Goal: Feedback & Contribution: Submit feedback/report problem

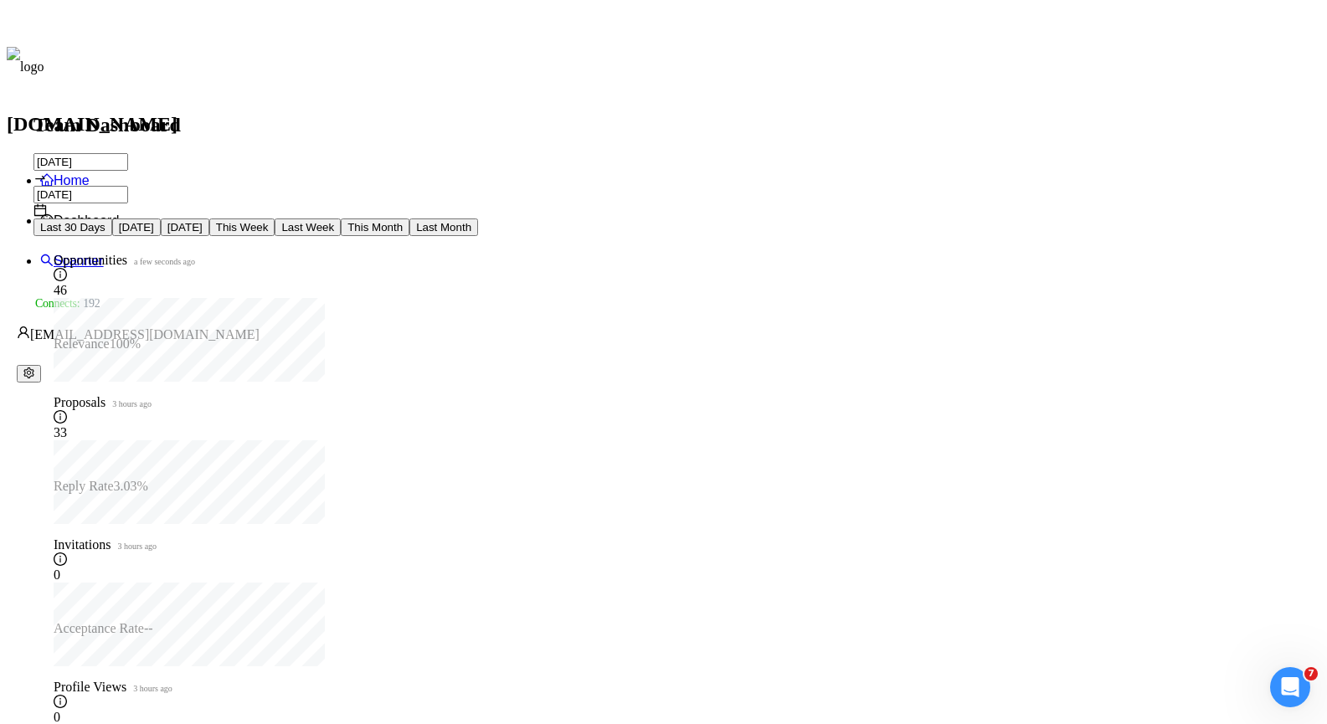
click at [104, 254] on link "Scanner" at bounding box center [72, 261] width 64 height 14
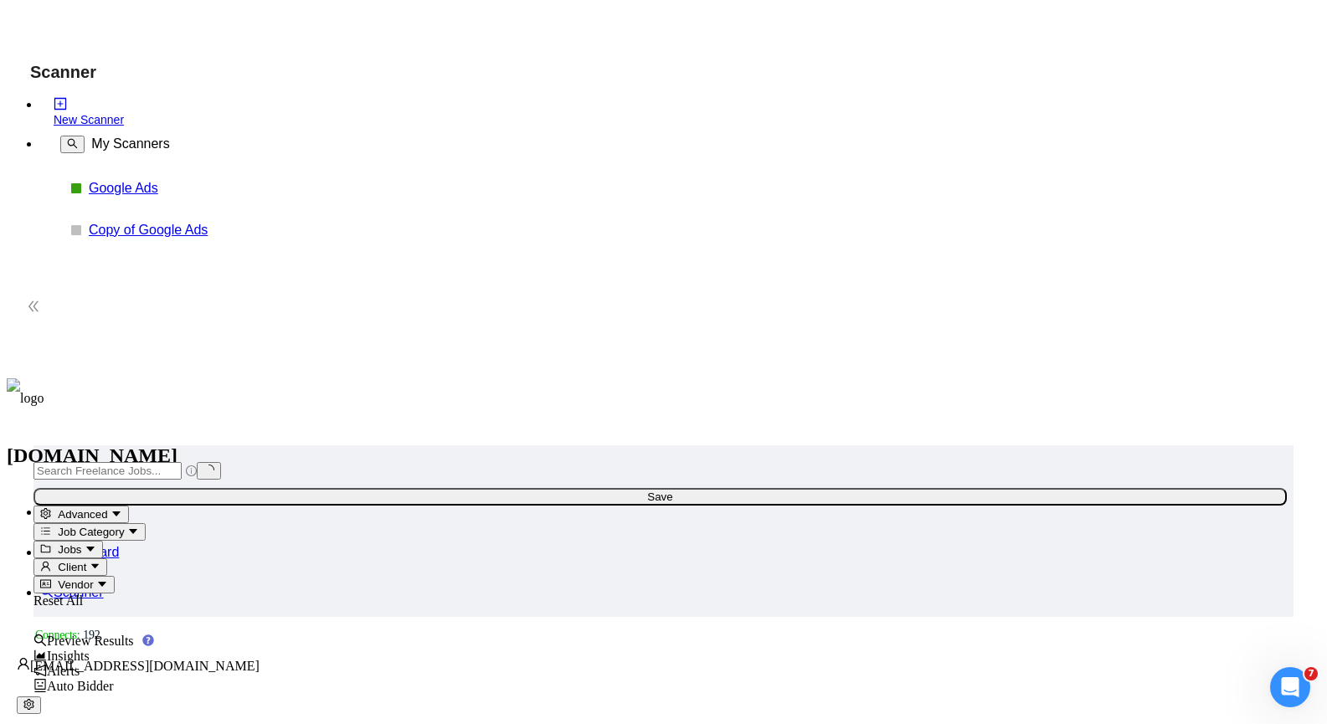
click at [157, 188] on link "Google Ads" at bounding box center [168, 188] width 159 height 15
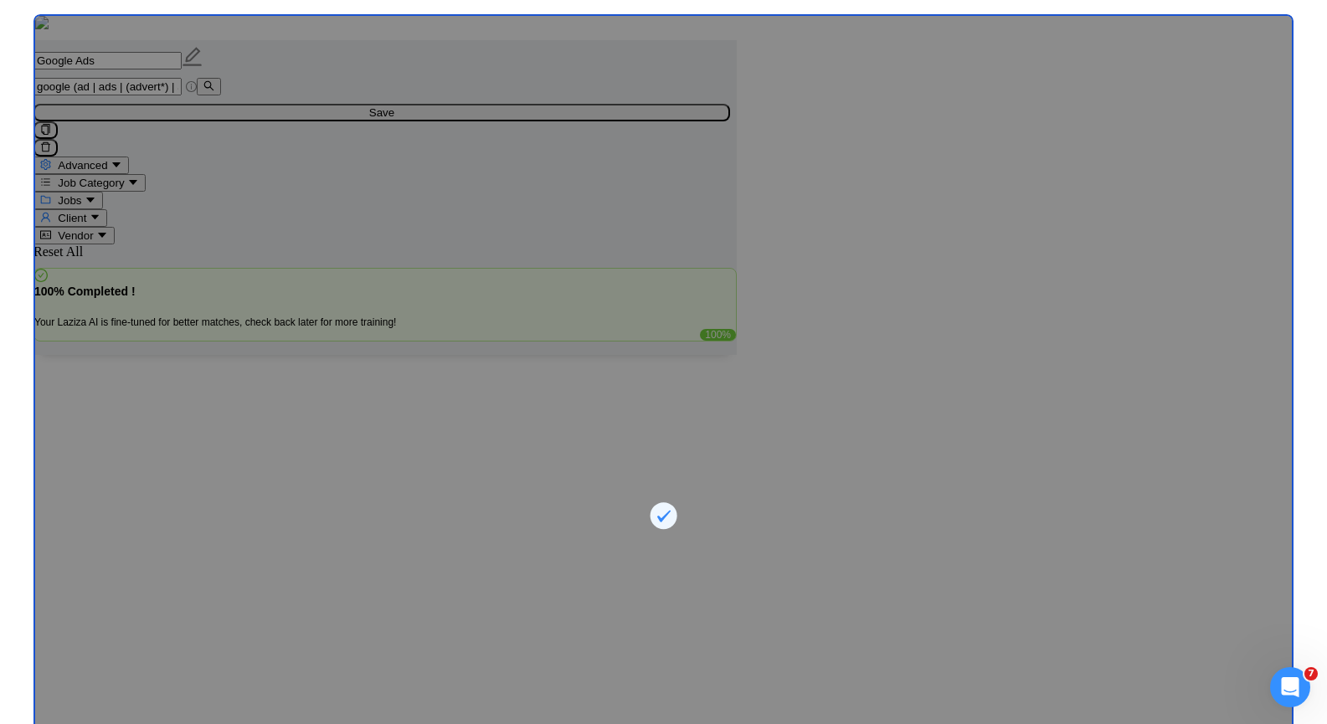
scroll to position [4437, 0]
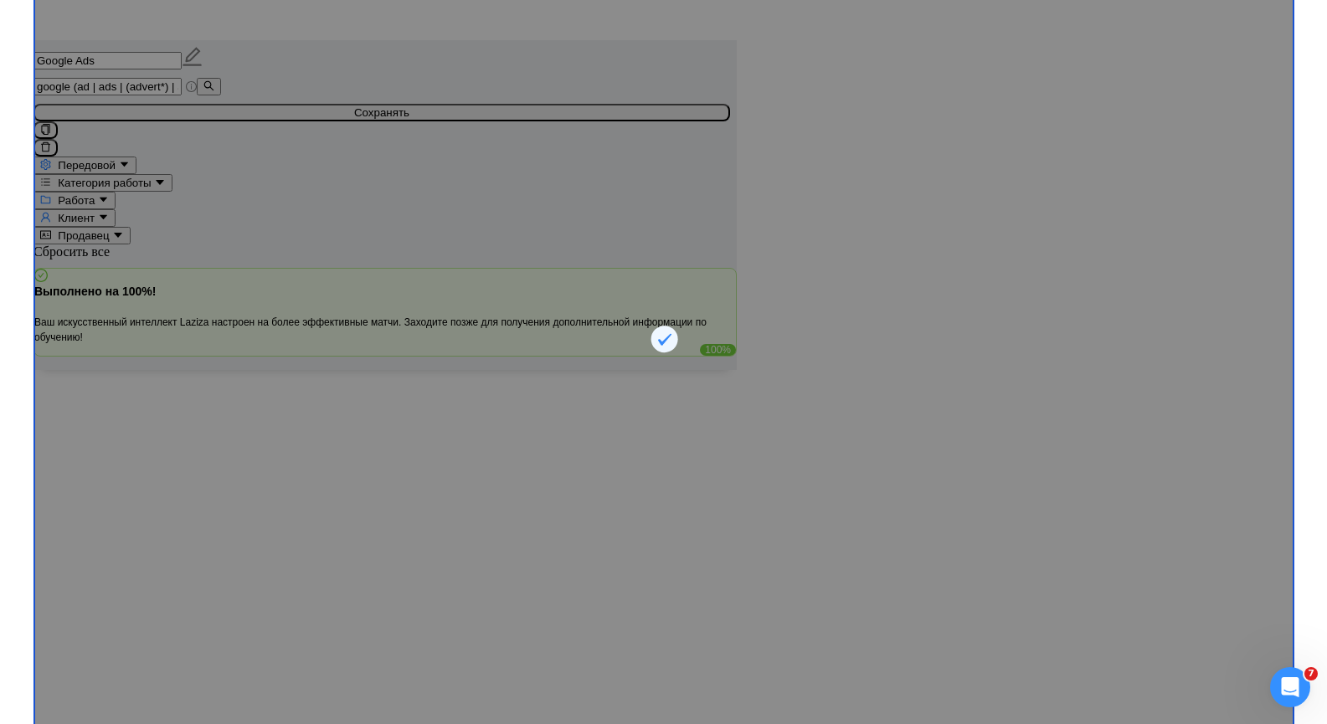
scroll to position [4467, 0]
drag, startPoint x: 595, startPoint y: 706, endPoint x: 628, endPoint y: 621, distance: 90.6
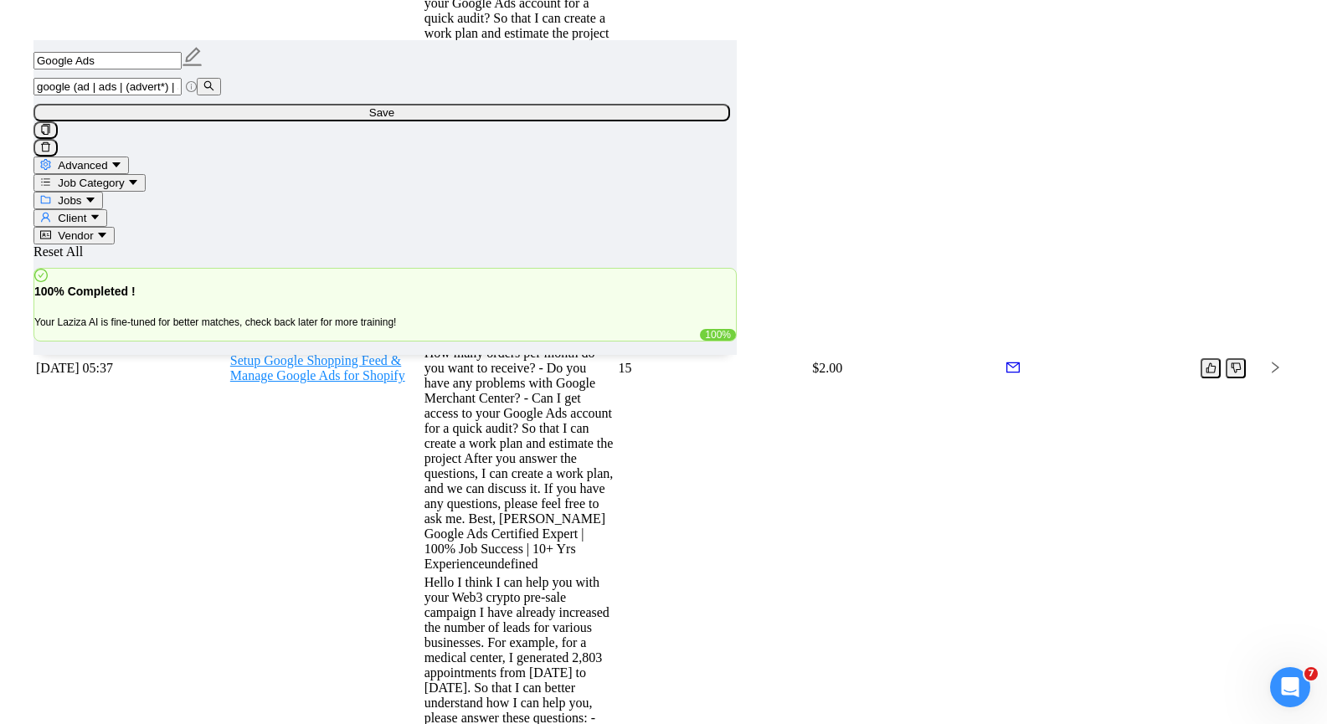
scroll to position [4128, 0]
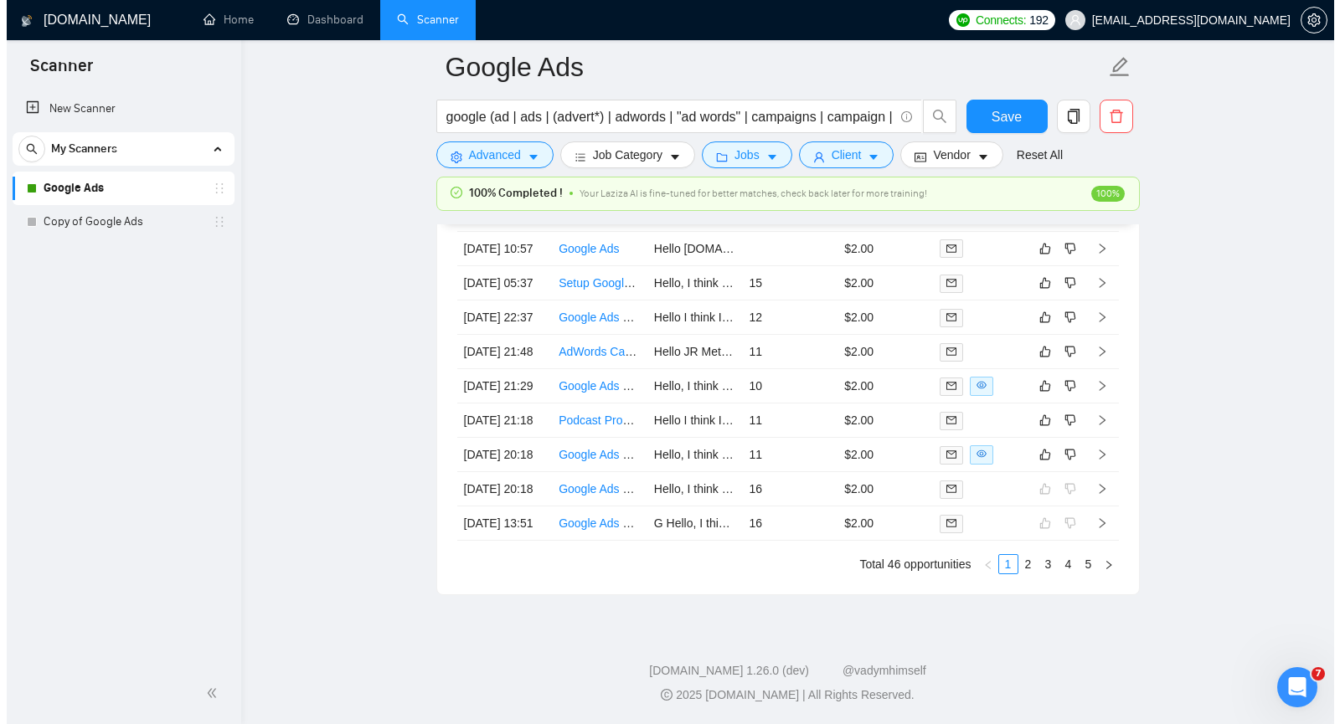
scroll to position [4467, 0]
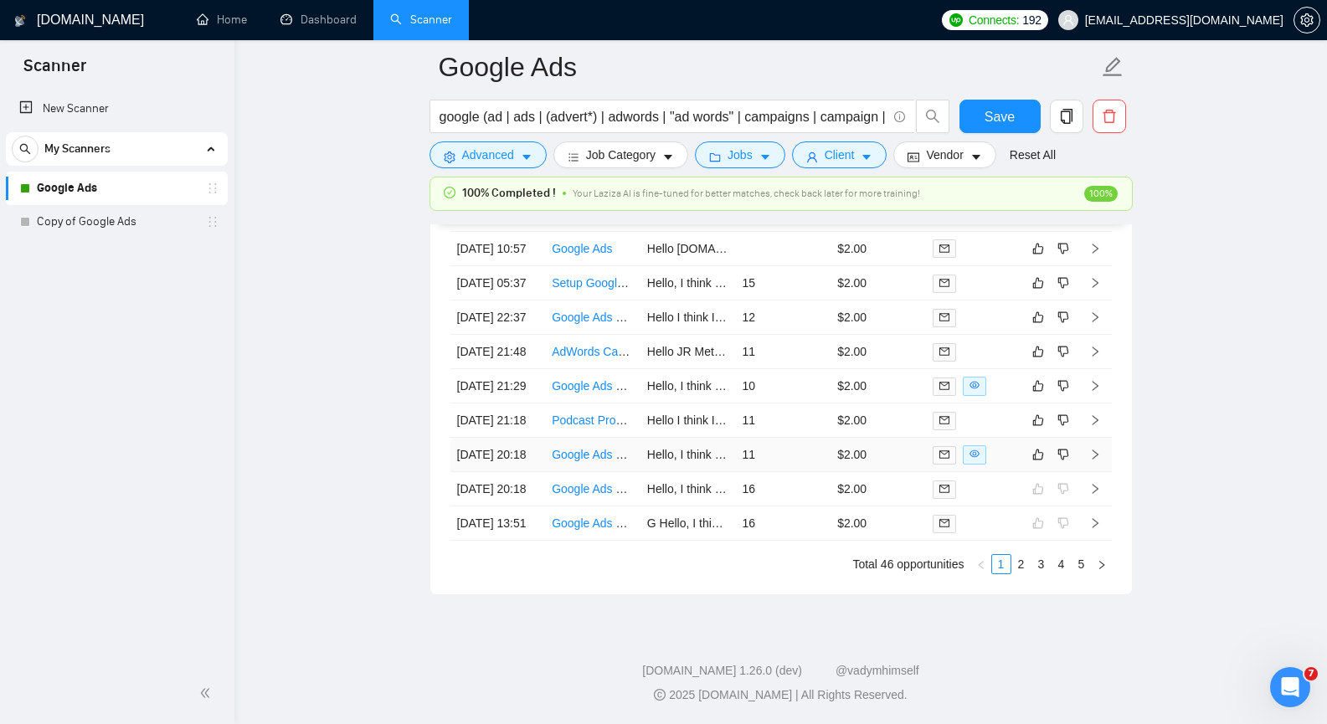
click at [1098, 449] on icon "right" at bounding box center [1095, 455] width 12 height 12
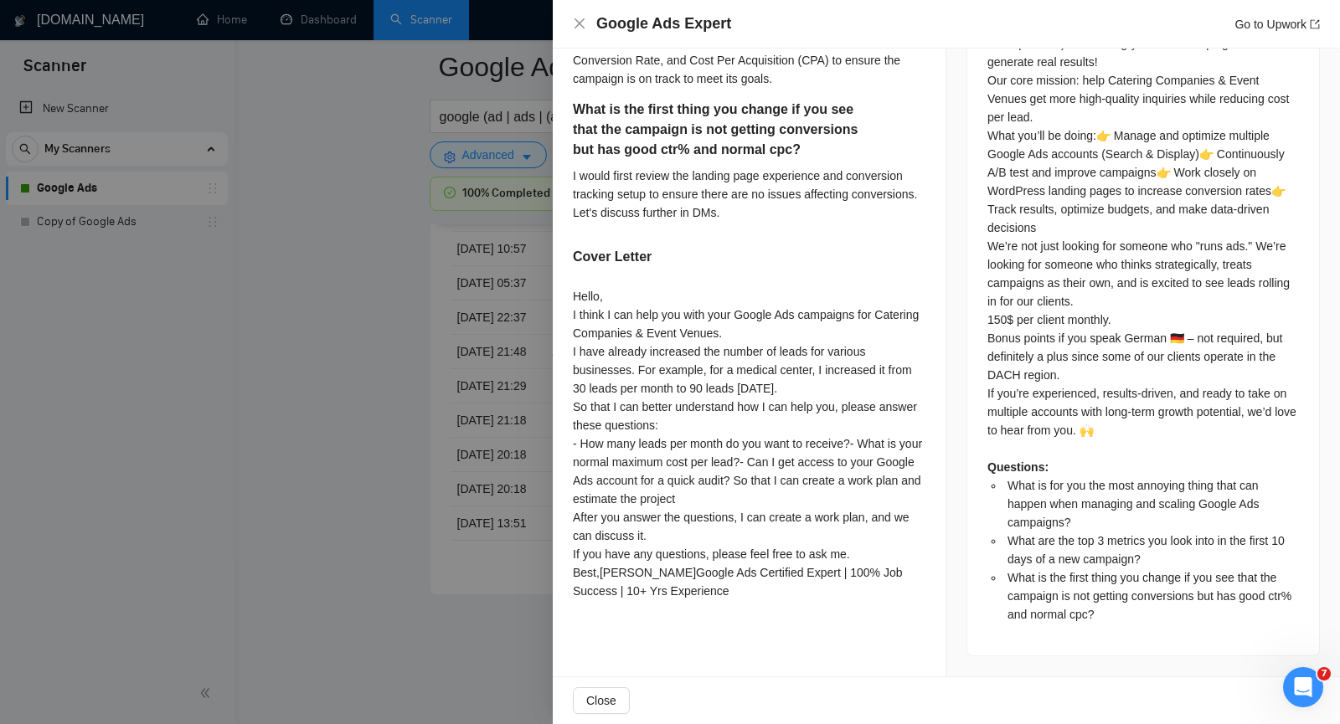
scroll to position [893, 0]
click at [314, 394] on div at bounding box center [670, 362] width 1340 height 724
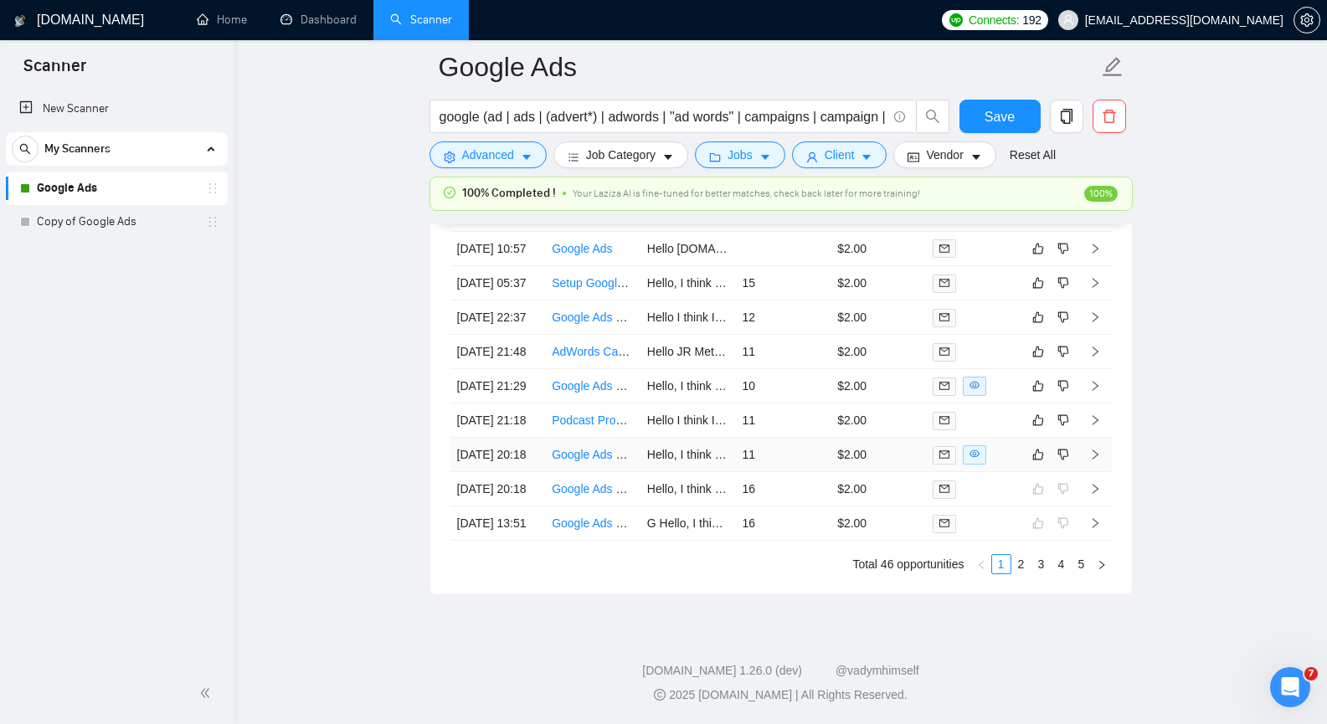
click at [1098, 449] on icon "right" at bounding box center [1095, 455] width 12 height 12
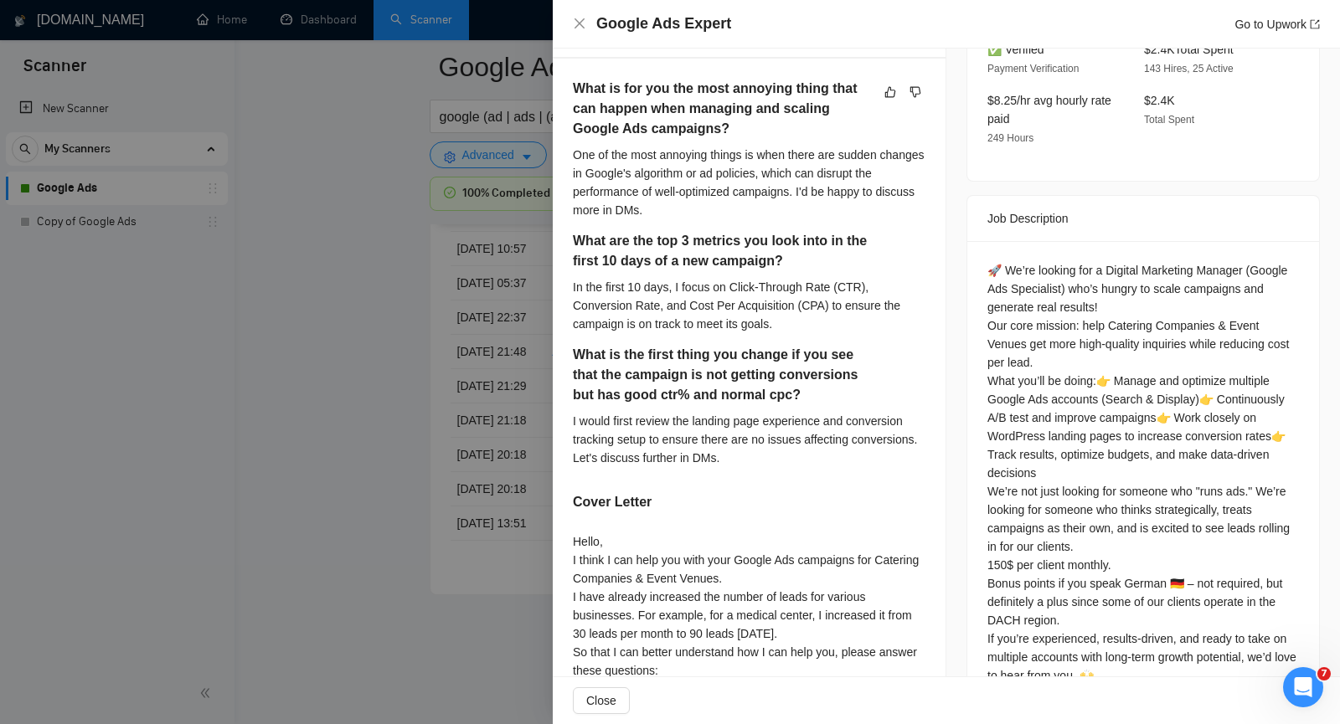
scroll to position [558, 0]
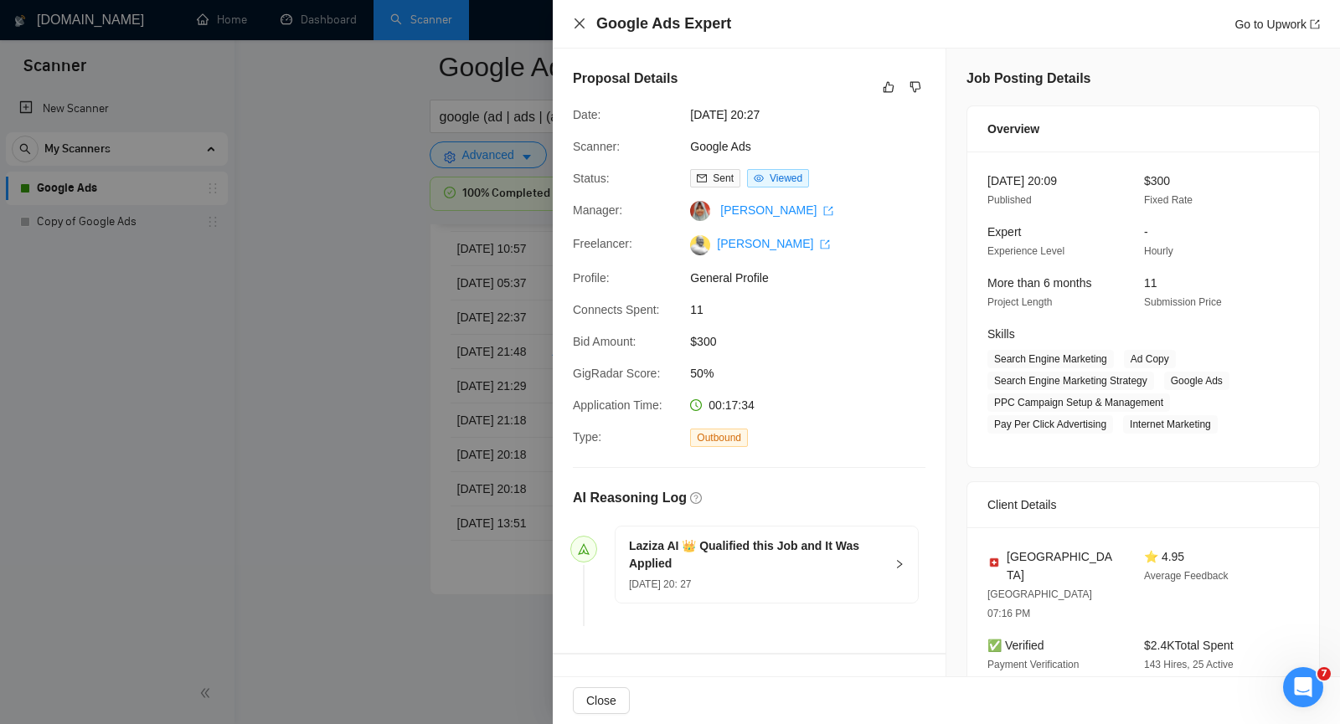
drag, startPoint x: 579, startPoint y: 23, endPoint x: 591, endPoint y: 28, distance: 13.5
click at [579, 23] on icon "close" at bounding box center [579, 23] width 10 height 10
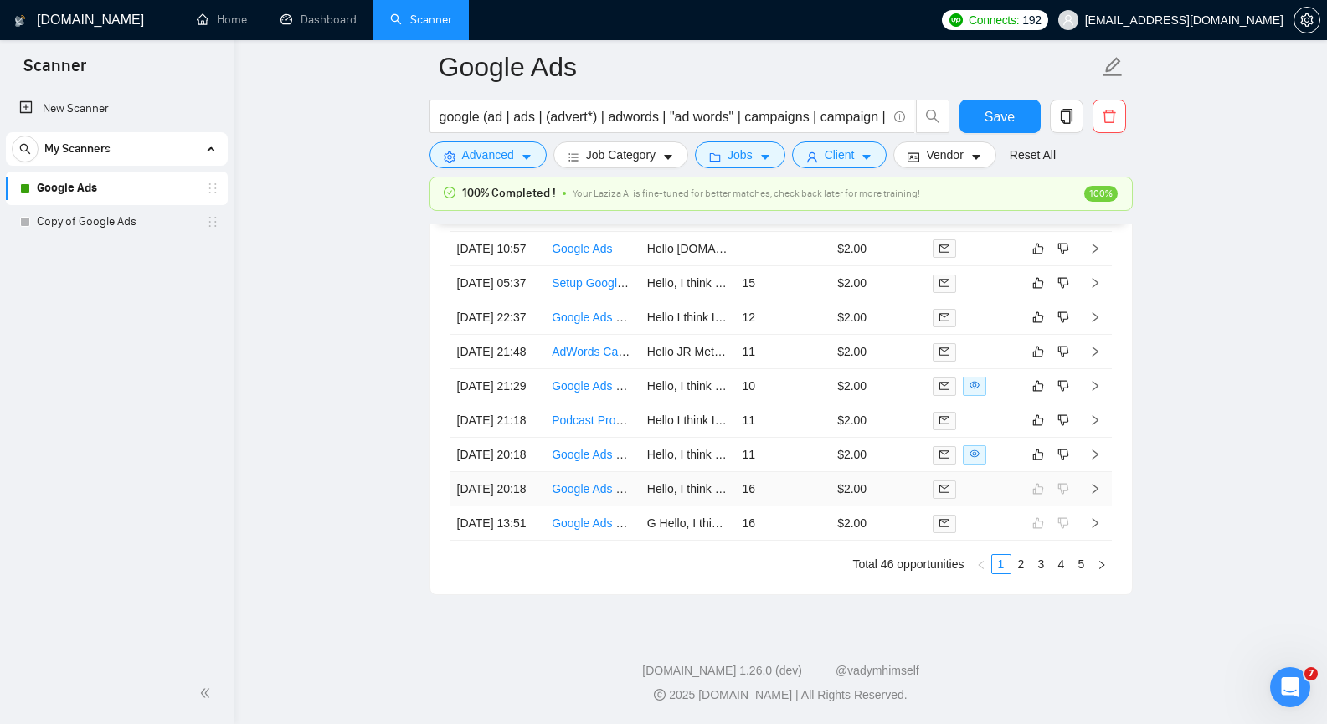
click at [1094, 483] on icon "right" at bounding box center [1095, 489] width 12 height 12
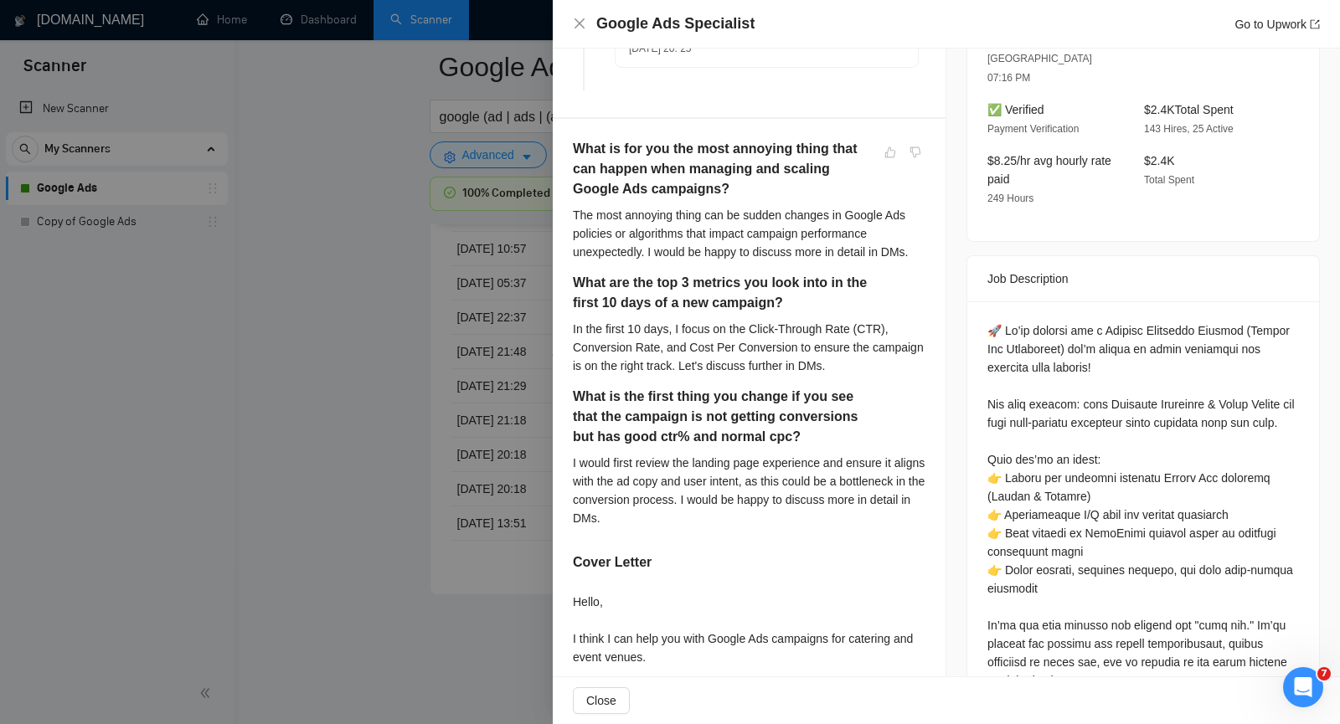
scroll to position [586, 0]
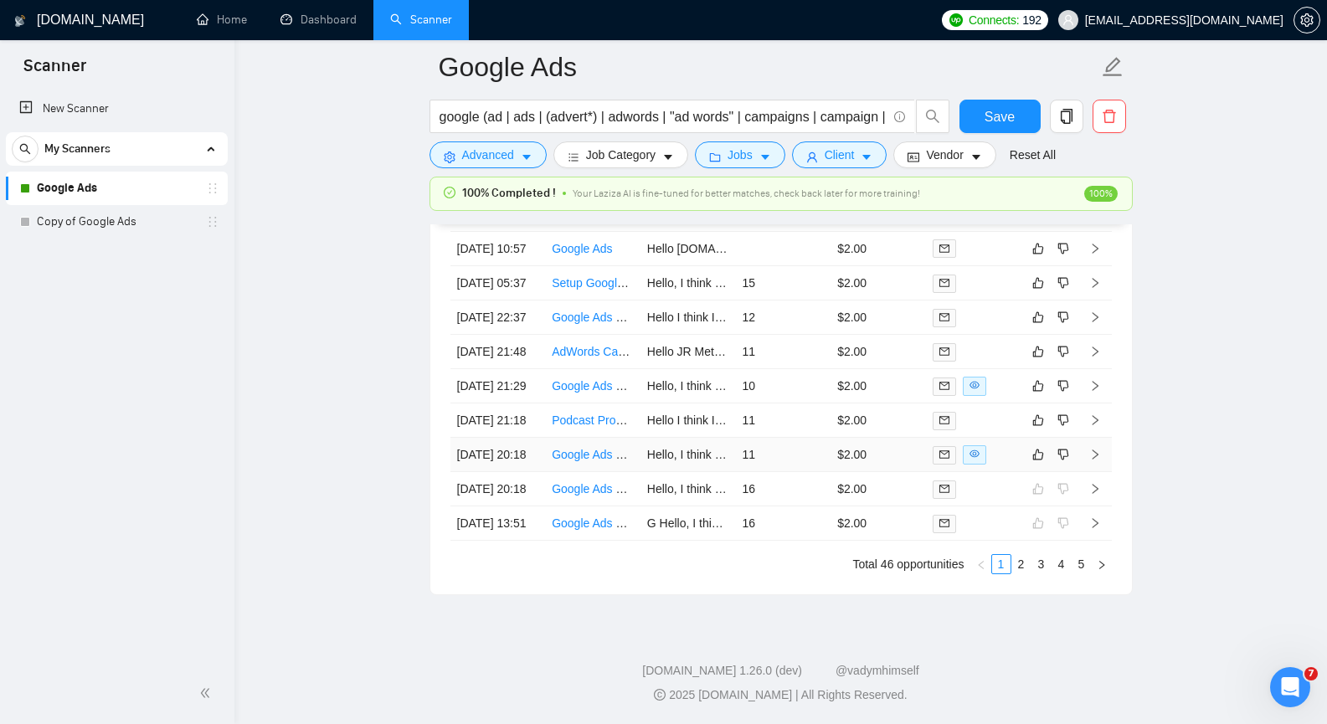
click at [1093, 449] on icon "right" at bounding box center [1095, 455] width 12 height 12
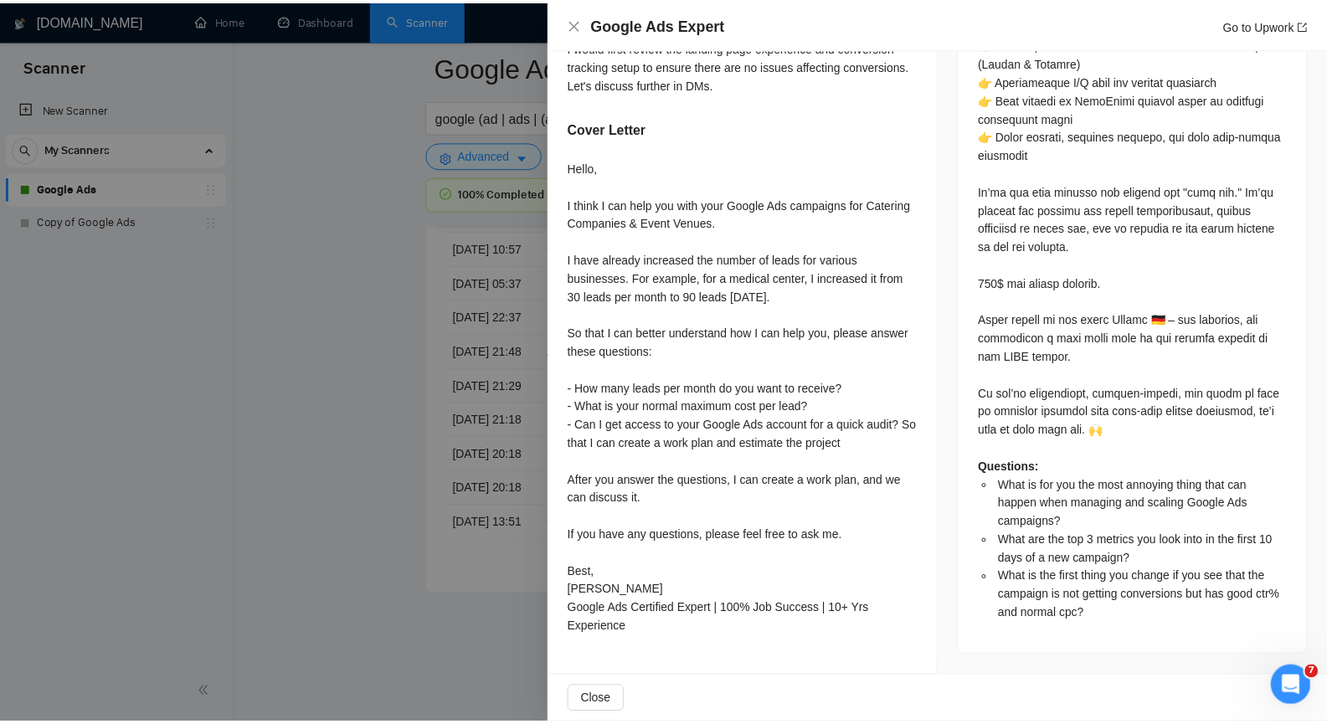
scroll to position [976, 0]
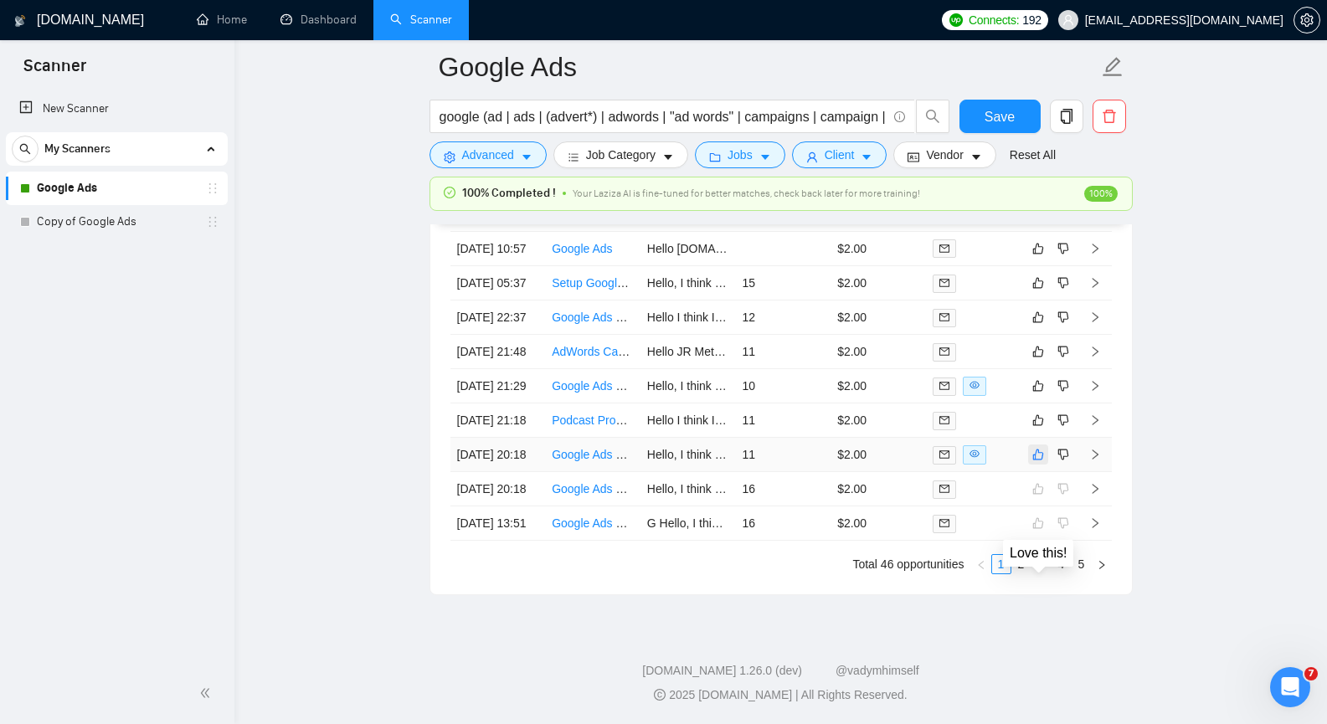
click at [1038, 448] on icon "like" at bounding box center [1038, 454] width 12 height 13
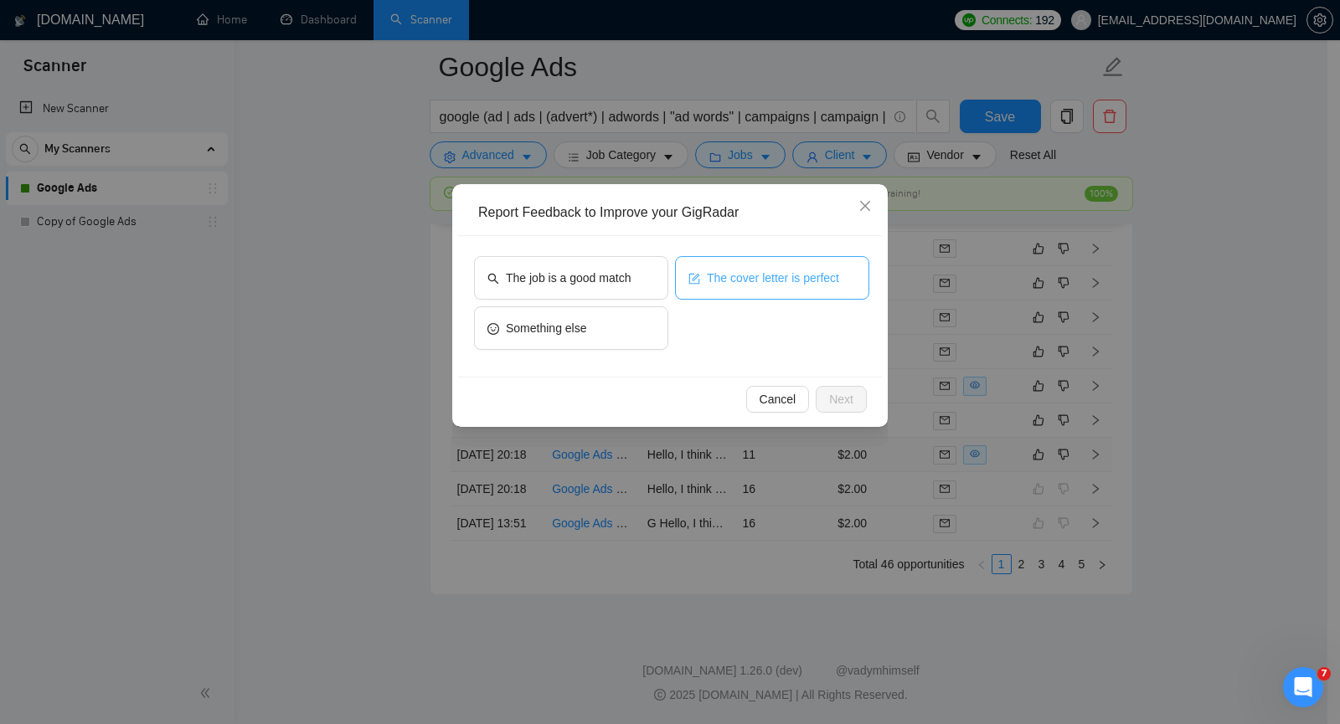
drag, startPoint x: 782, startPoint y: 270, endPoint x: 807, endPoint y: 265, distance: 25.6
click at [782, 270] on span "The cover letter is perfect" at bounding box center [773, 278] width 132 height 18
click at [847, 396] on span "Next" at bounding box center [841, 399] width 24 height 18
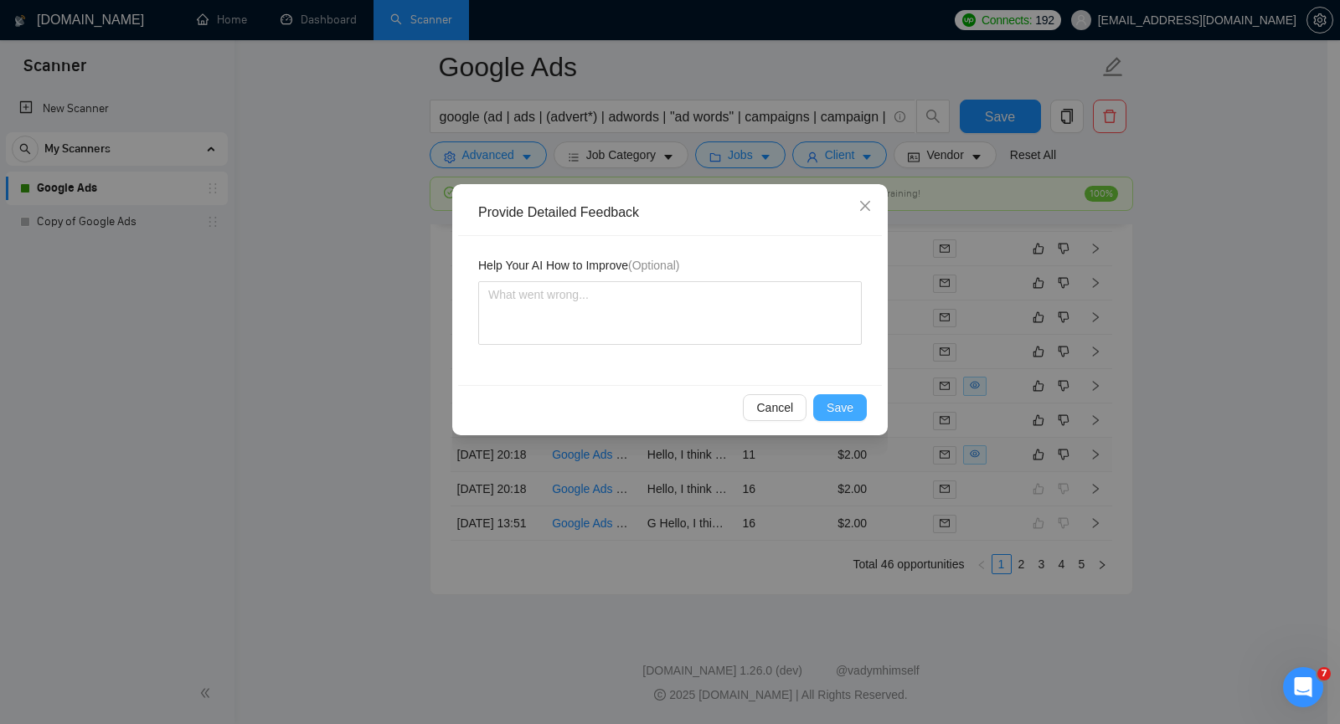
click at [839, 404] on span "Save" at bounding box center [839, 408] width 27 height 18
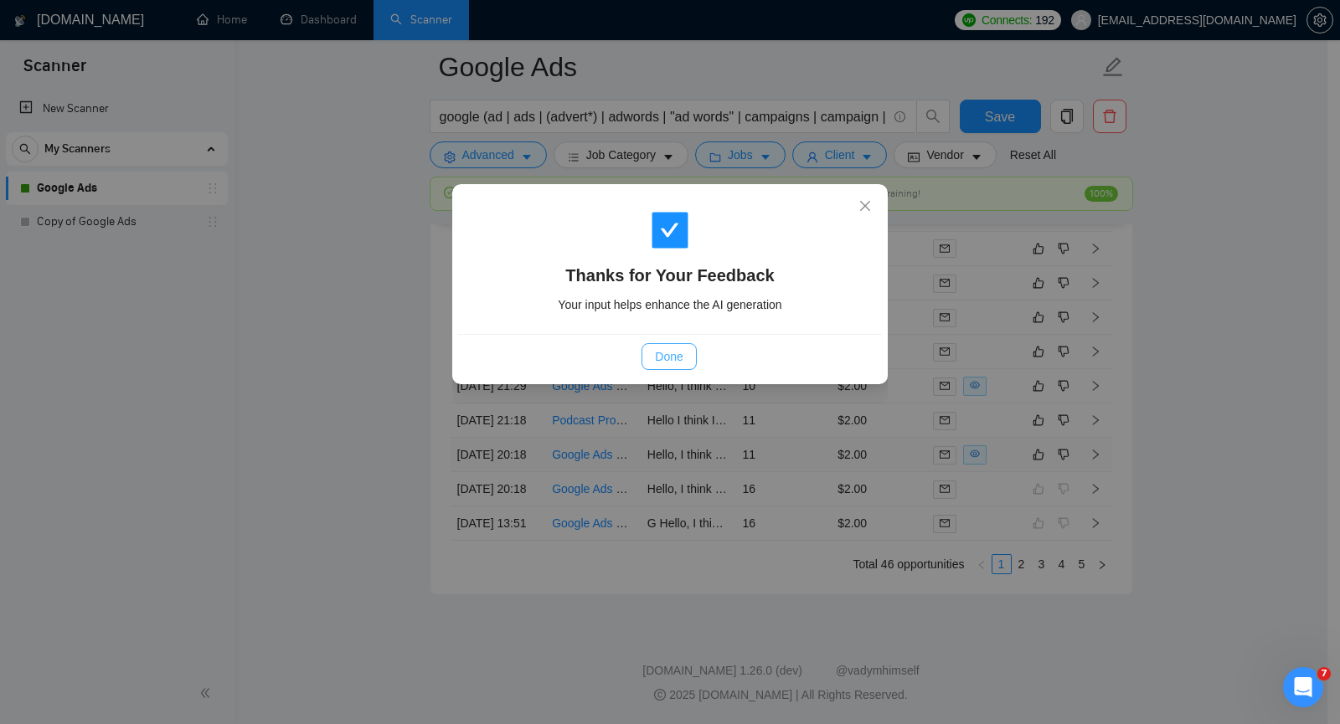
click at [684, 354] on button "Done" at bounding box center [668, 356] width 54 height 27
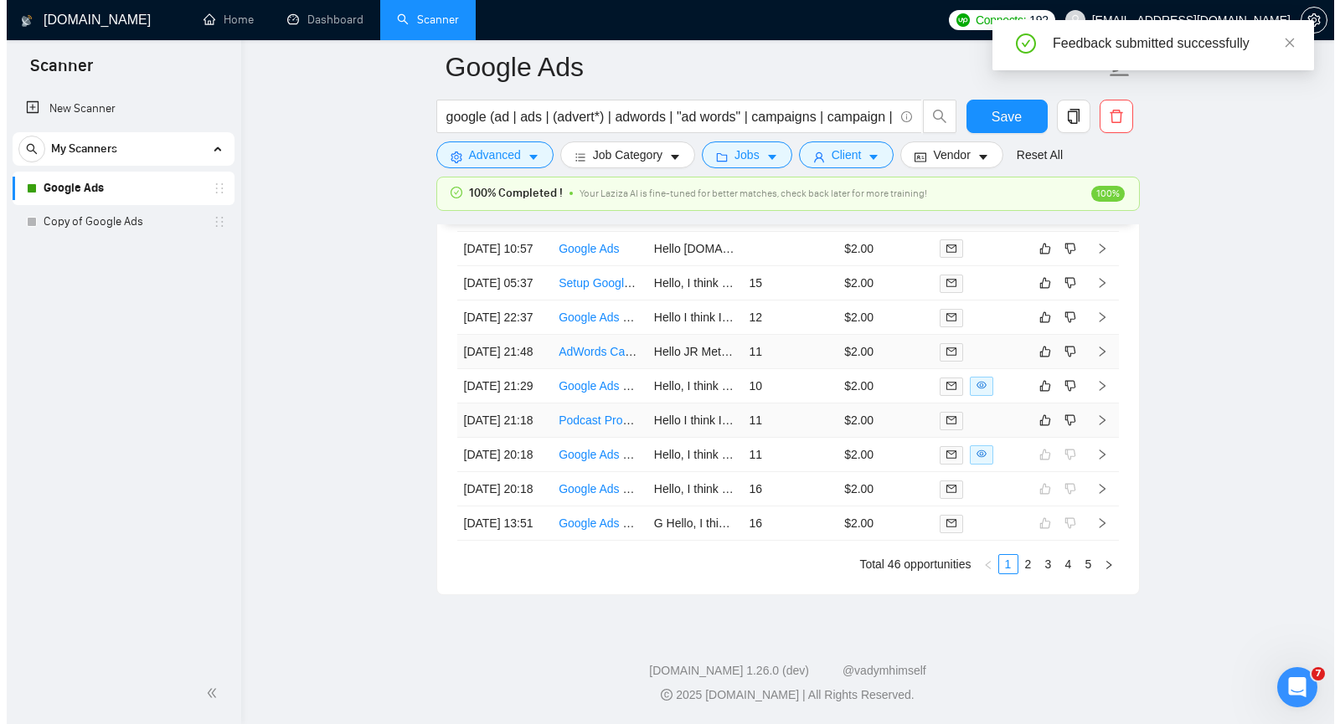
scroll to position [4453, 0]
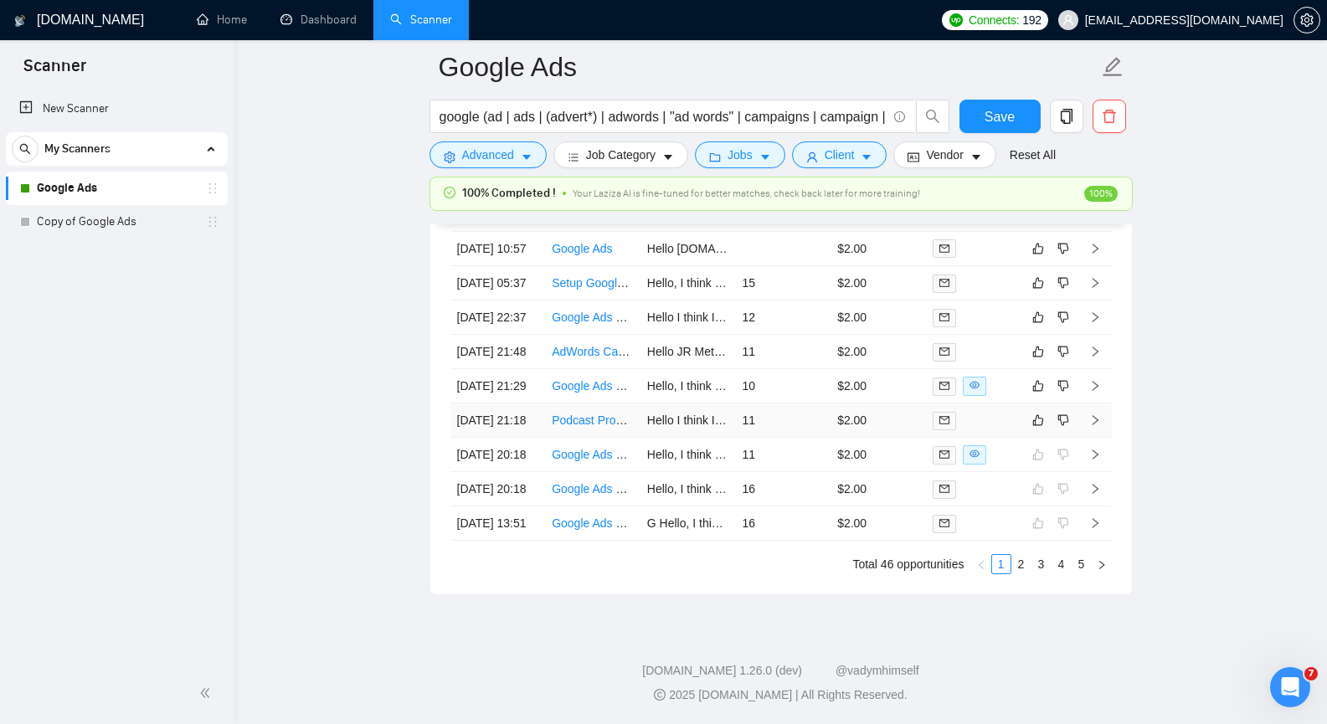
click at [1094, 415] on icon "right" at bounding box center [1095, 420] width 6 height 10
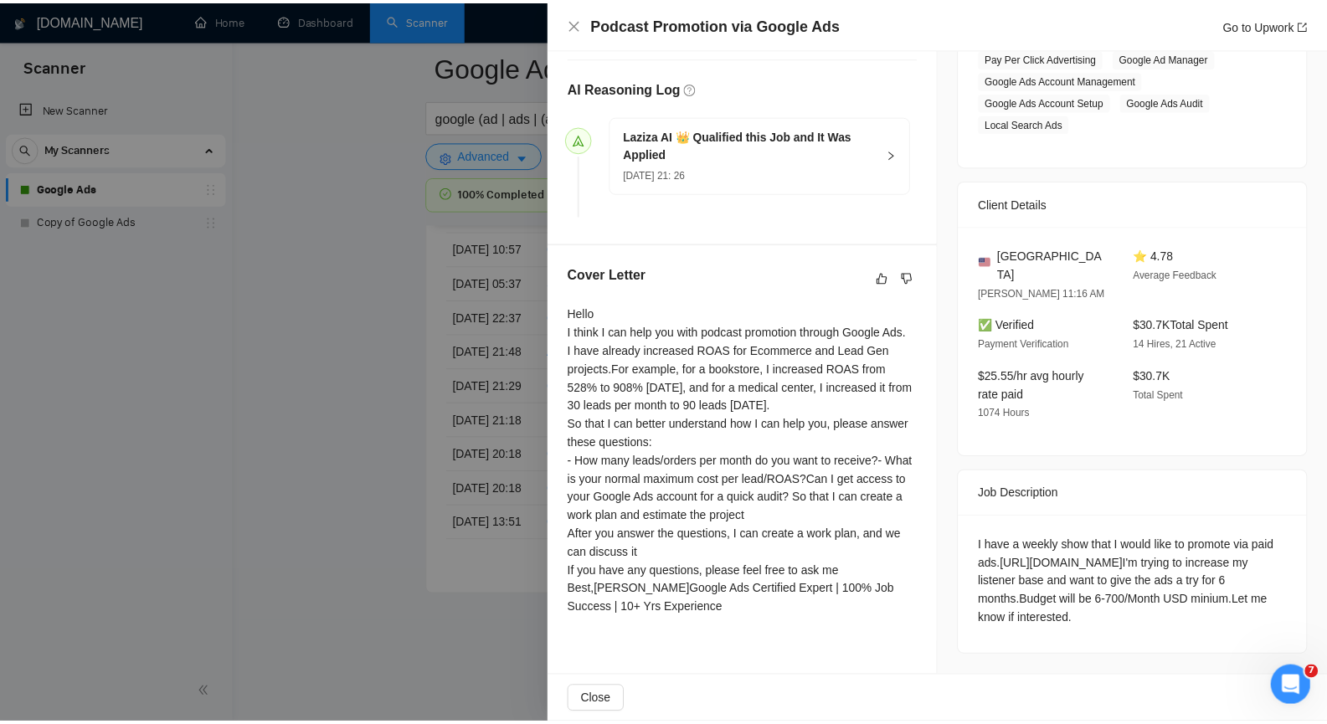
scroll to position [599, 0]
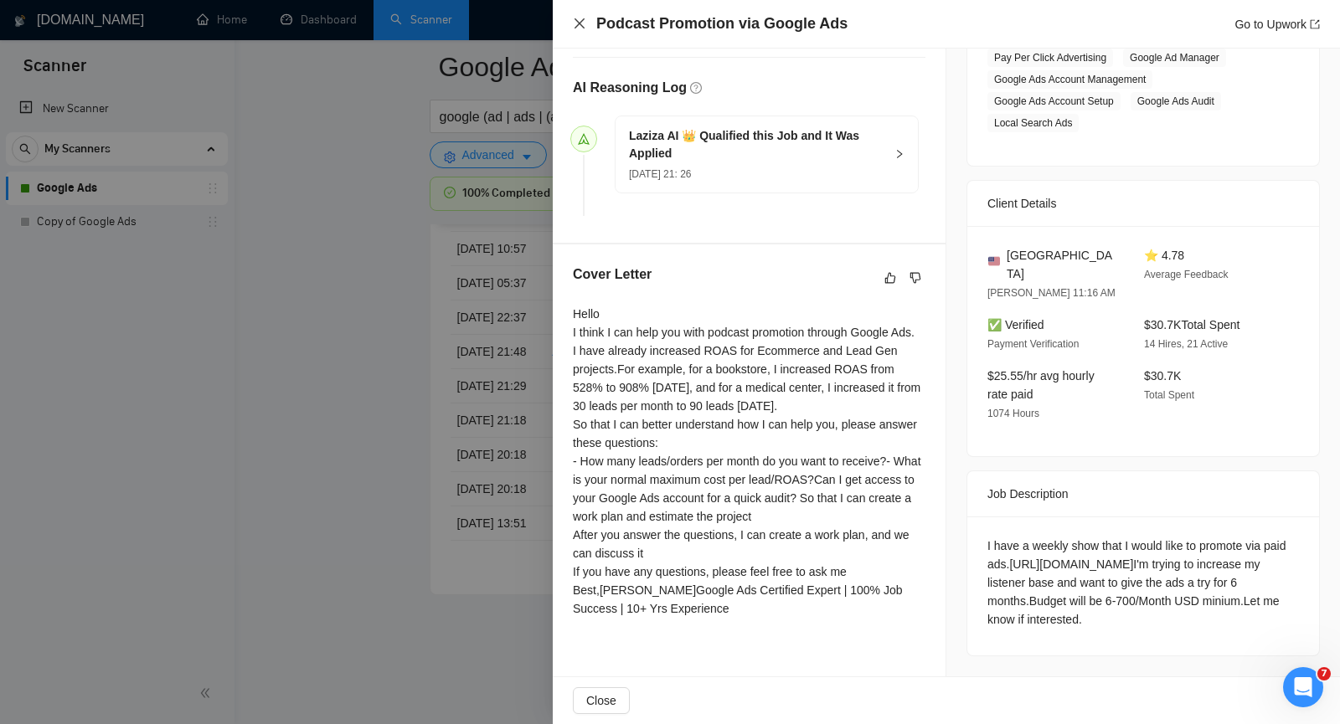
click at [581, 26] on icon "close" at bounding box center [579, 23] width 10 height 10
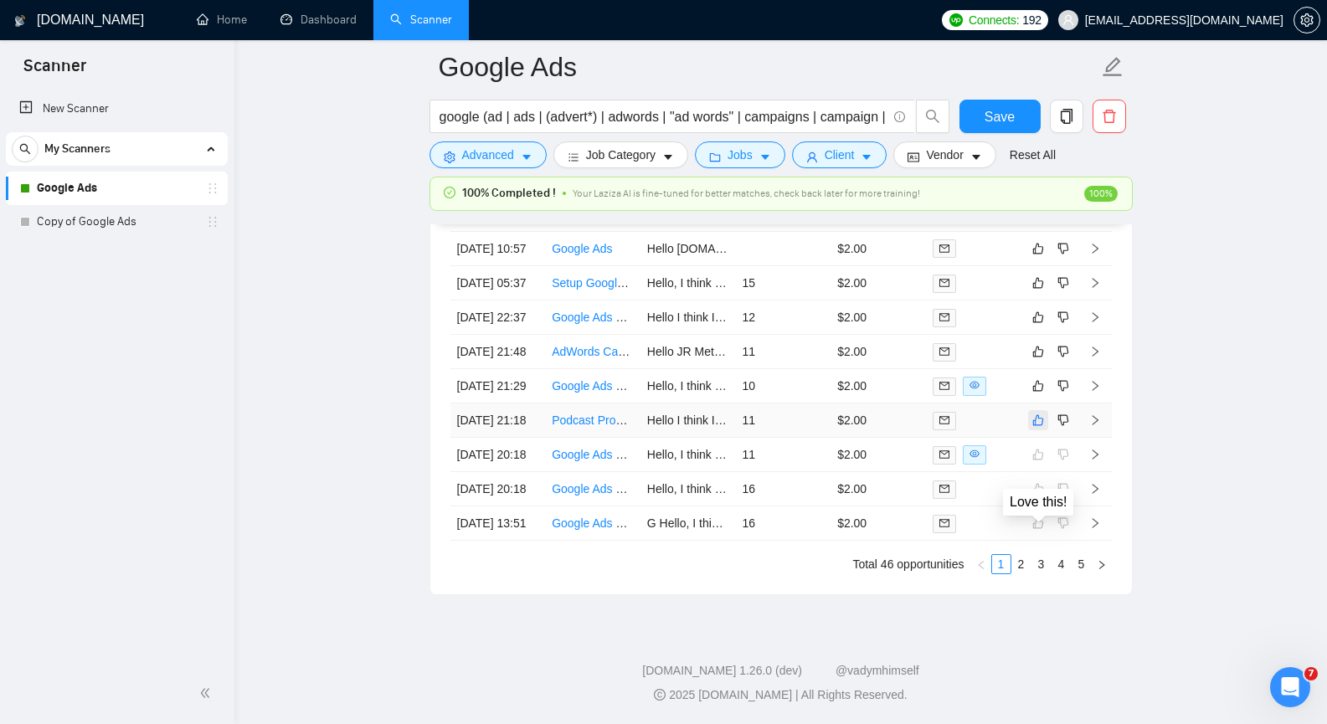
click at [1038, 414] on icon "like" at bounding box center [1038, 420] width 12 height 13
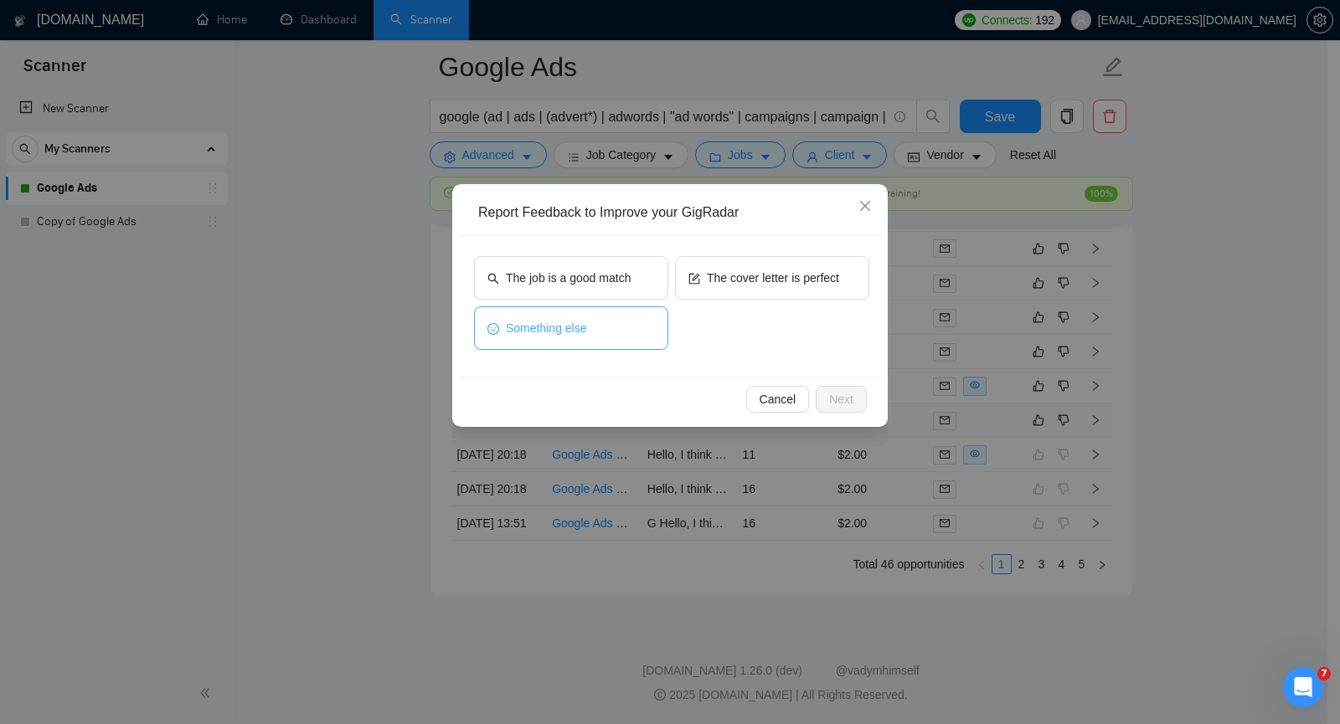
click at [617, 342] on button "Something else" at bounding box center [571, 328] width 194 height 44
click at [838, 411] on button "Next" at bounding box center [840, 399] width 51 height 27
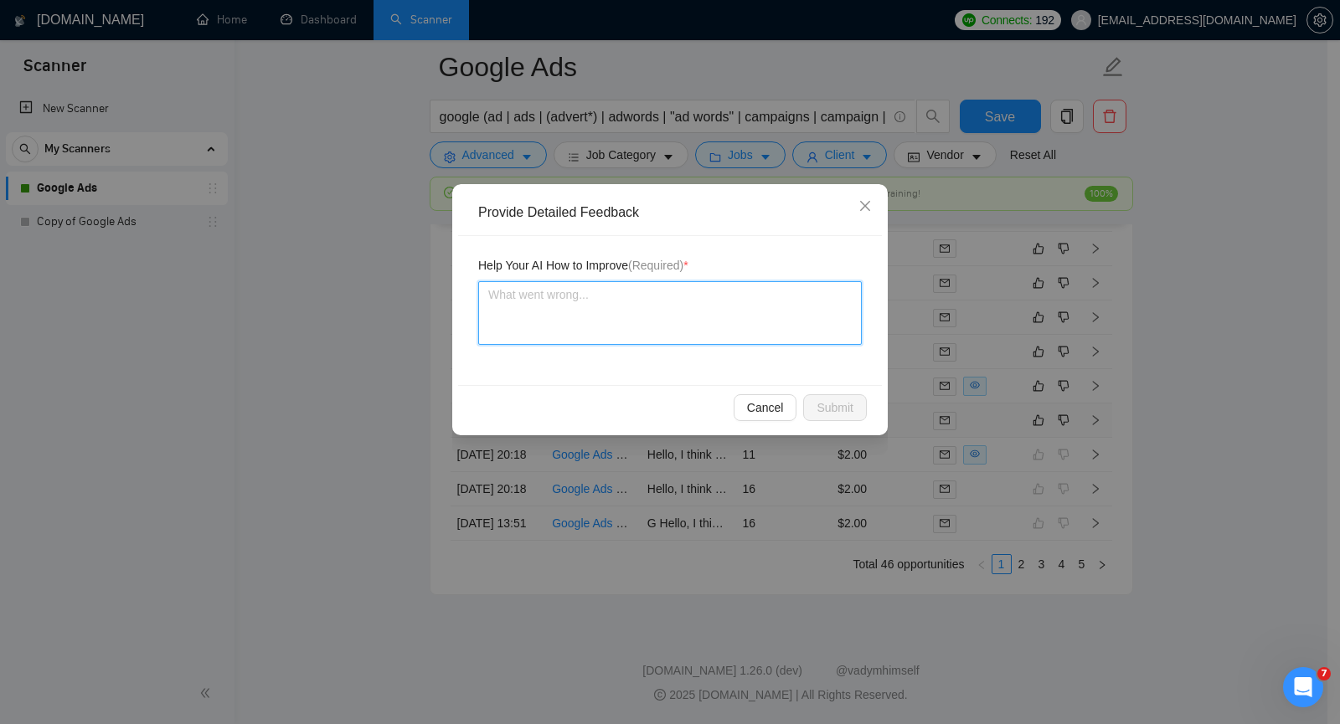
click at [736, 311] on textarea at bounding box center [669, 313] width 383 height 64
paste textarea "If a client wants to promote a podcast, then the result should be written as “I…"
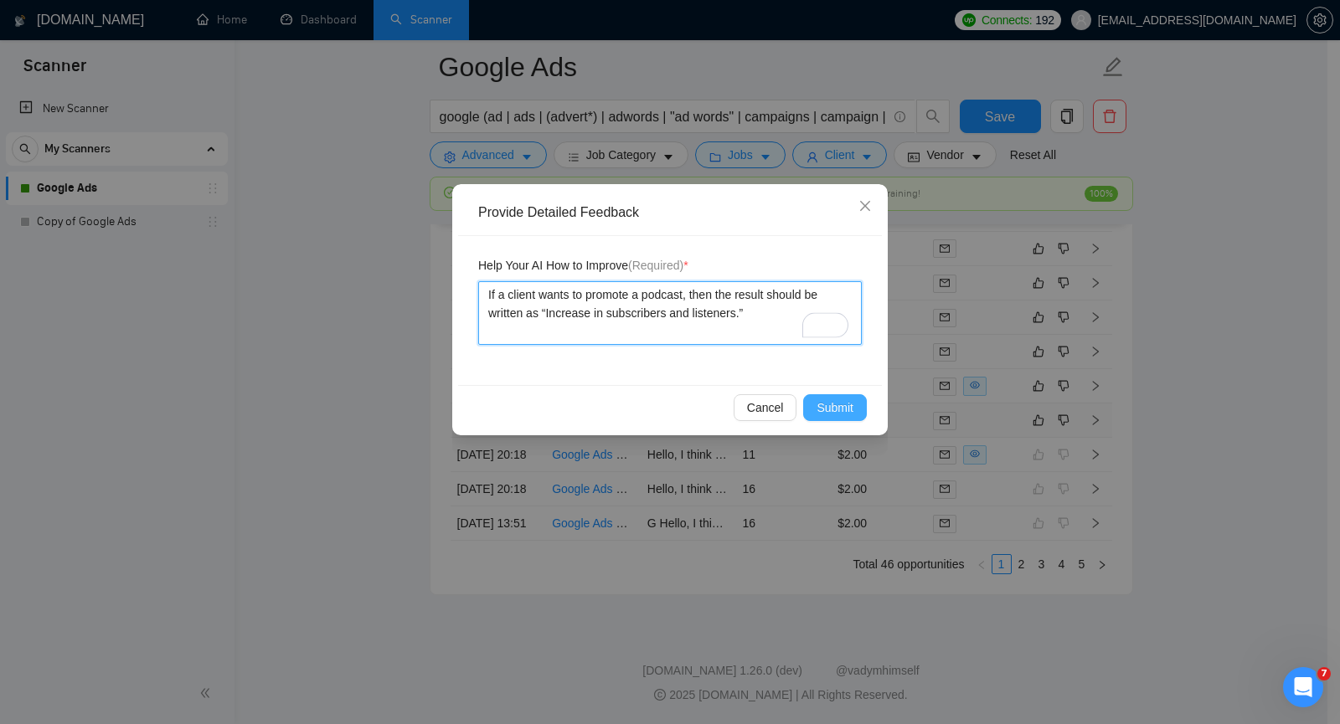
type textarea "If a client wants to promote a podcast, then the result should be written as “I…"
click at [833, 409] on span "Submit" at bounding box center [834, 408] width 37 height 18
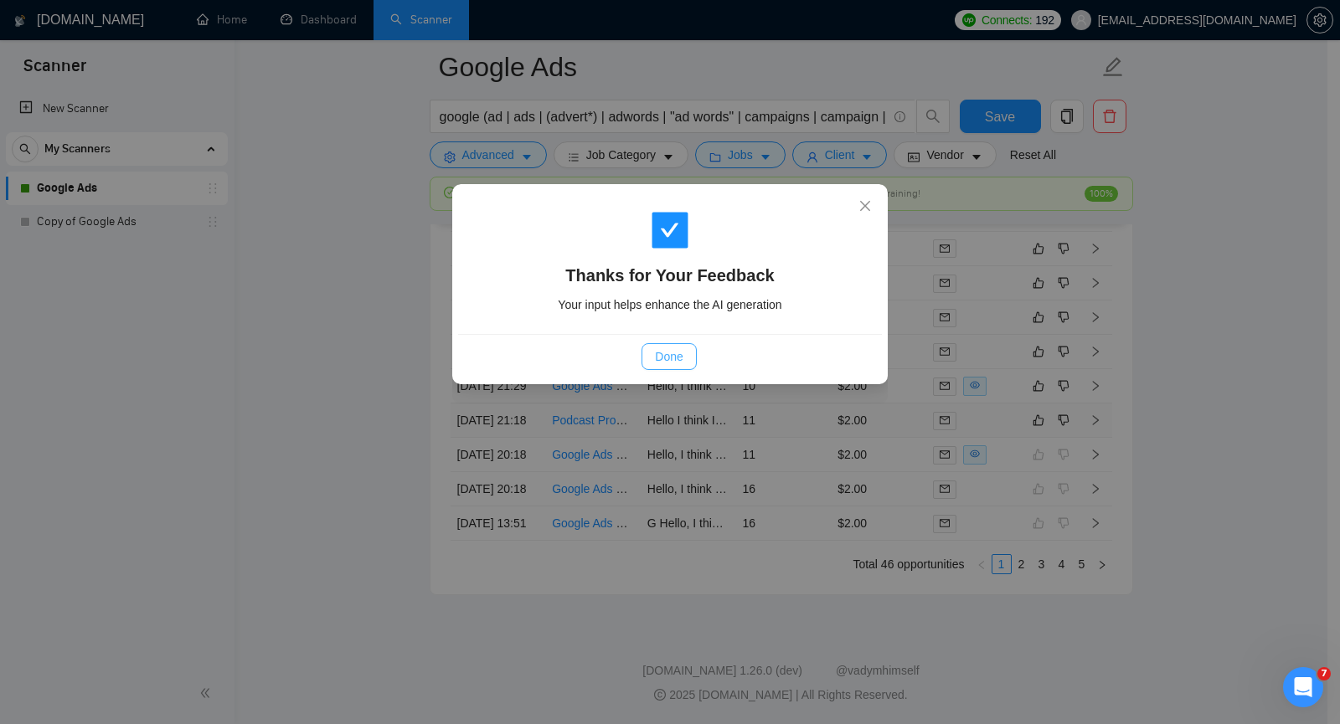
click at [666, 347] on button "Done" at bounding box center [668, 356] width 54 height 27
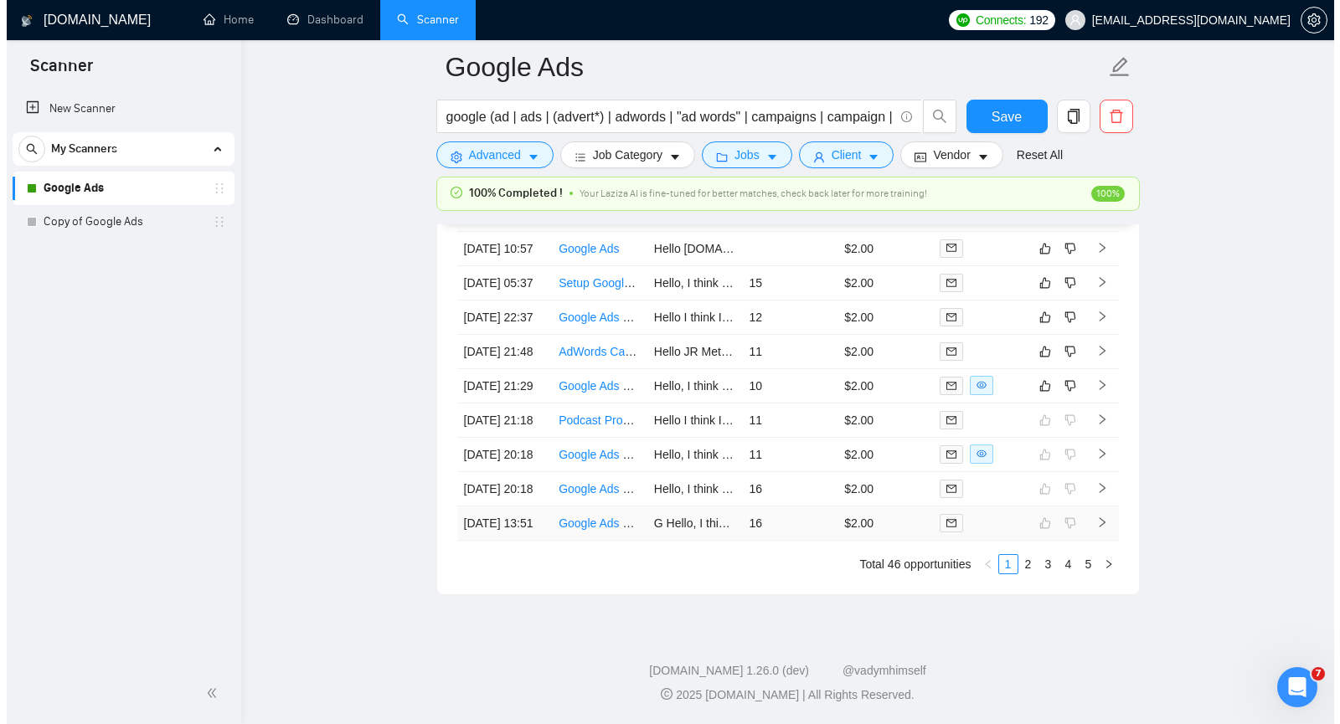
scroll to position [4225, 0]
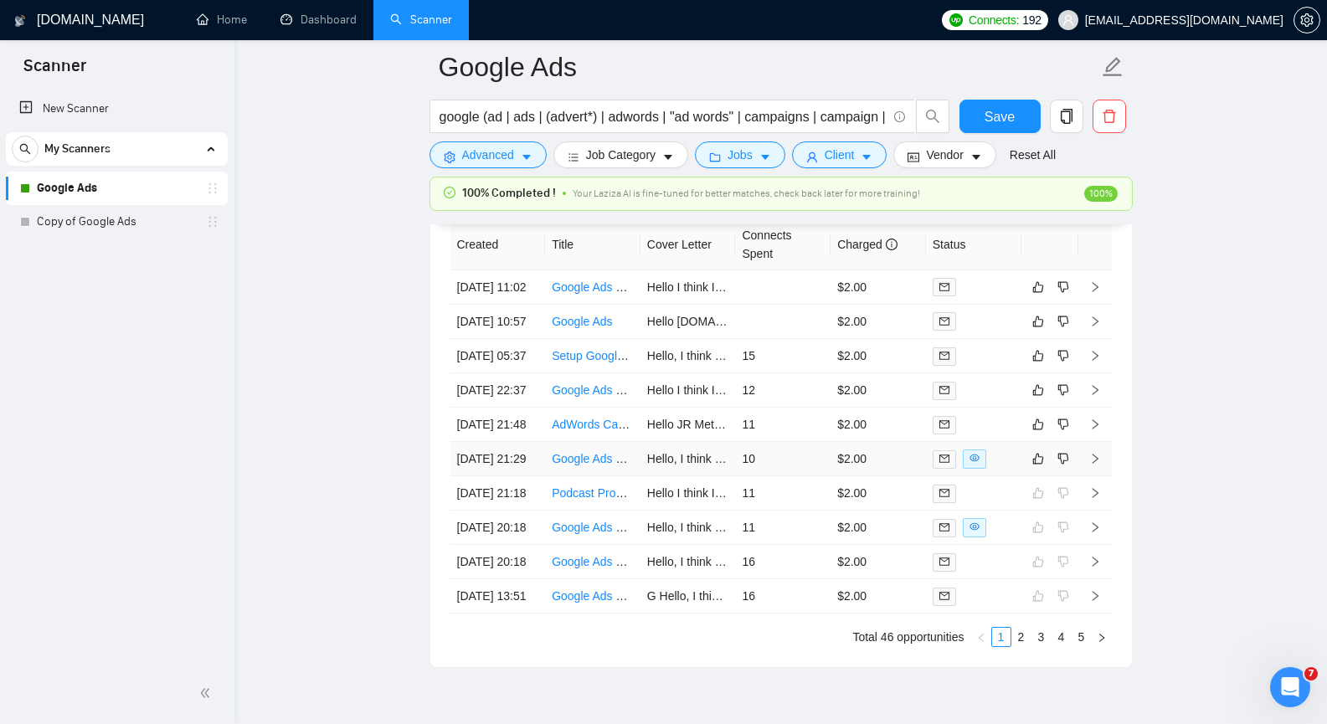
click at [1096, 465] on icon "right" at bounding box center [1095, 459] width 12 height 12
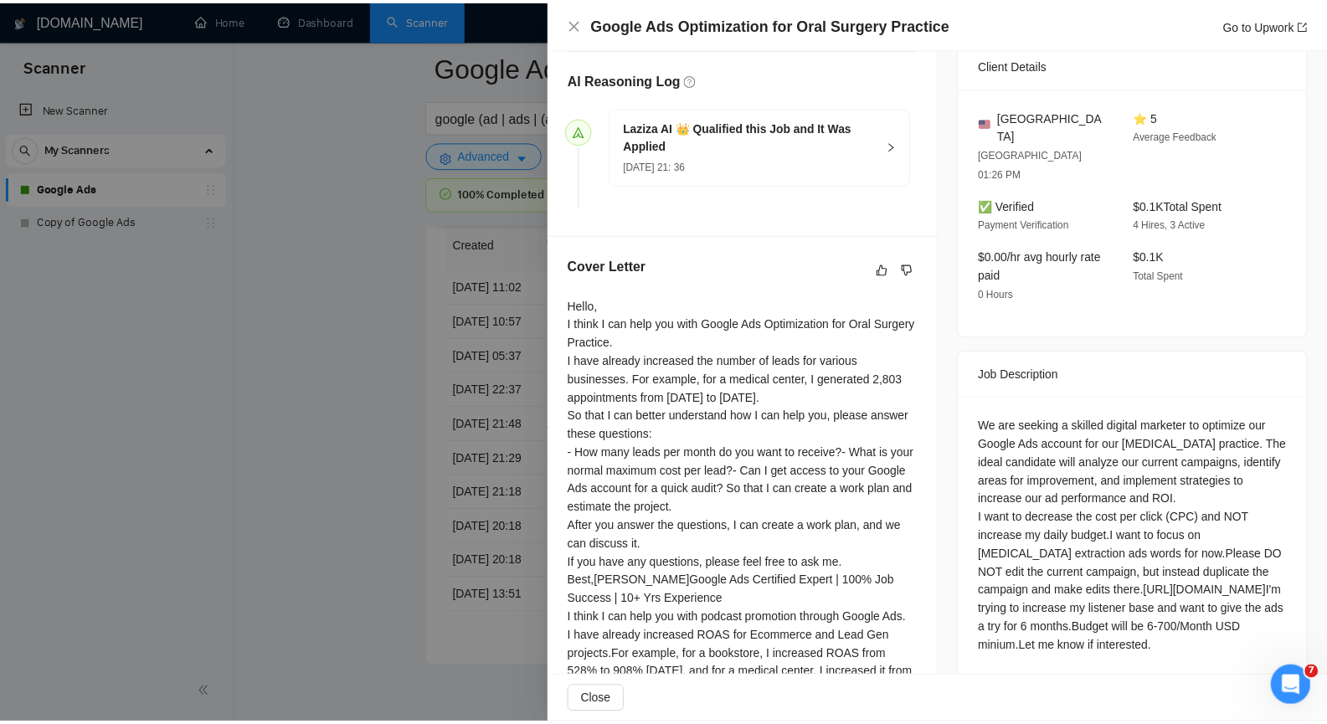
scroll to position [376, 0]
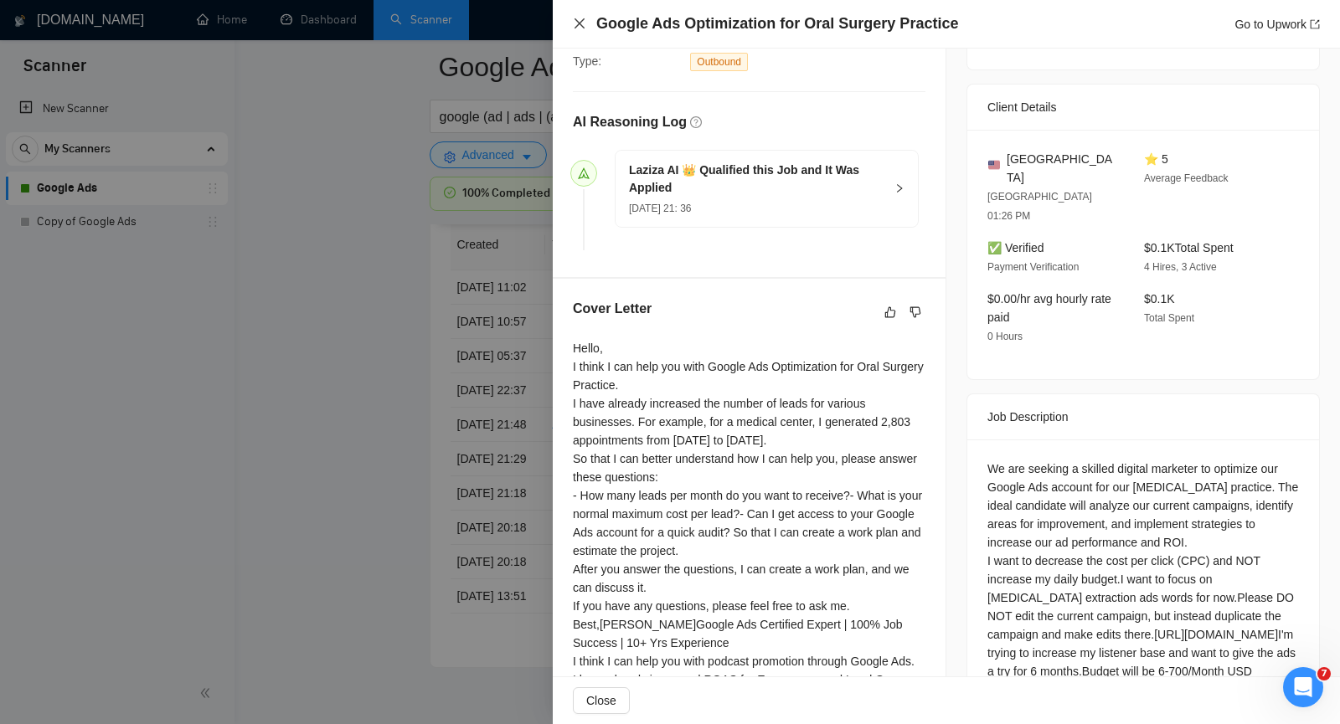
click at [580, 24] on icon "close" at bounding box center [579, 23] width 13 height 13
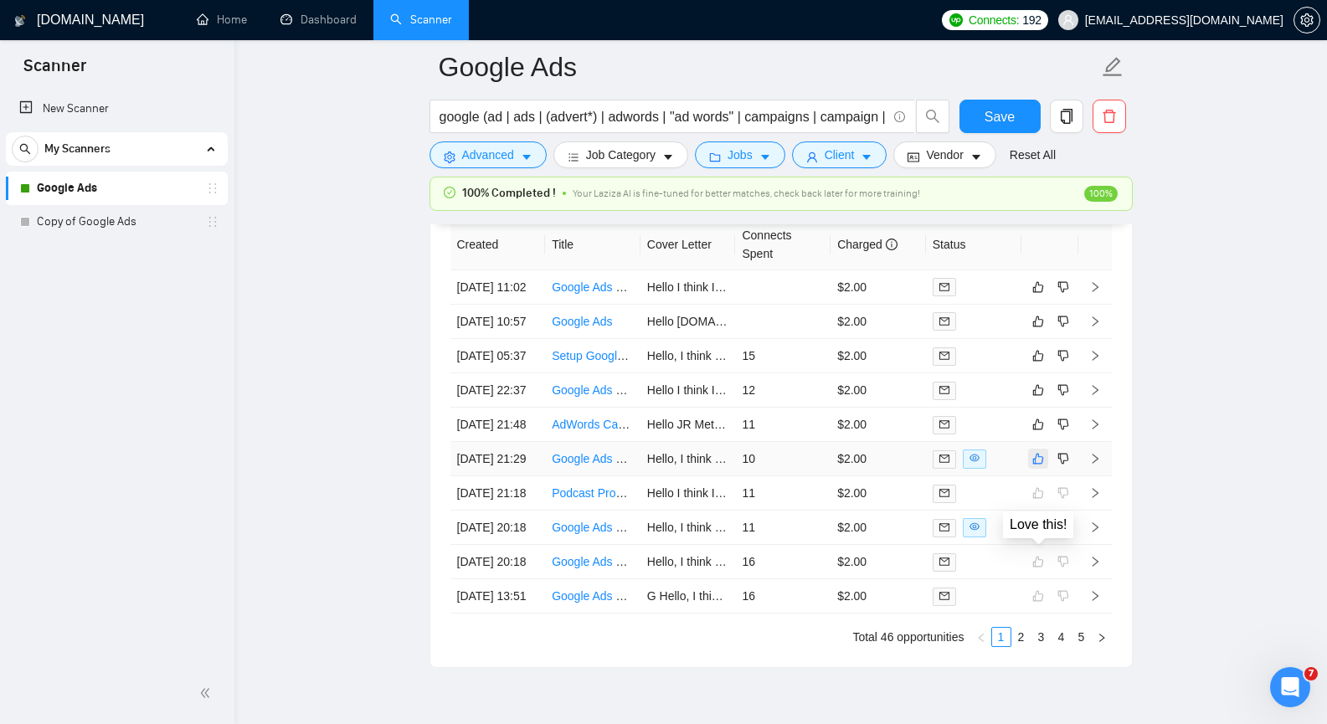
click at [1034, 466] on icon "like" at bounding box center [1038, 458] width 12 height 13
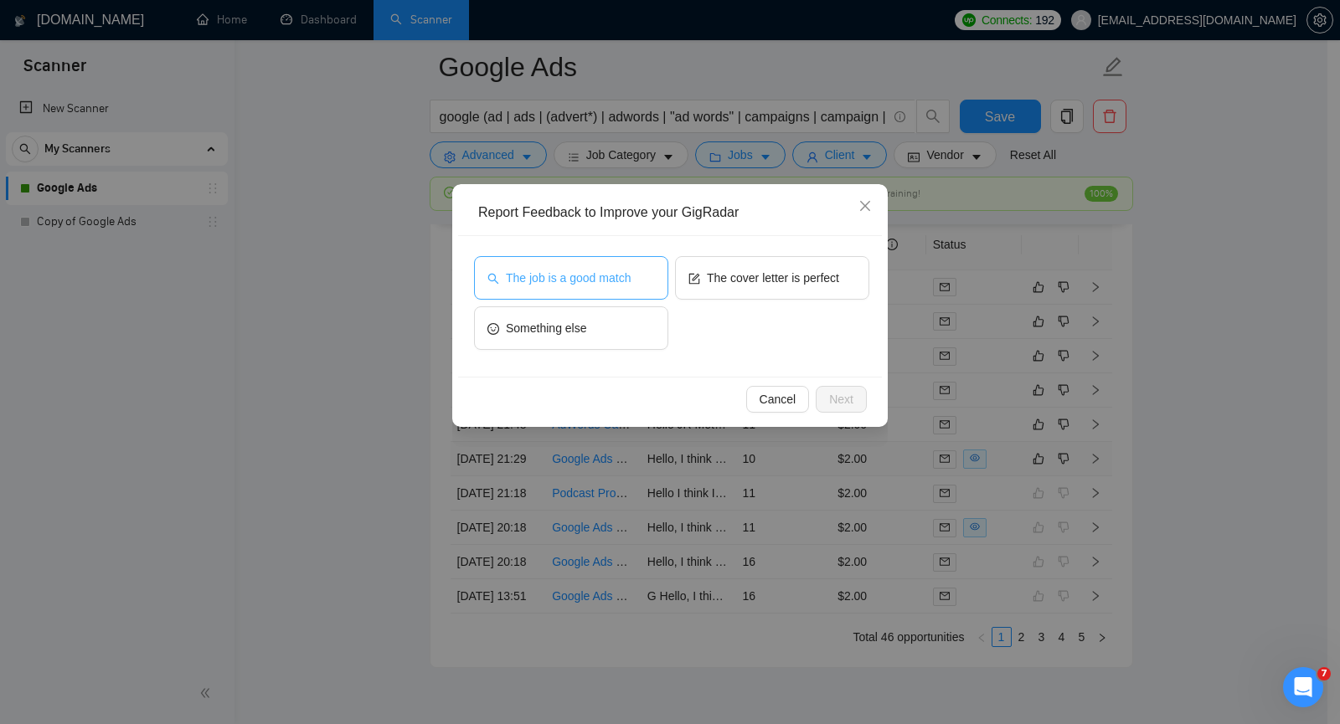
click at [610, 291] on button "The job is a good match" at bounding box center [571, 278] width 194 height 44
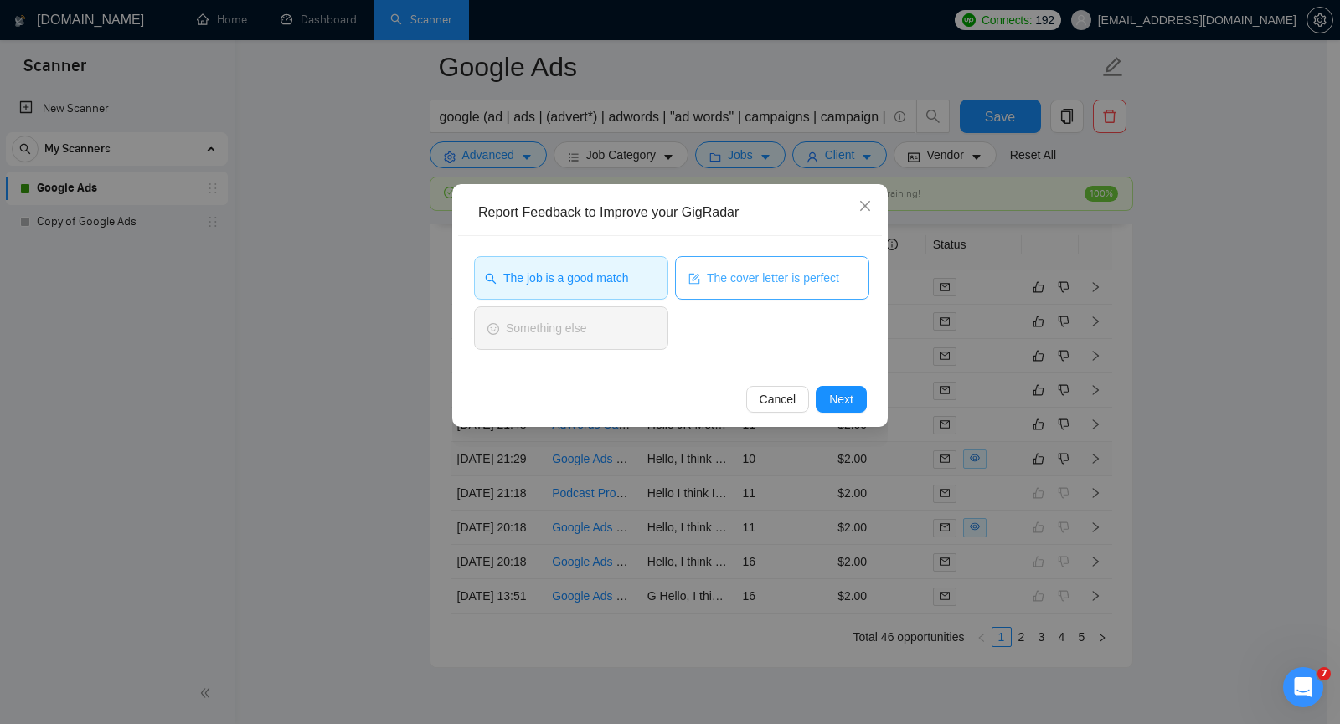
click at [733, 288] on button "The cover letter is perfect" at bounding box center [772, 278] width 194 height 44
click at [859, 404] on button "Next" at bounding box center [840, 399] width 51 height 27
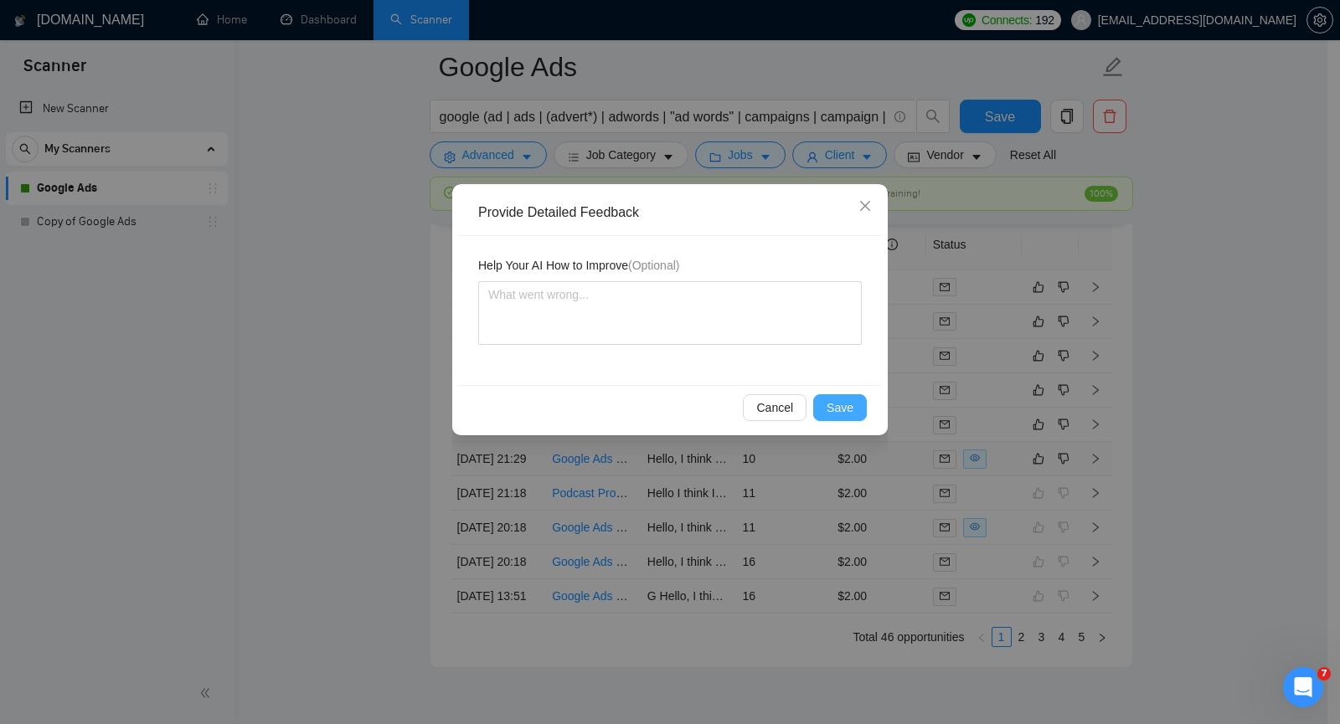
click at [853, 412] on button "Save" at bounding box center [840, 407] width 54 height 27
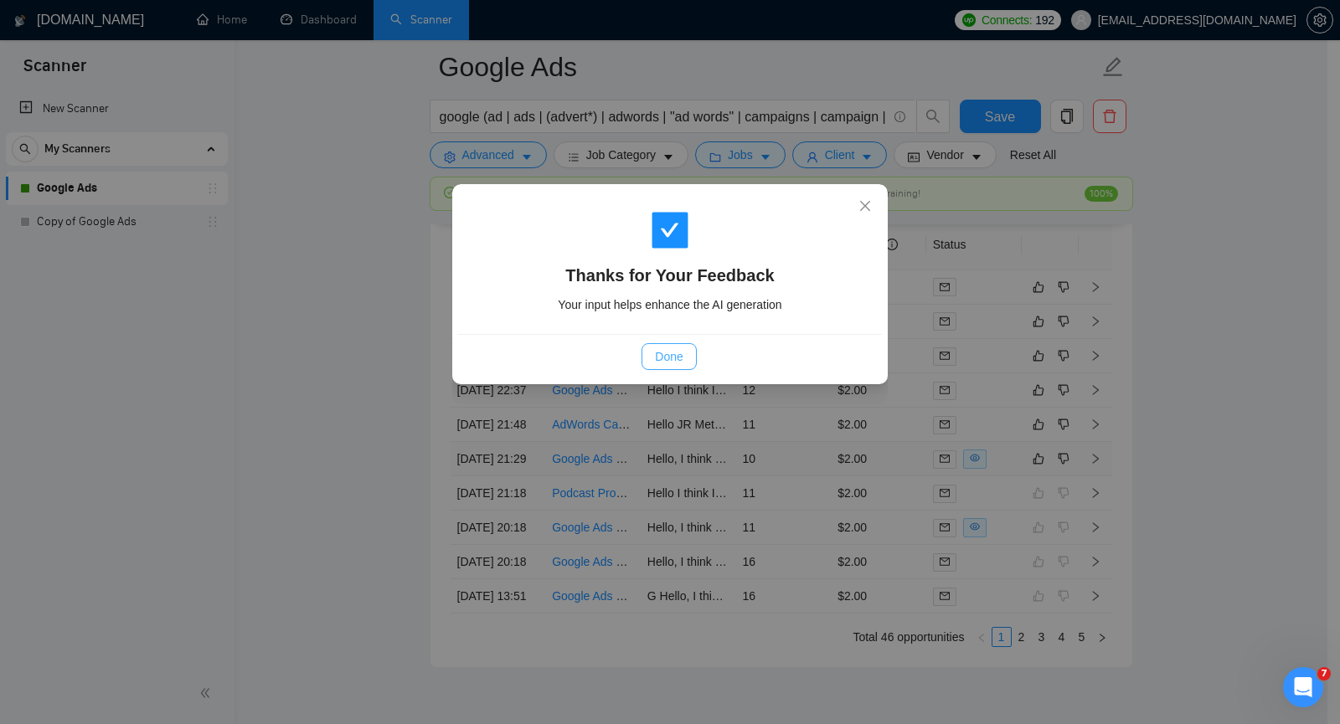
click at [678, 358] on span "Done" at bounding box center [669, 356] width 28 height 18
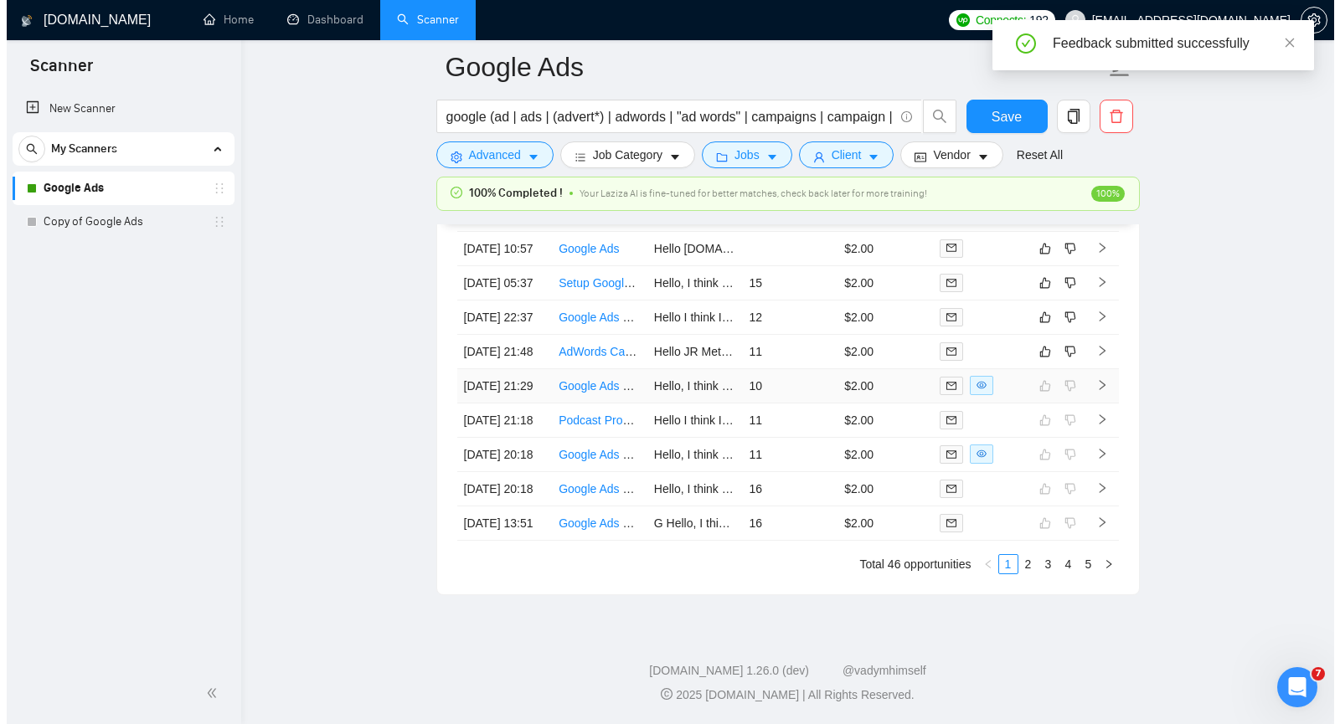
scroll to position [4141, 0]
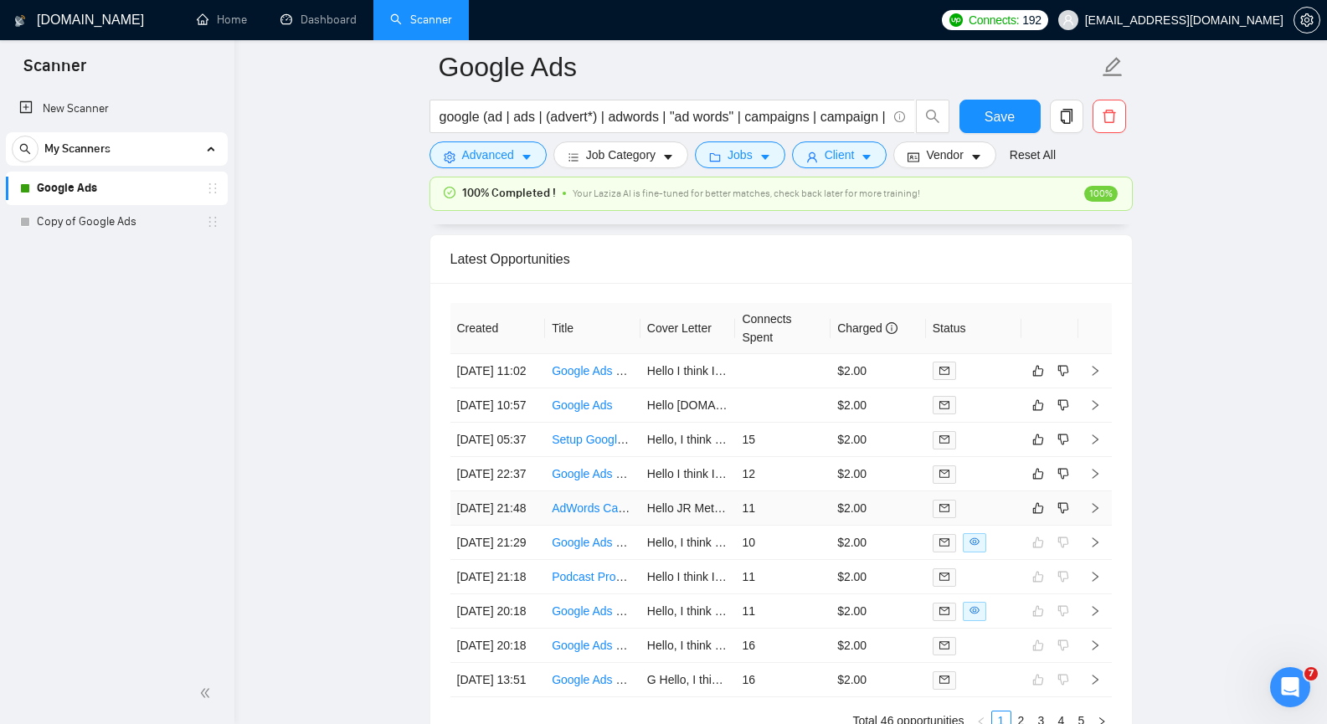
click at [1099, 514] on icon "right" at bounding box center [1095, 508] width 12 height 12
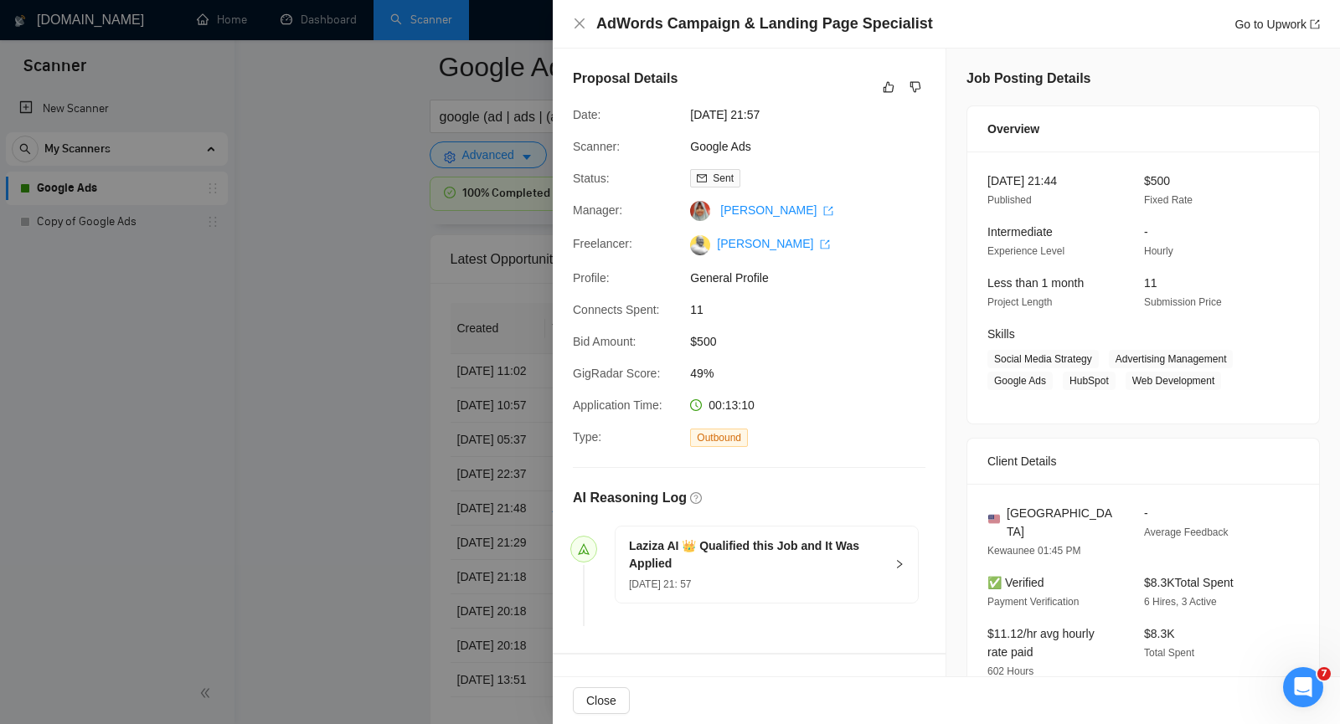
click at [388, 287] on div at bounding box center [670, 362] width 1340 height 724
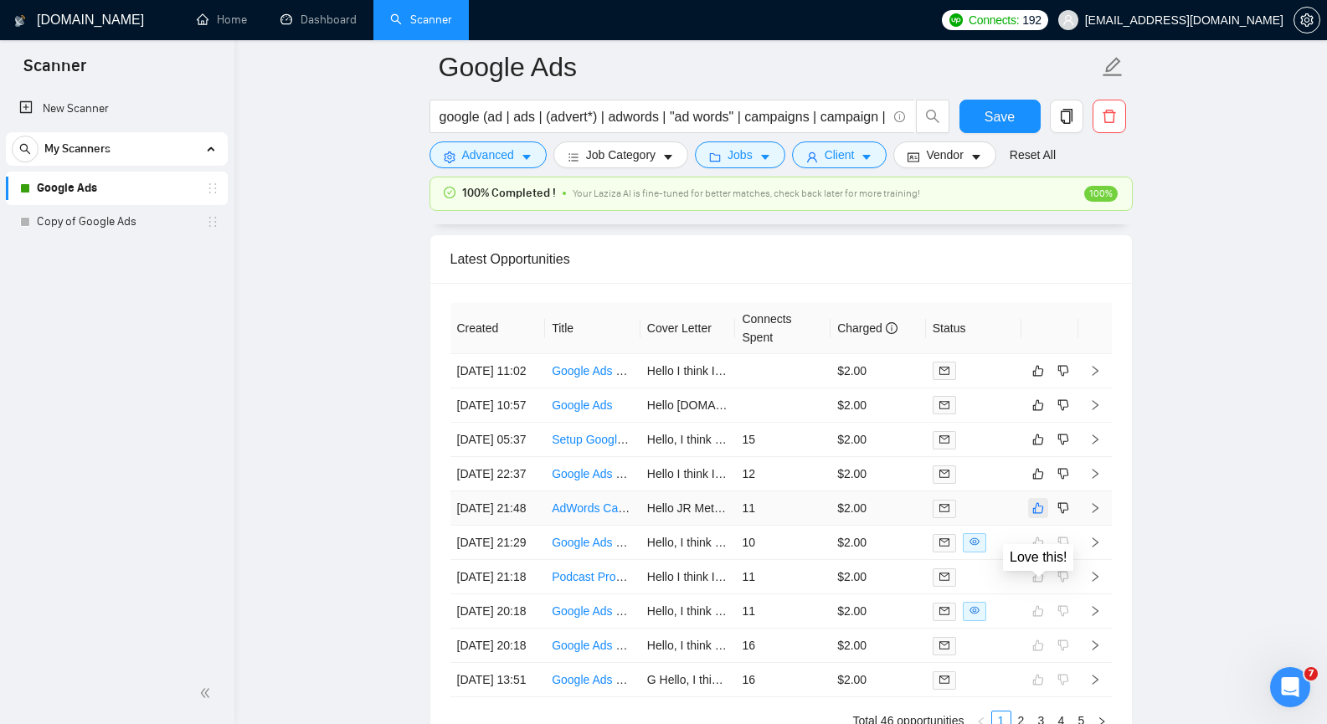
click at [1035, 515] on icon "like" at bounding box center [1038, 508] width 12 height 13
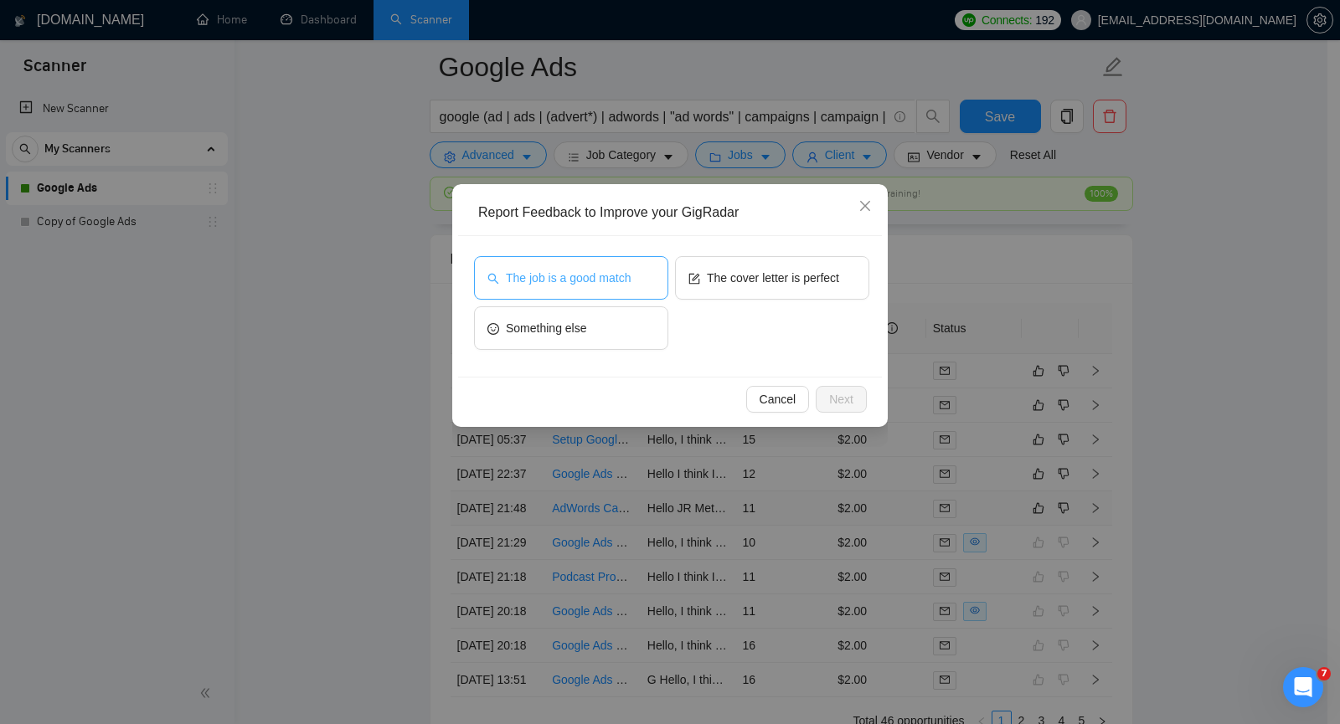
click at [615, 286] on span "The job is a good match" at bounding box center [568, 278] width 125 height 18
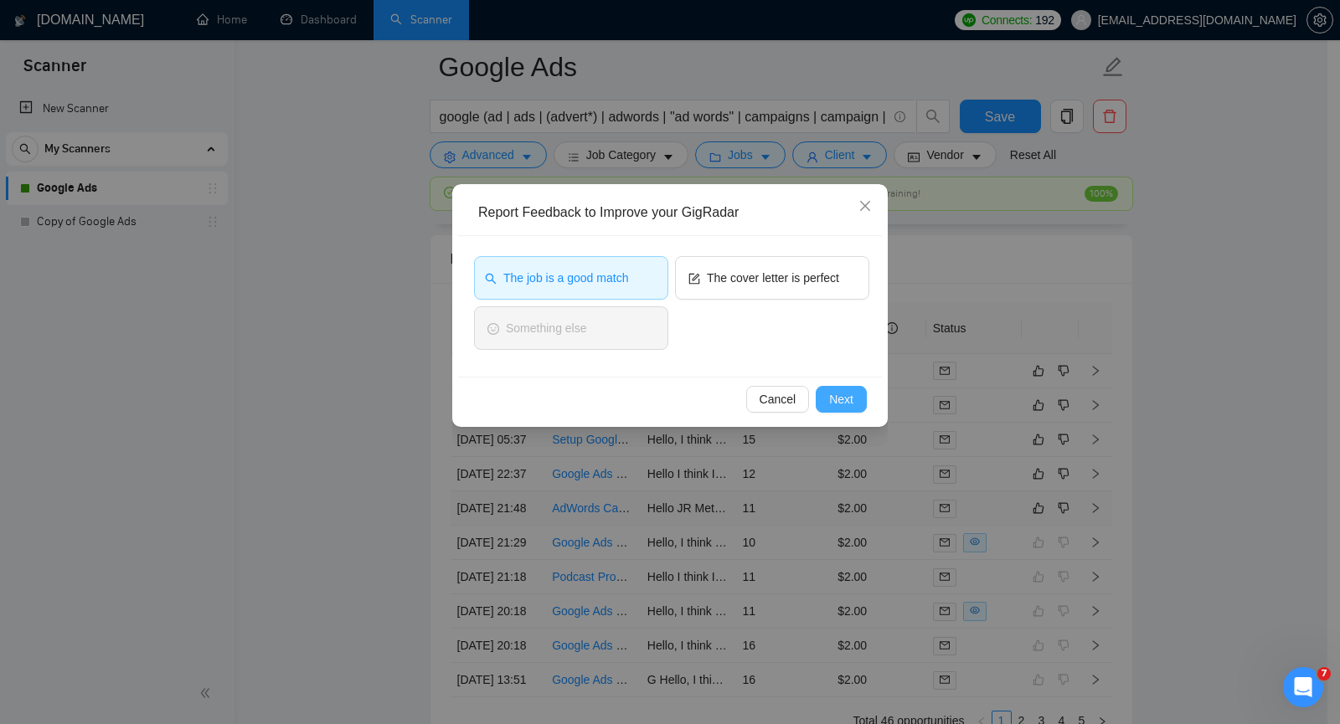
click at [850, 398] on span "Next" at bounding box center [841, 399] width 24 height 18
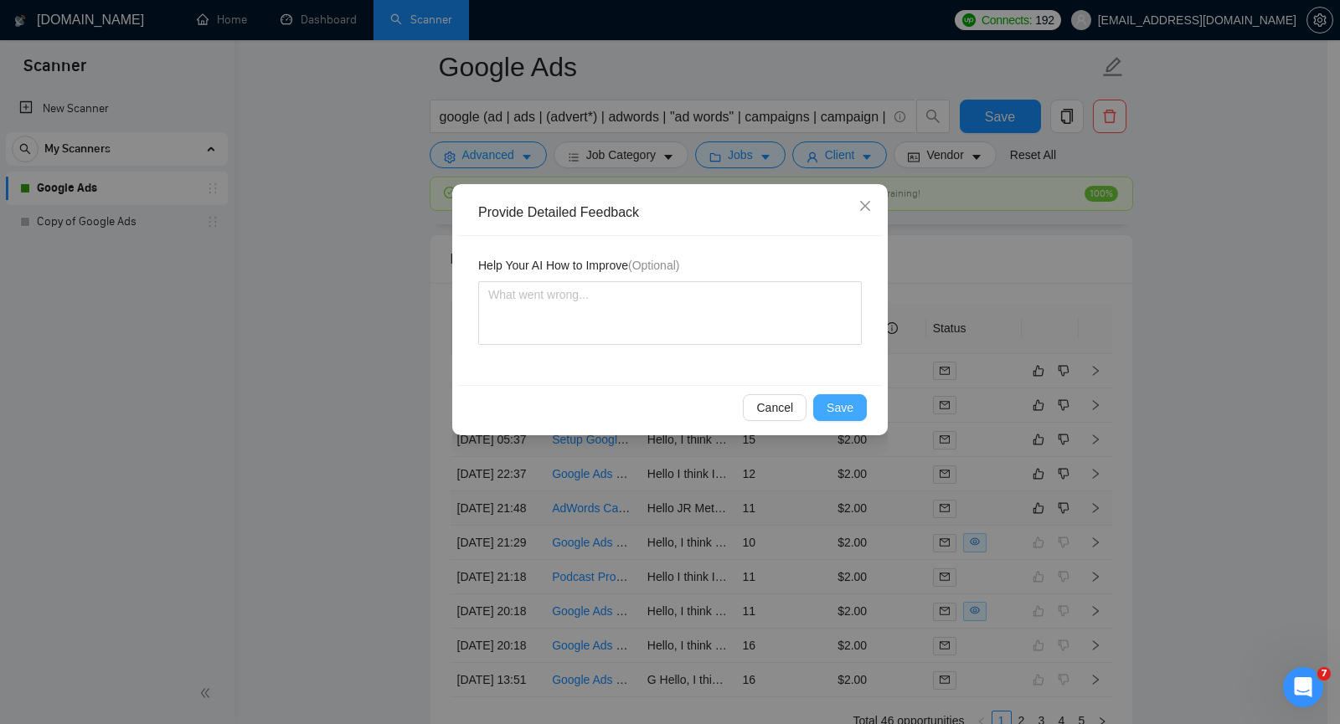
click at [842, 409] on span "Save" at bounding box center [839, 408] width 27 height 18
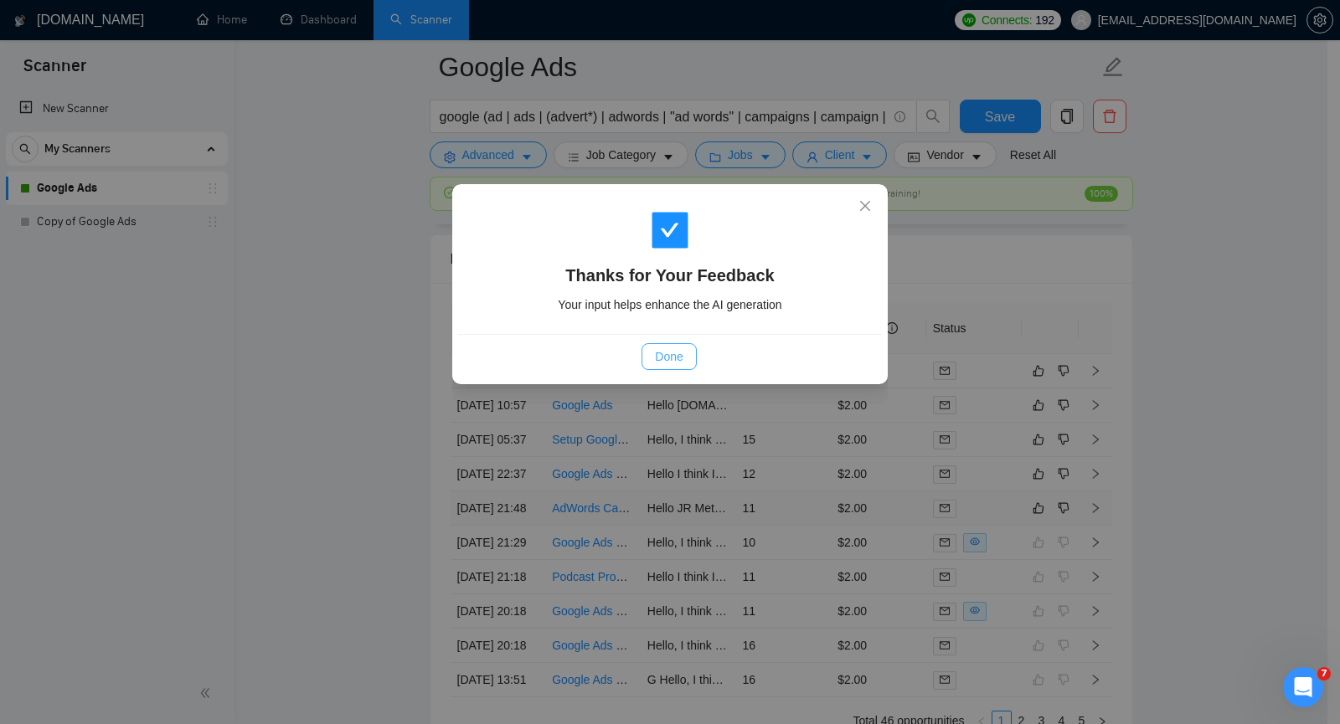
click at [682, 363] on span "Done" at bounding box center [669, 356] width 28 height 18
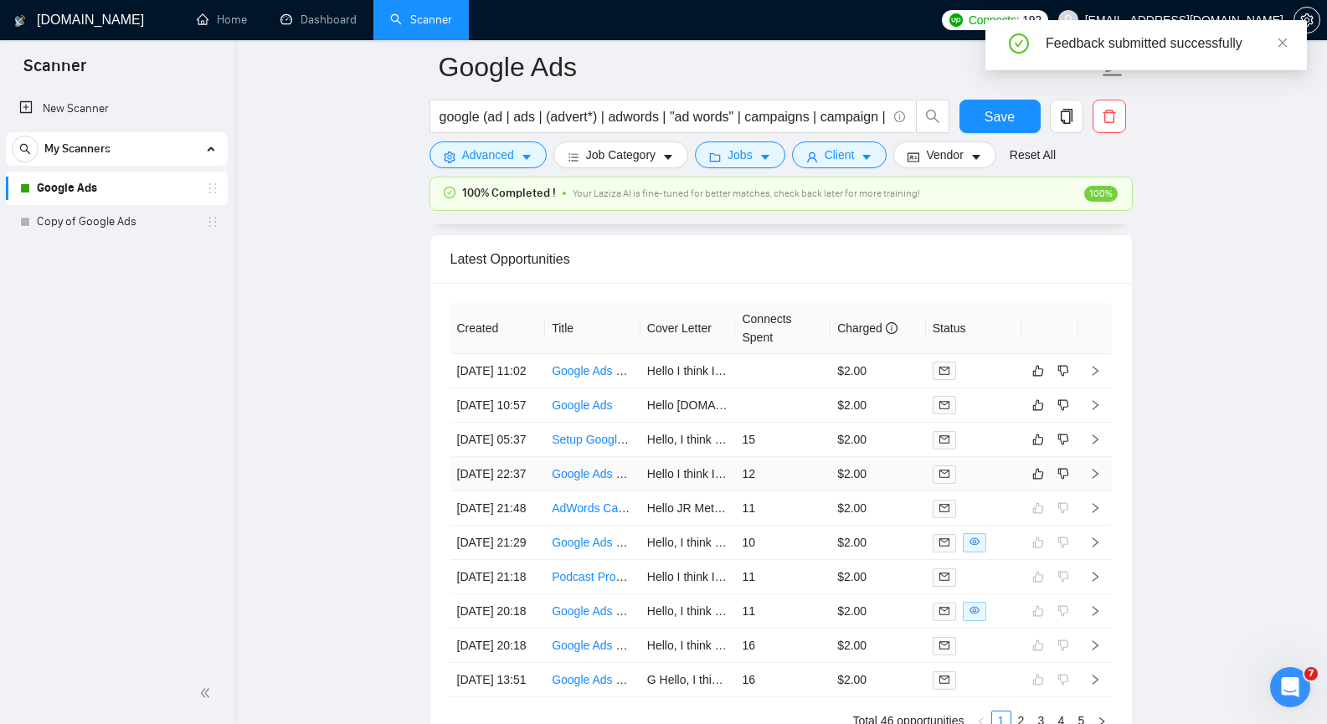
click at [1094, 480] on icon "right" at bounding box center [1095, 474] width 12 height 12
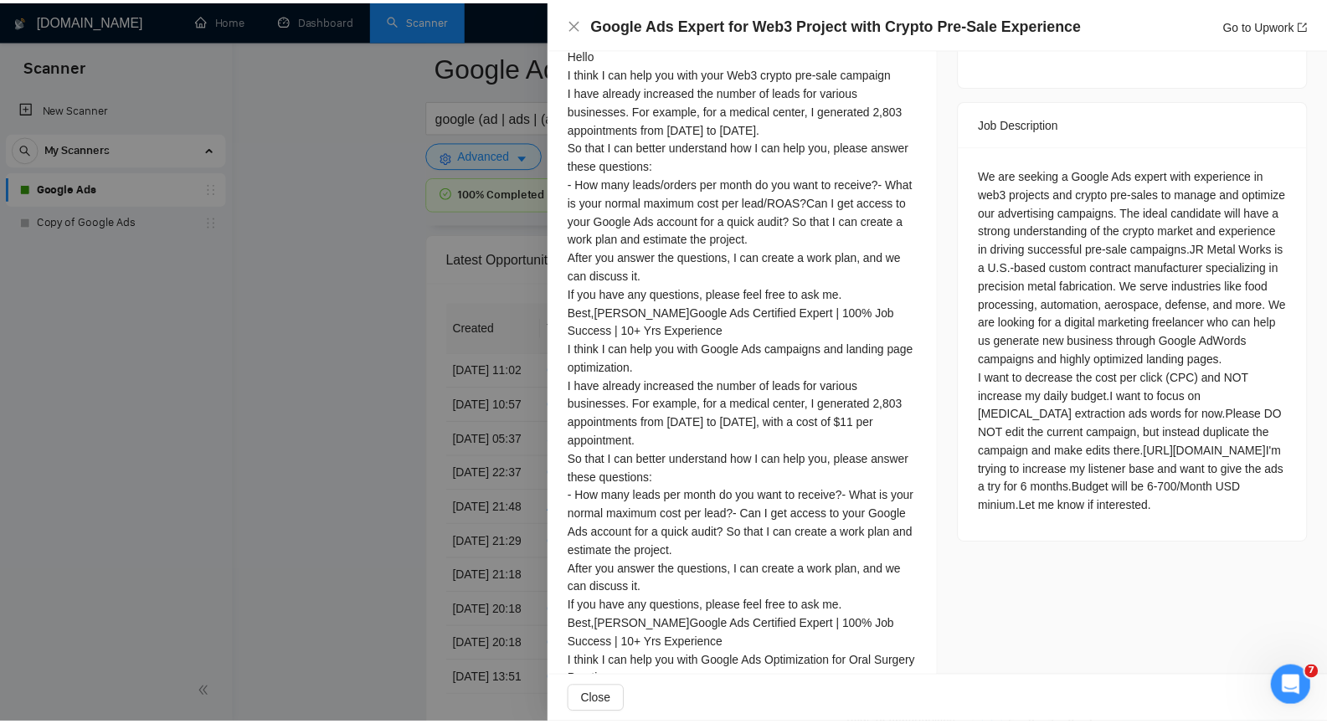
scroll to position [633, 0]
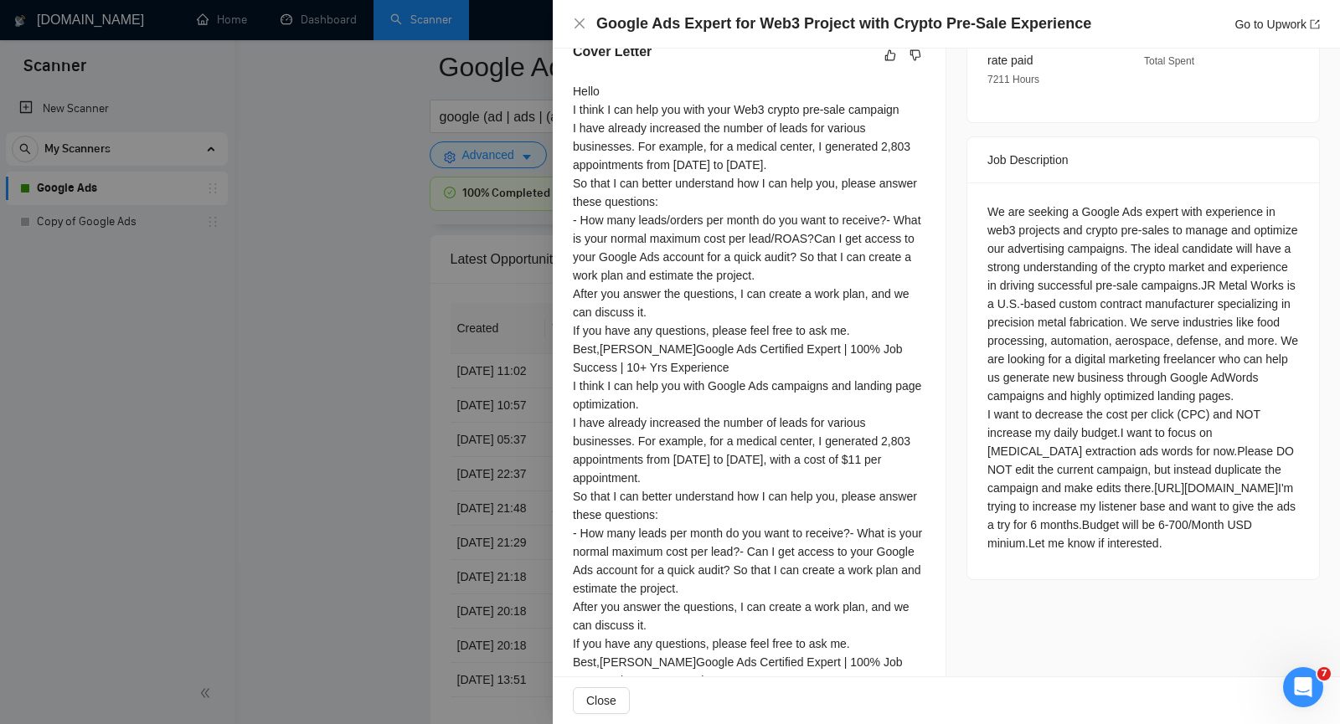
click at [360, 383] on div at bounding box center [670, 362] width 1340 height 724
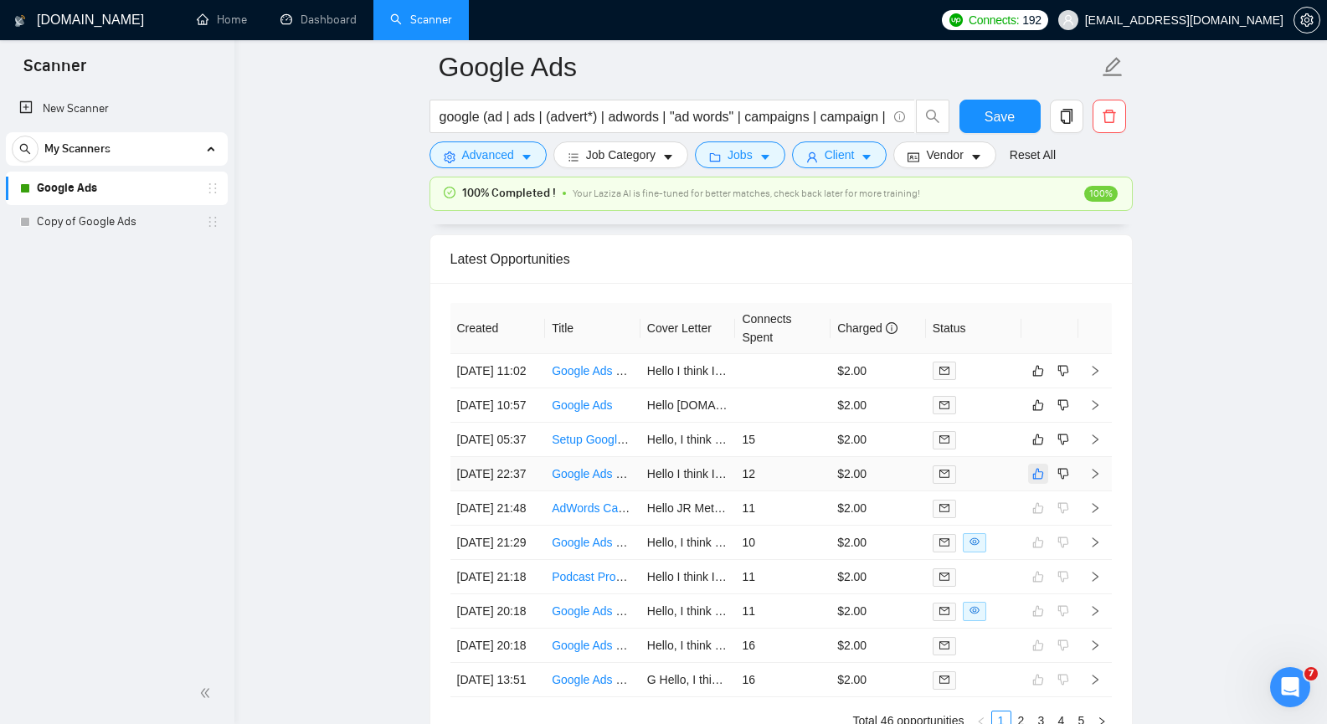
click at [1034, 481] on icon "like" at bounding box center [1038, 473] width 12 height 13
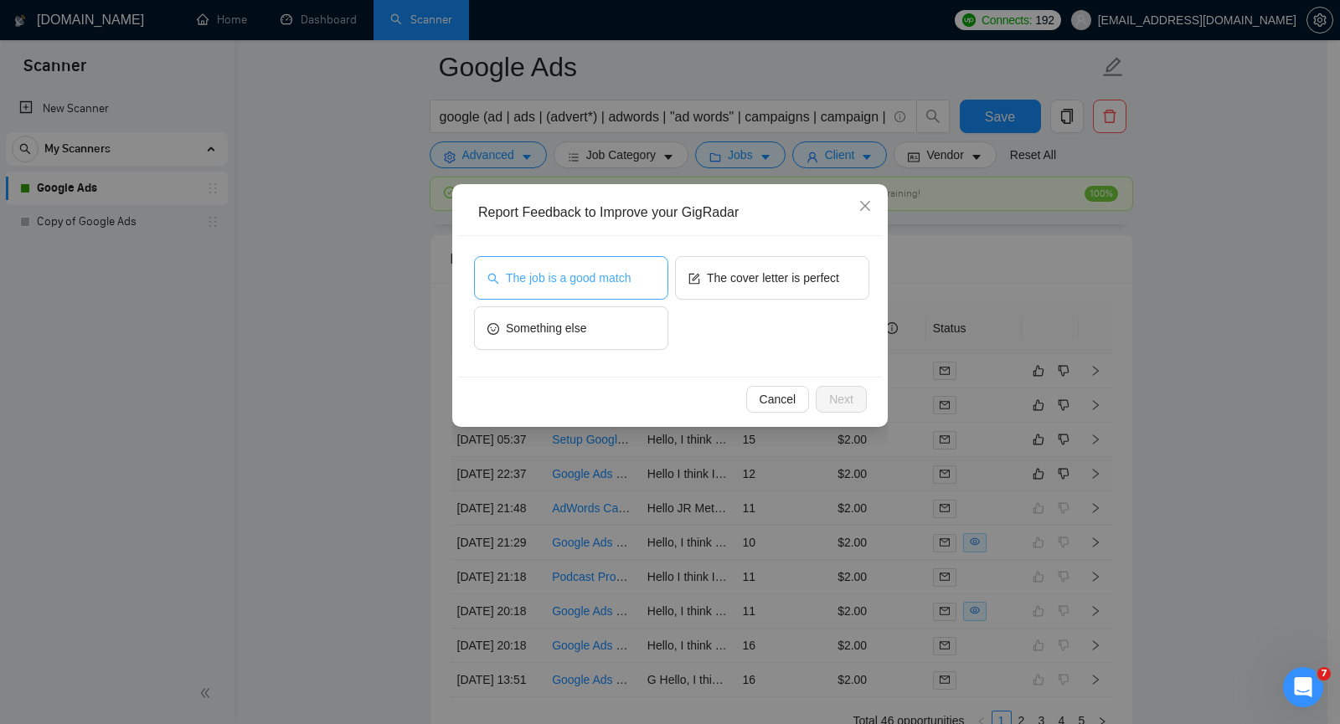
click at [613, 292] on button "The job is a good match" at bounding box center [571, 278] width 194 height 44
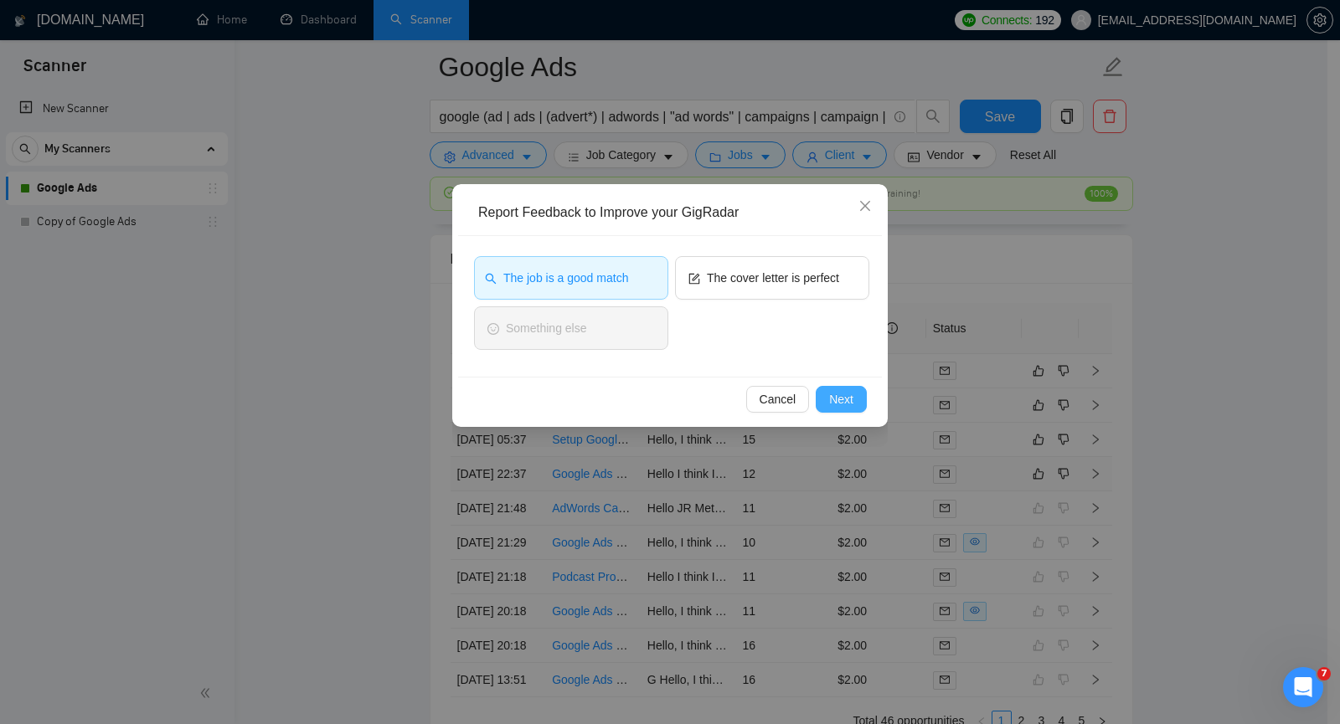
click at [856, 396] on button "Next" at bounding box center [840, 399] width 51 height 27
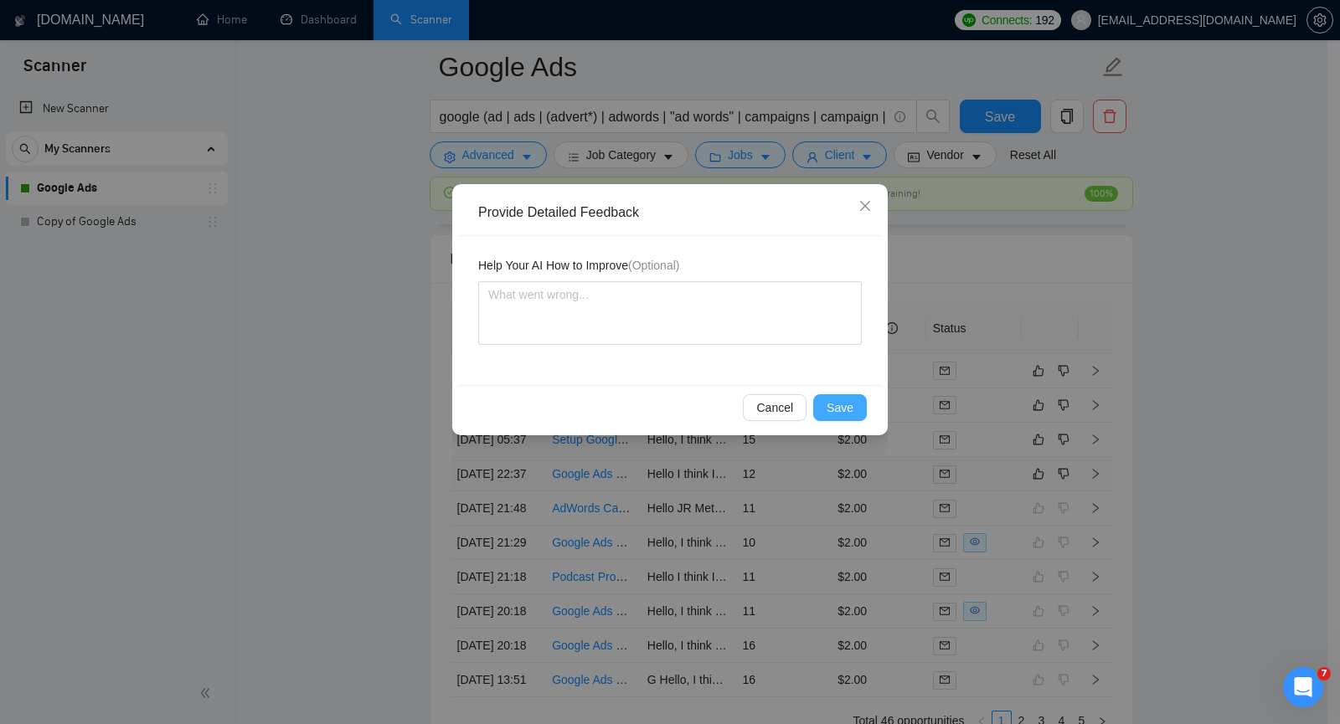
click at [849, 404] on span "Save" at bounding box center [839, 408] width 27 height 18
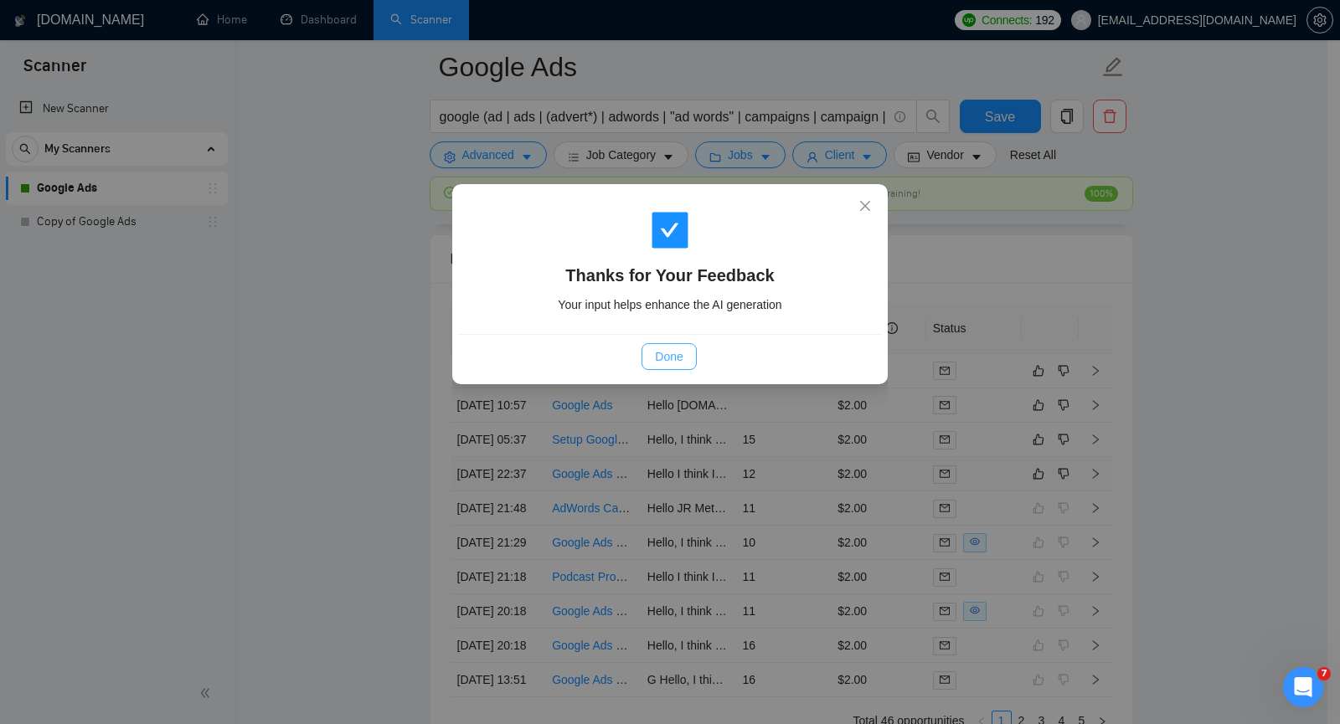
click at [691, 358] on button "Done" at bounding box center [668, 356] width 54 height 27
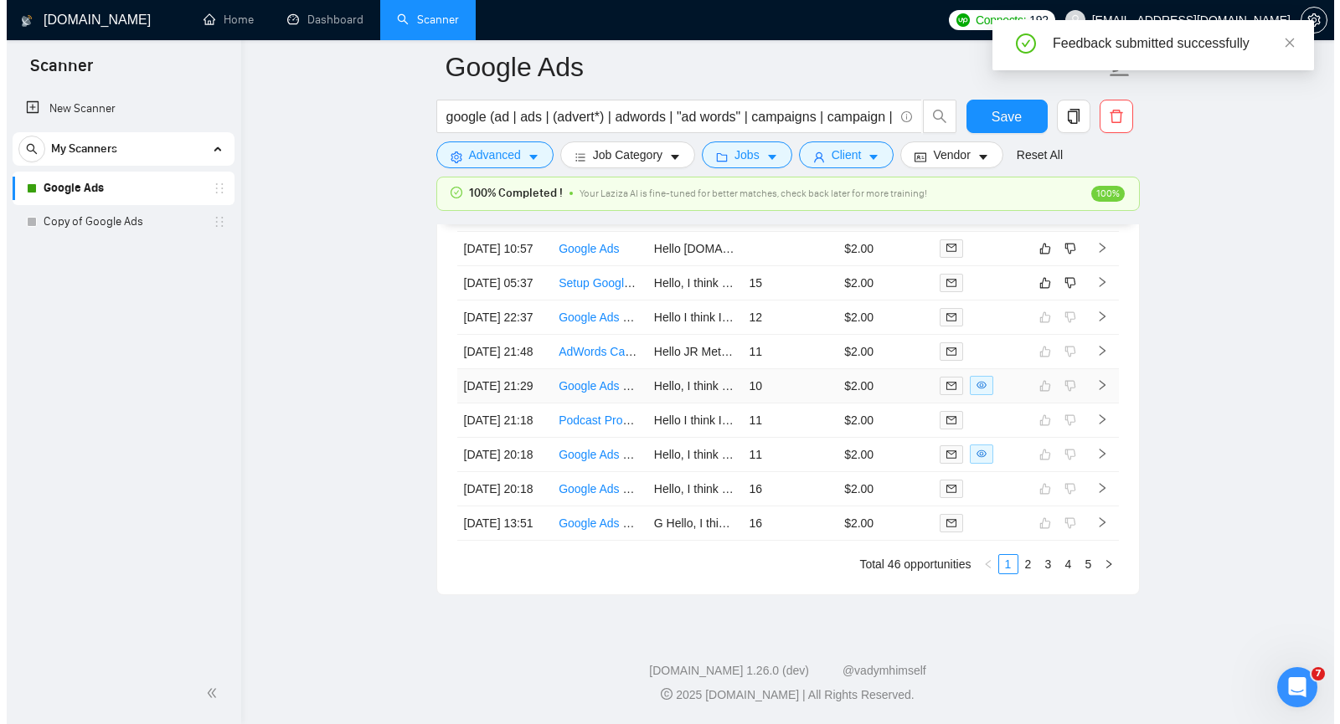
scroll to position [4057, 0]
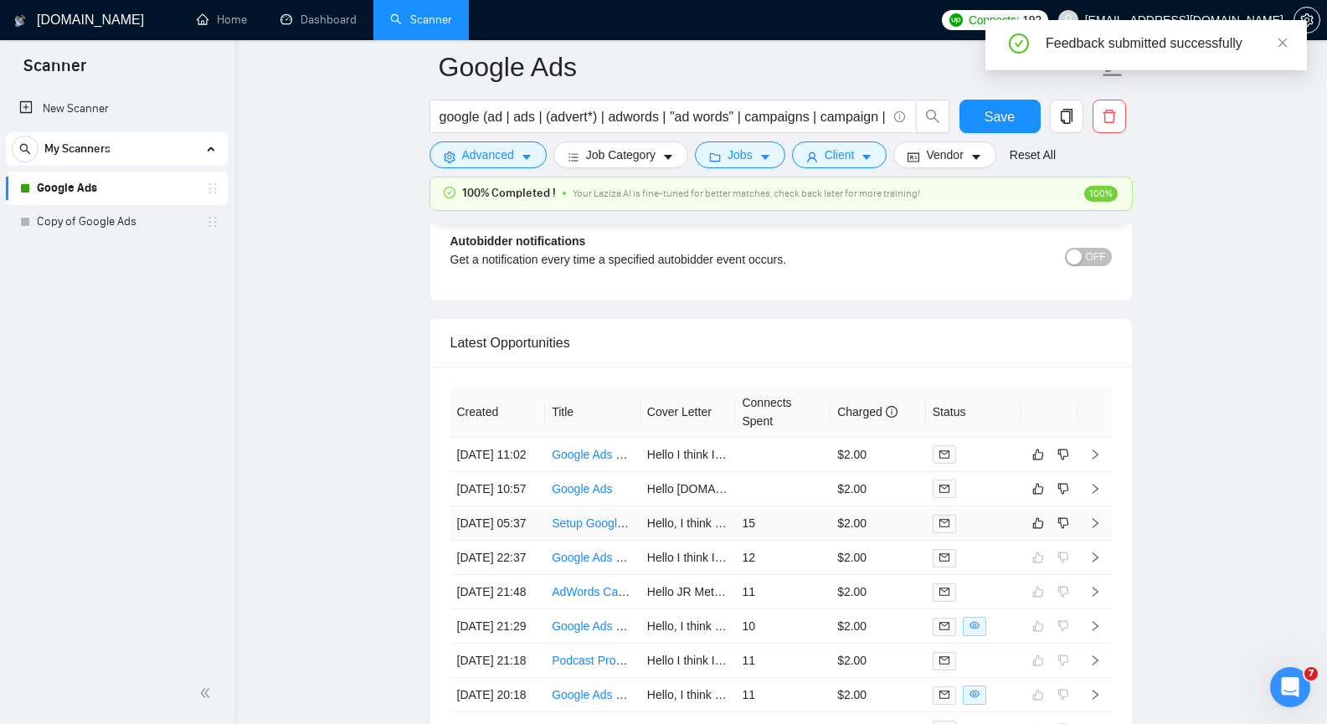
click at [1098, 529] on icon "right" at bounding box center [1095, 523] width 12 height 12
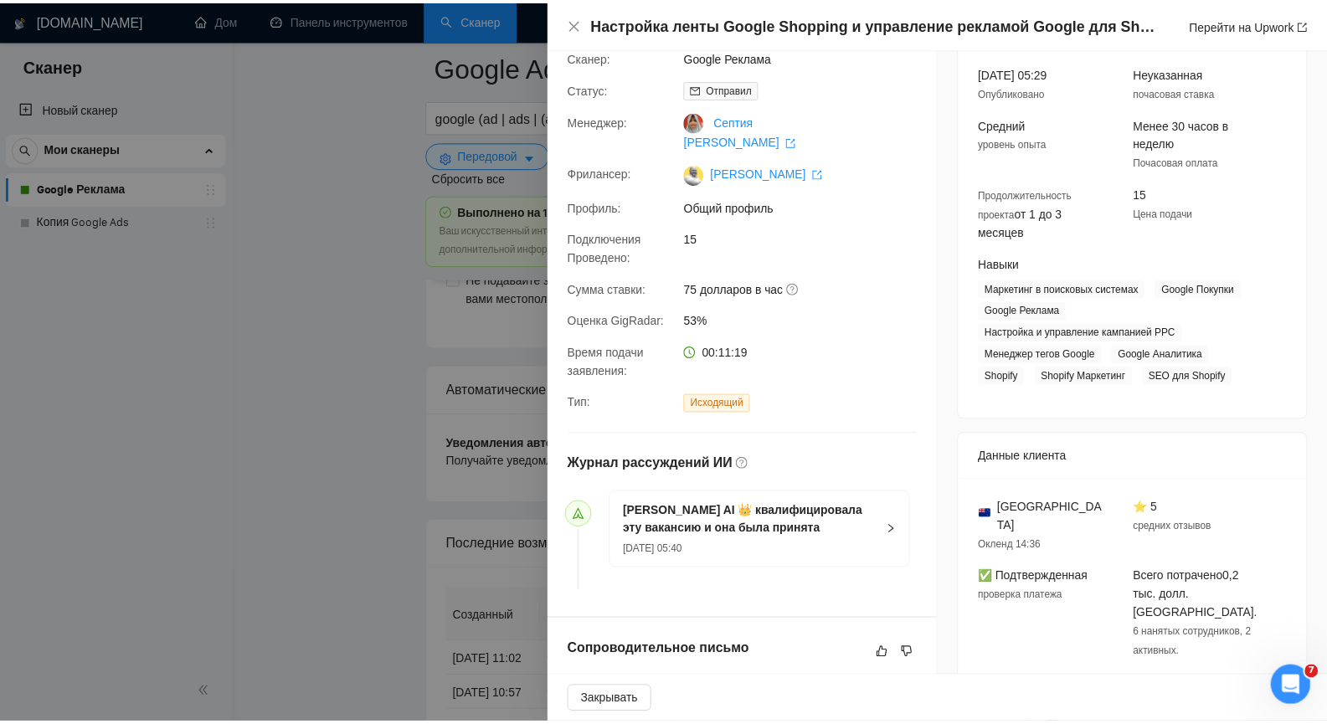
scroll to position [84, 0]
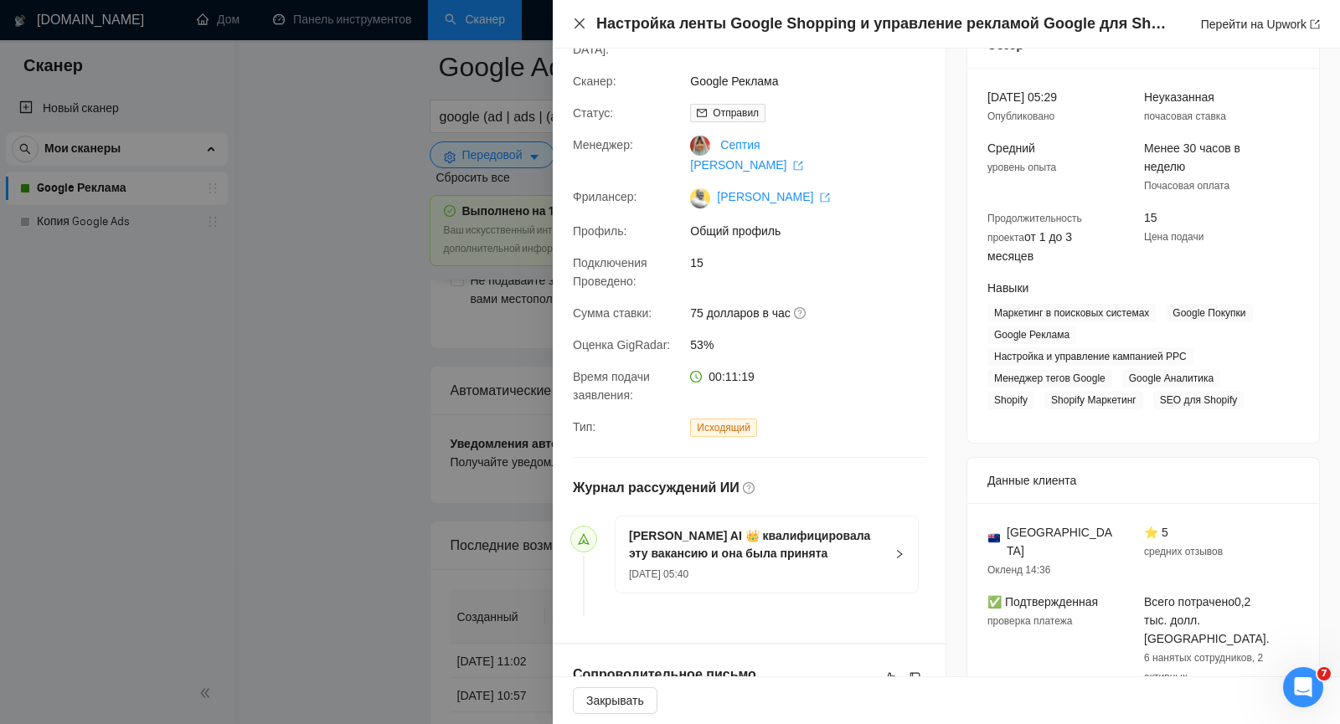
click at [579, 24] on icon "закрывать" at bounding box center [579, 23] width 10 height 10
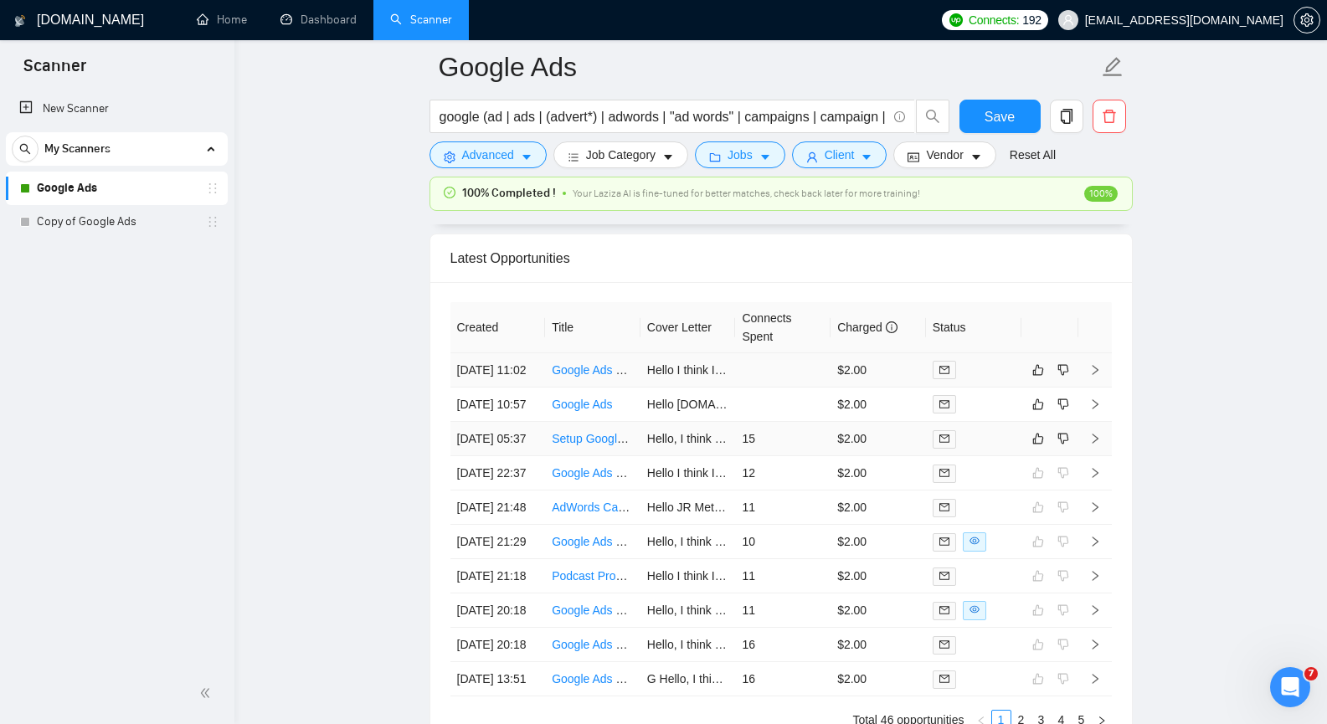
scroll to position [4141, 0]
click at [1035, 445] on icon "like" at bounding box center [1037, 440] width 11 height 11
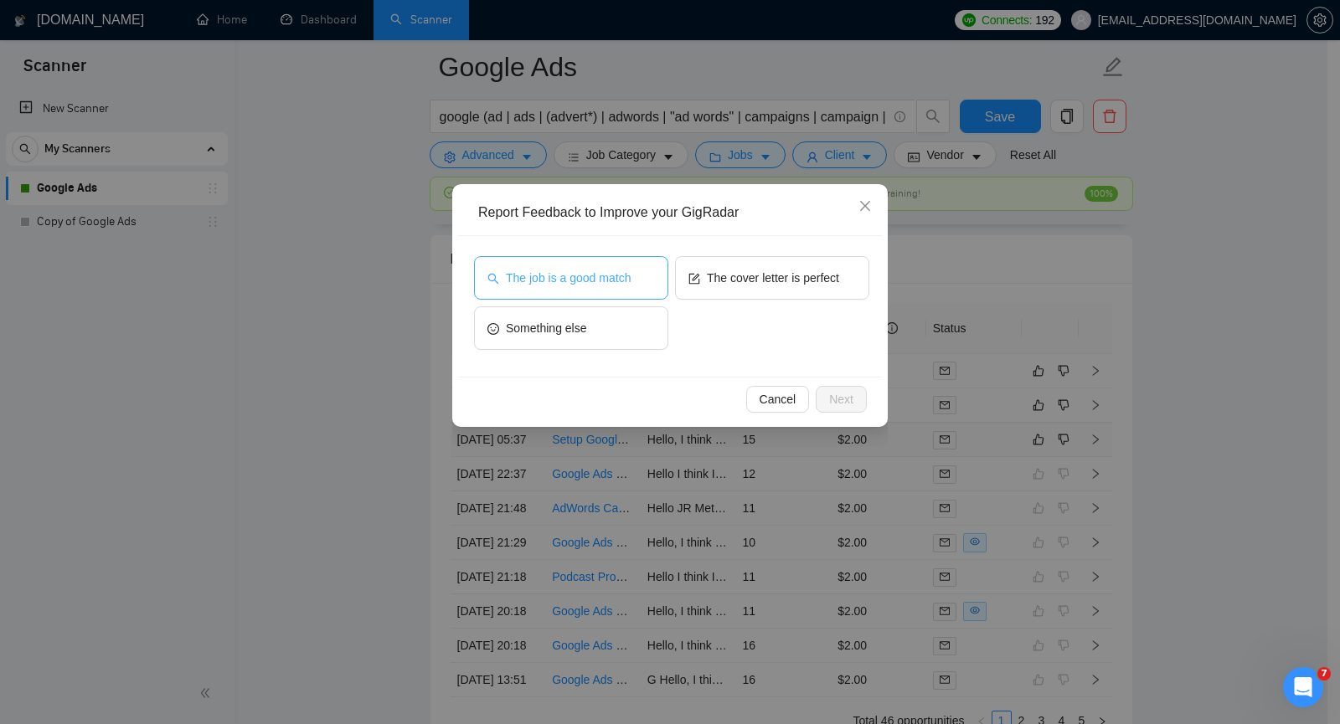
click at [548, 274] on span "The job is a good match" at bounding box center [568, 278] width 125 height 18
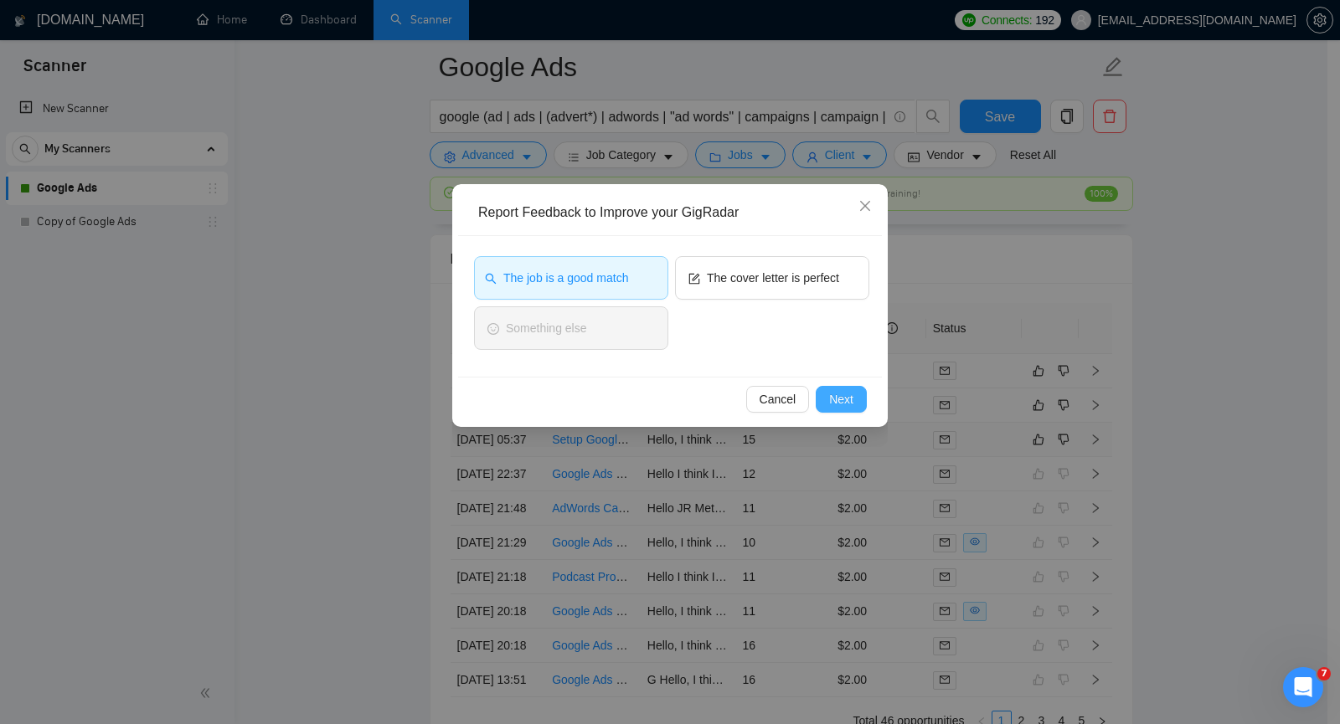
drag, startPoint x: 842, startPoint y: 403, endPoint x: 840, endPoint y: 390, distance: 12.8
click at [842, 400] on span "Next" at bounding box center [841, 399] width 24 height 18
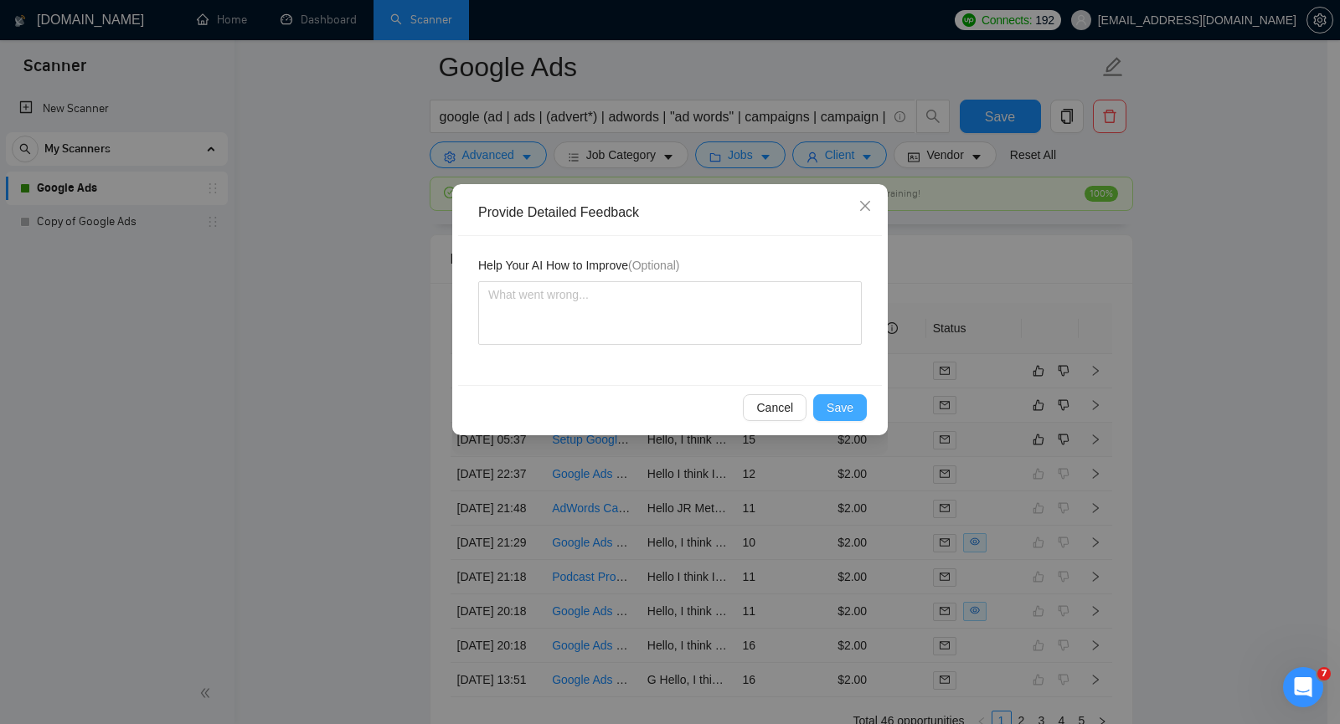
click at [839, 408] on span "Save" at bounding box center [839, 408] width 27 height 18
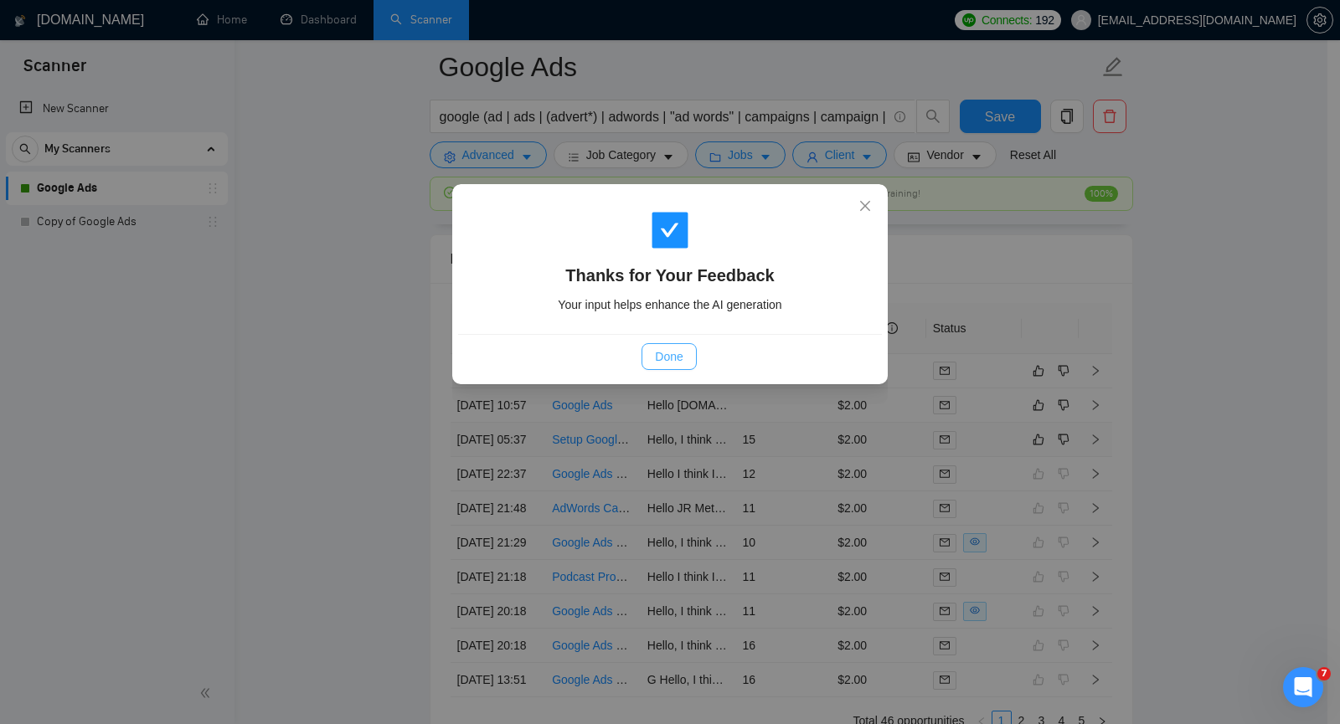
click at [674, 361] on span "Done" at bounding box center [669, 356] width 28 height 18
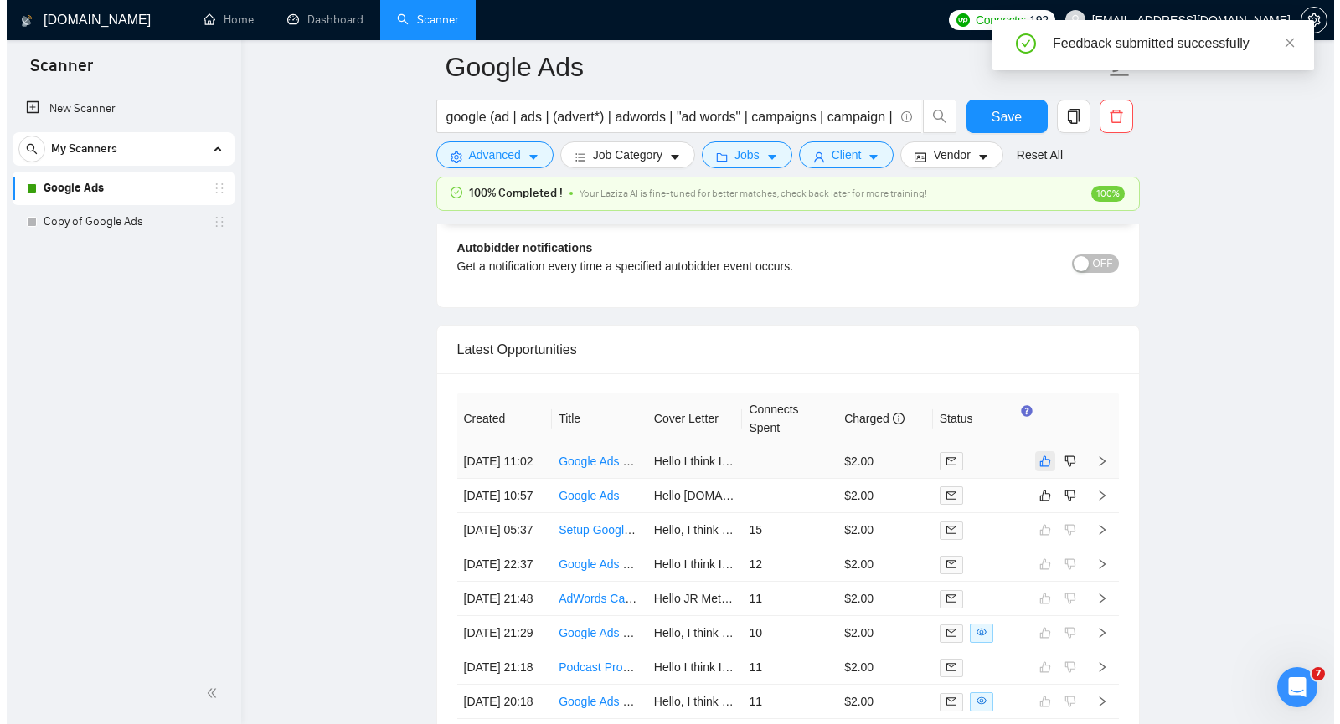
scroll to position [3974, 0]
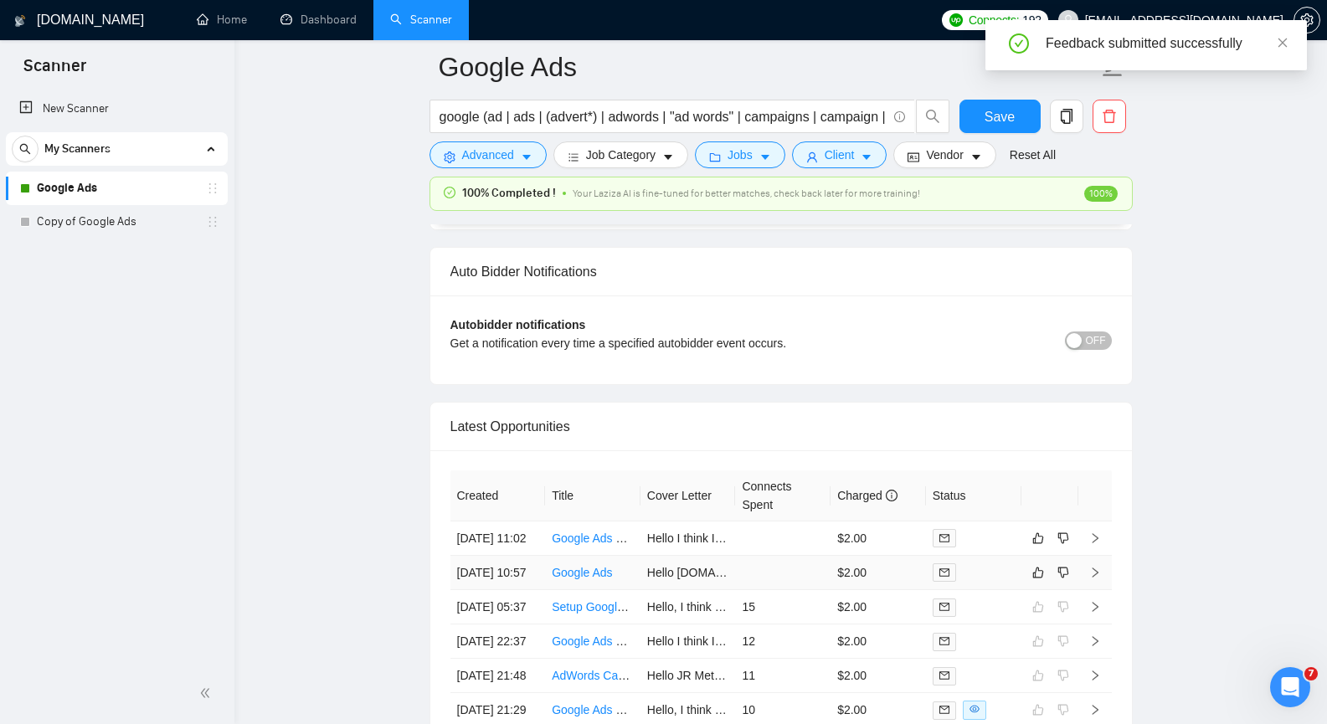
click at [1094, 578] on icon "right" at bounding box center [1095, 573] width 6 height 10
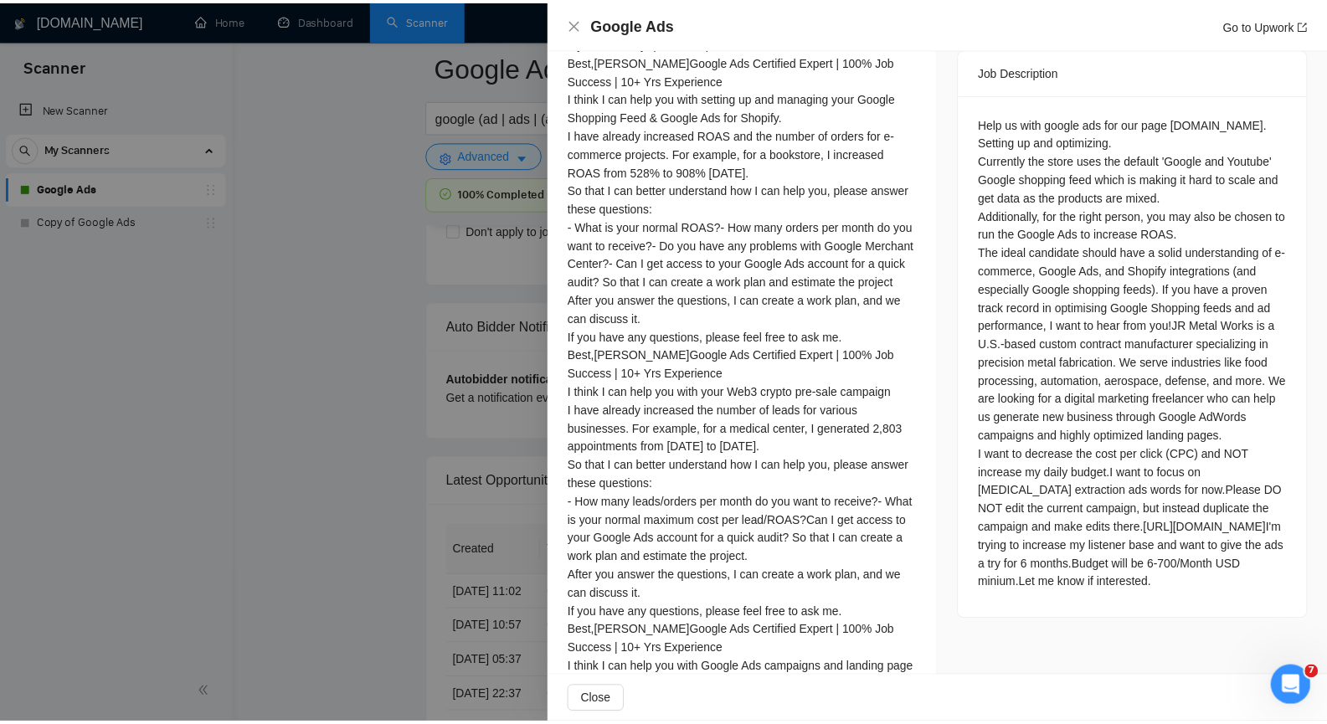
scroll to position [772, 0]
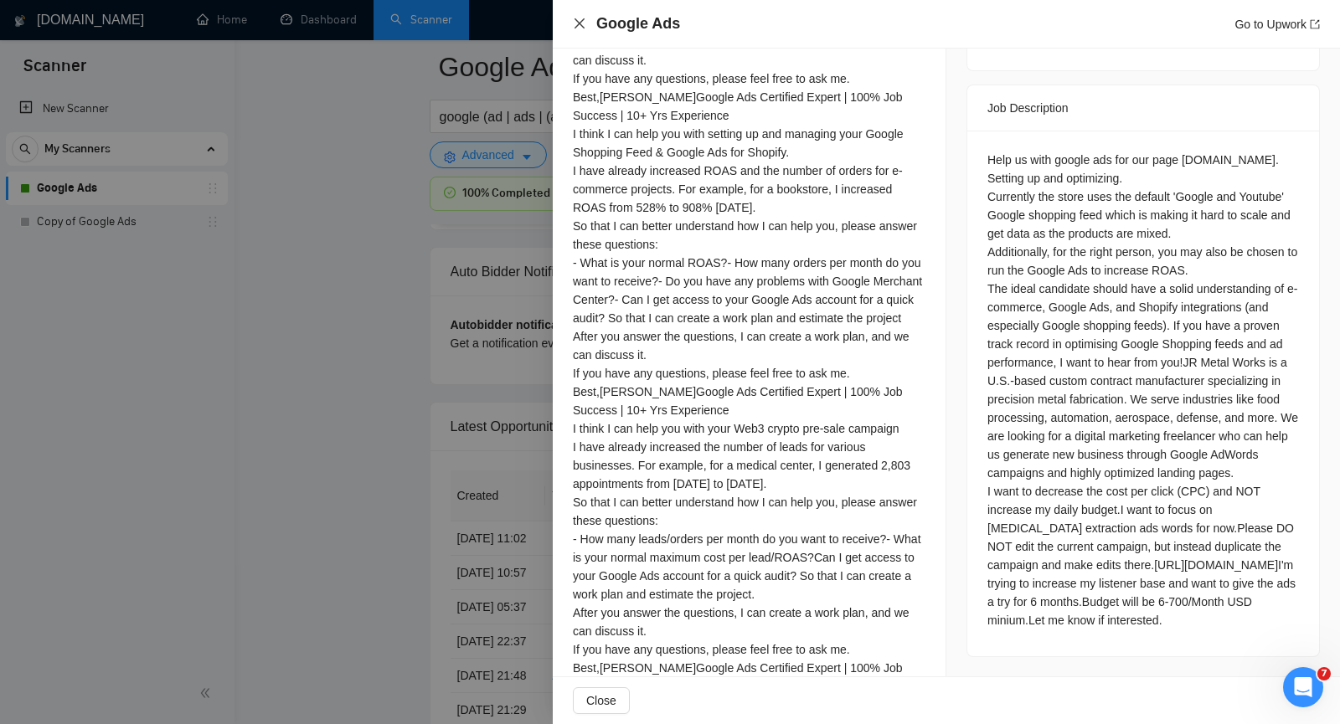
click at [578, 26] on icon "close" at bounding box center [579, 23] width 10 height 10
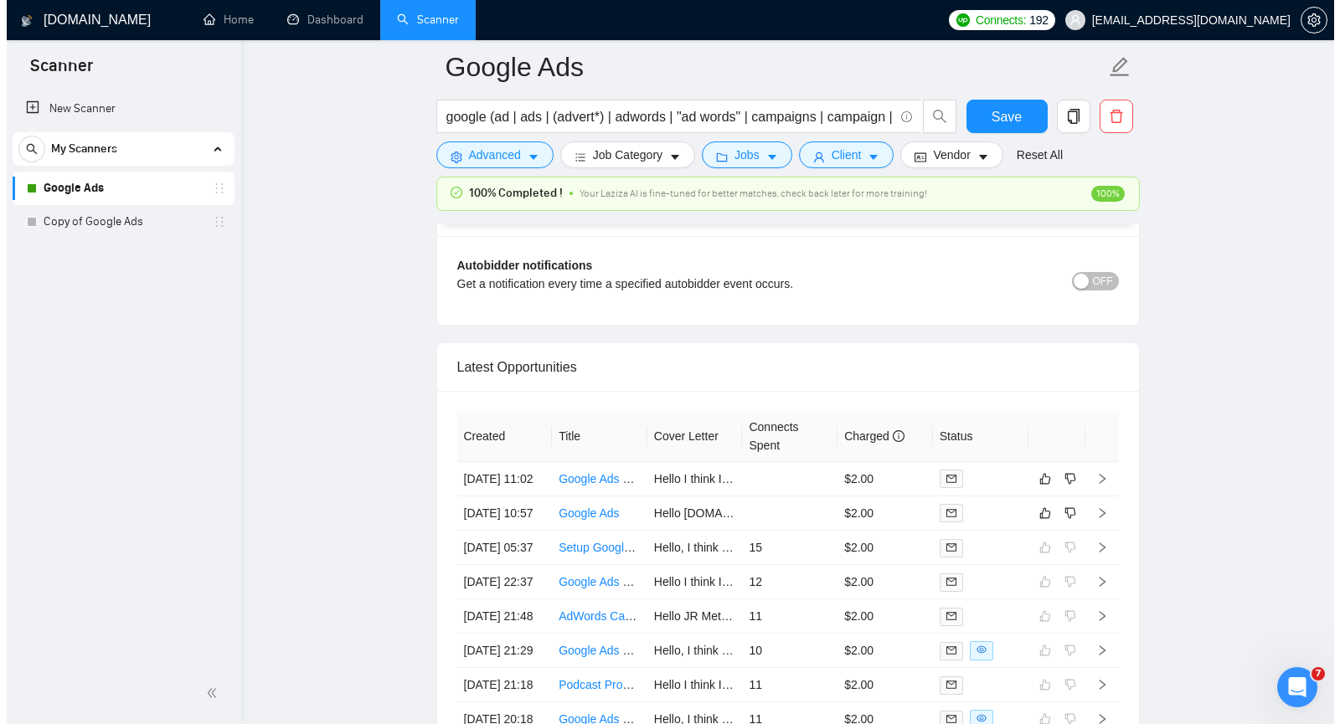
scroll to position [4141, 0]
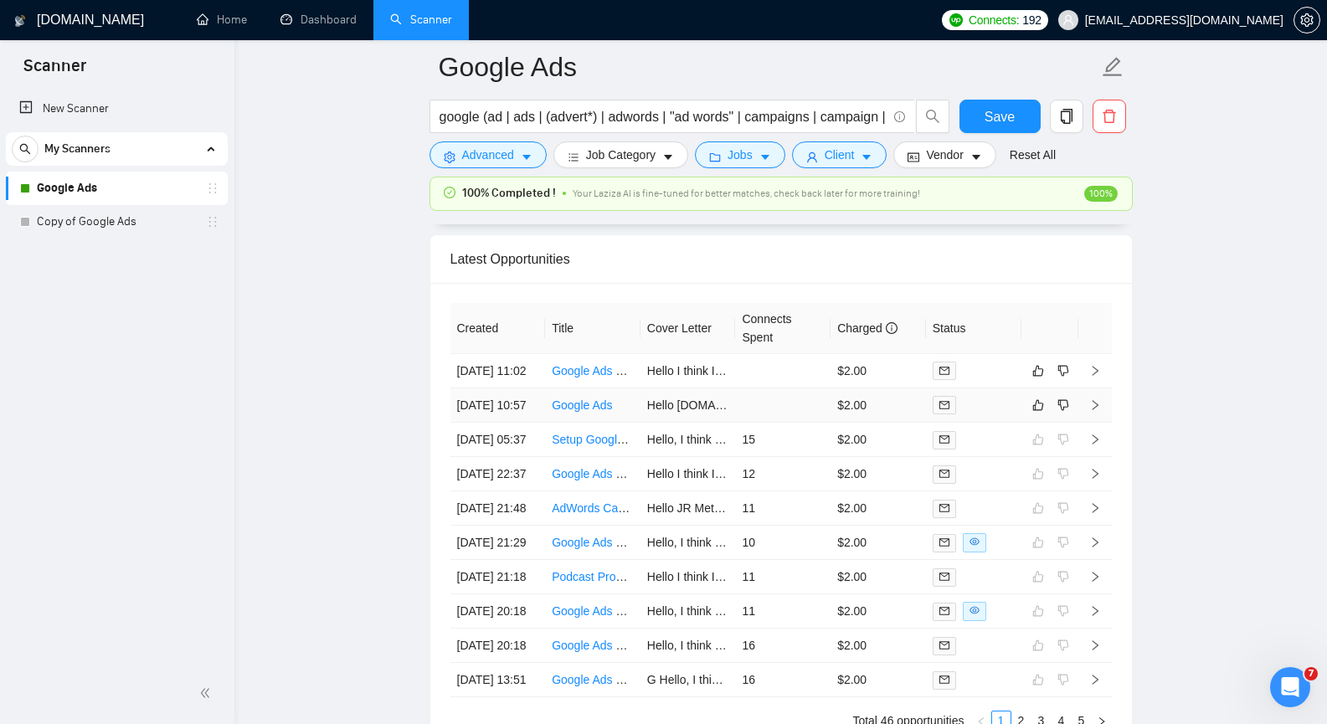
click at [1098, 411] on icon "right" at bounding box center [1095, 405] width 12 height 12
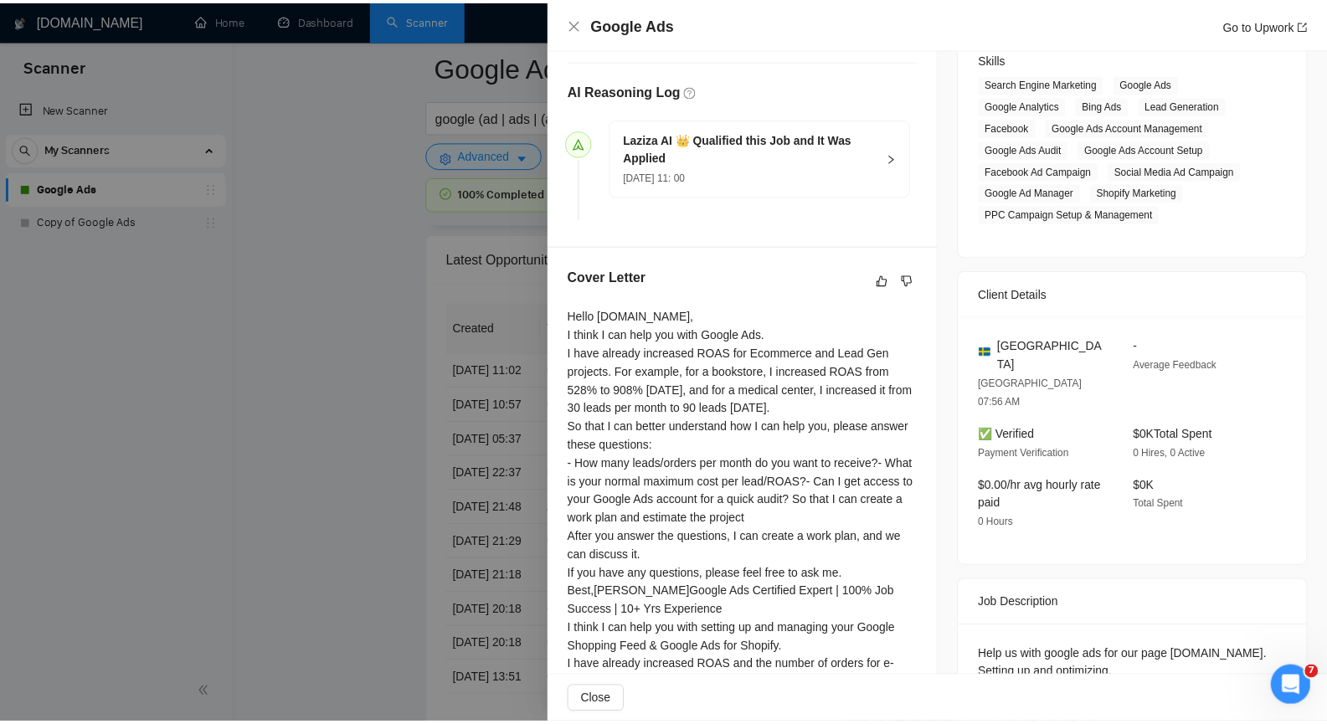
scroll to position [270, 0]
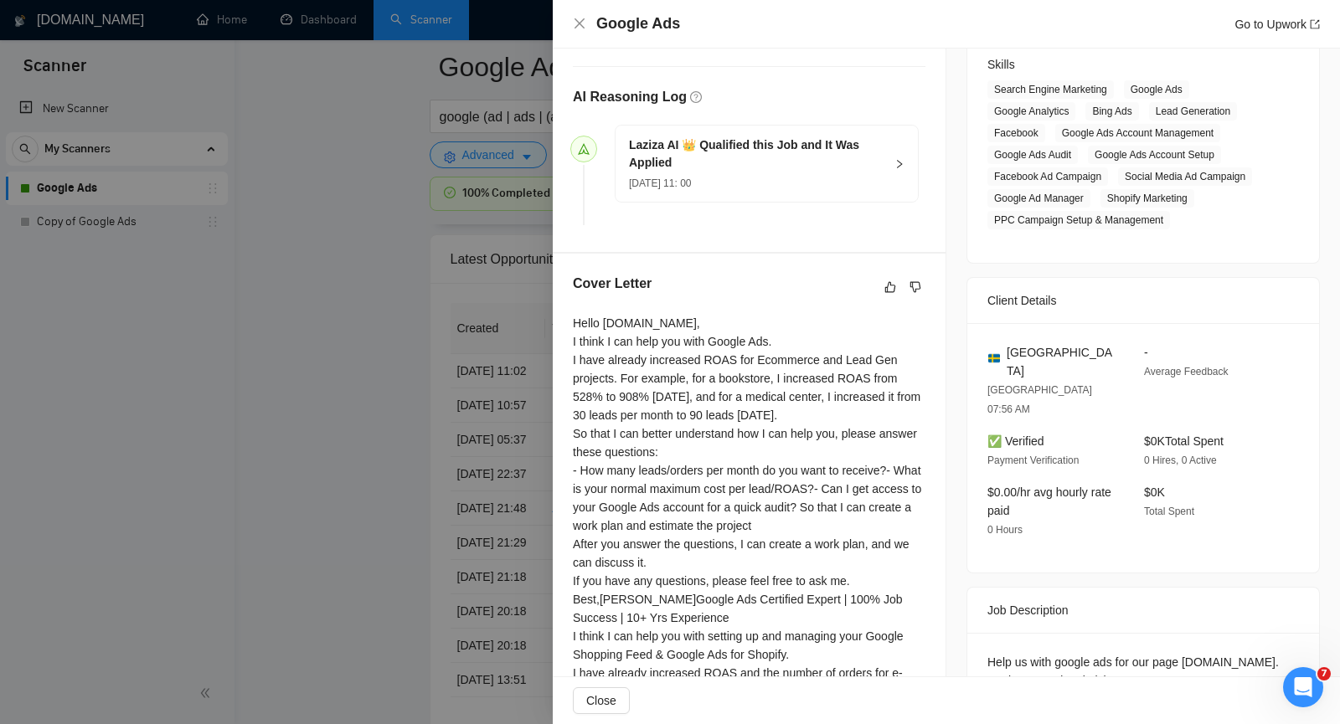
click at [307, 247] on div at bounding box center [670, 362] width 1340 height 724
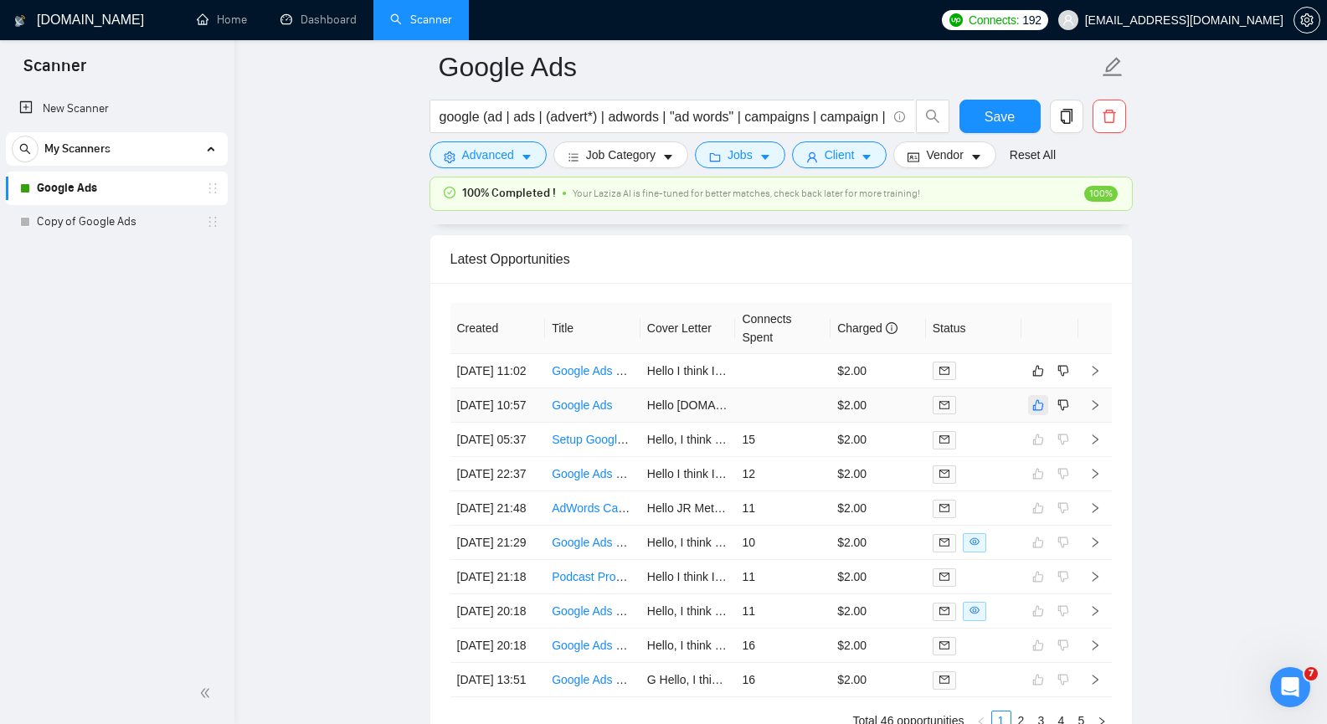
click at [1037, 412] on icon "like" at bounding box center [1038, 405] width 12 height 13
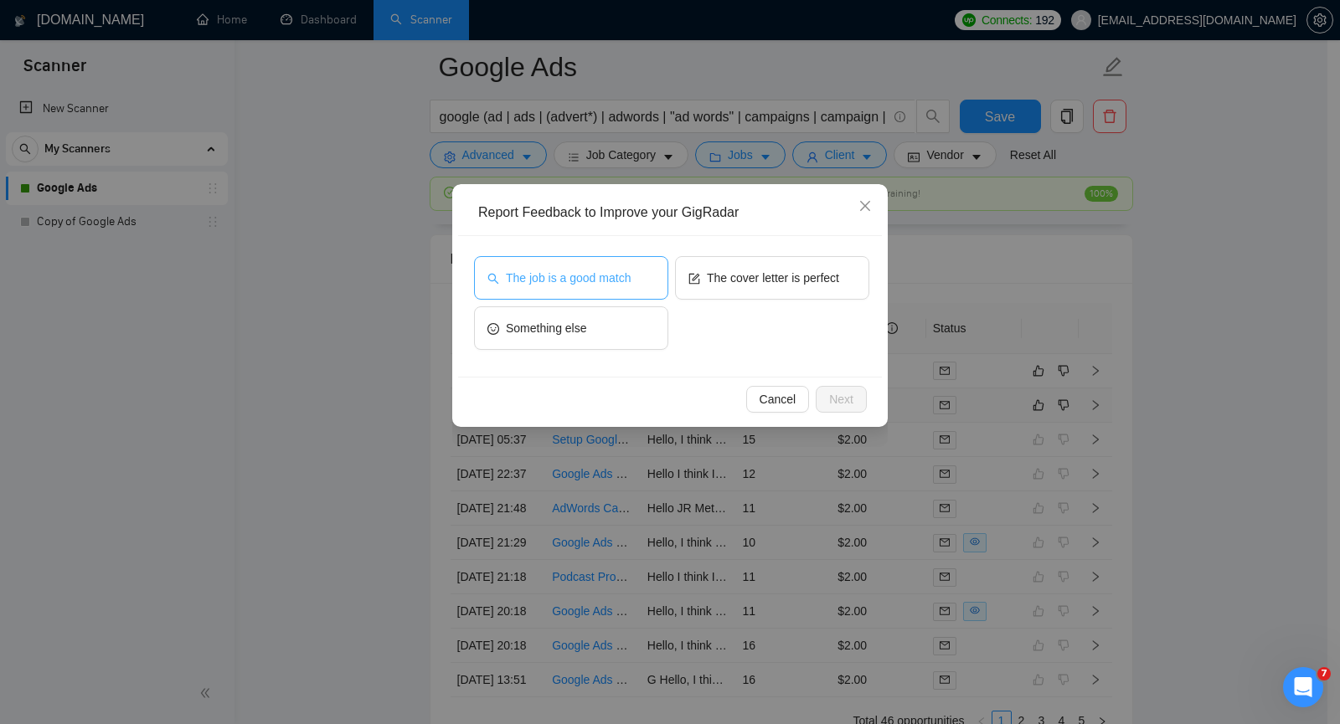
drag, startPoint x: 569, startPoint y: 286, endPoint x: 656, endPoint y: 278, distance: 86.6
click at [569, 285] on span "The job is a good match" at bounding box center [568, 278] width 125 height 18
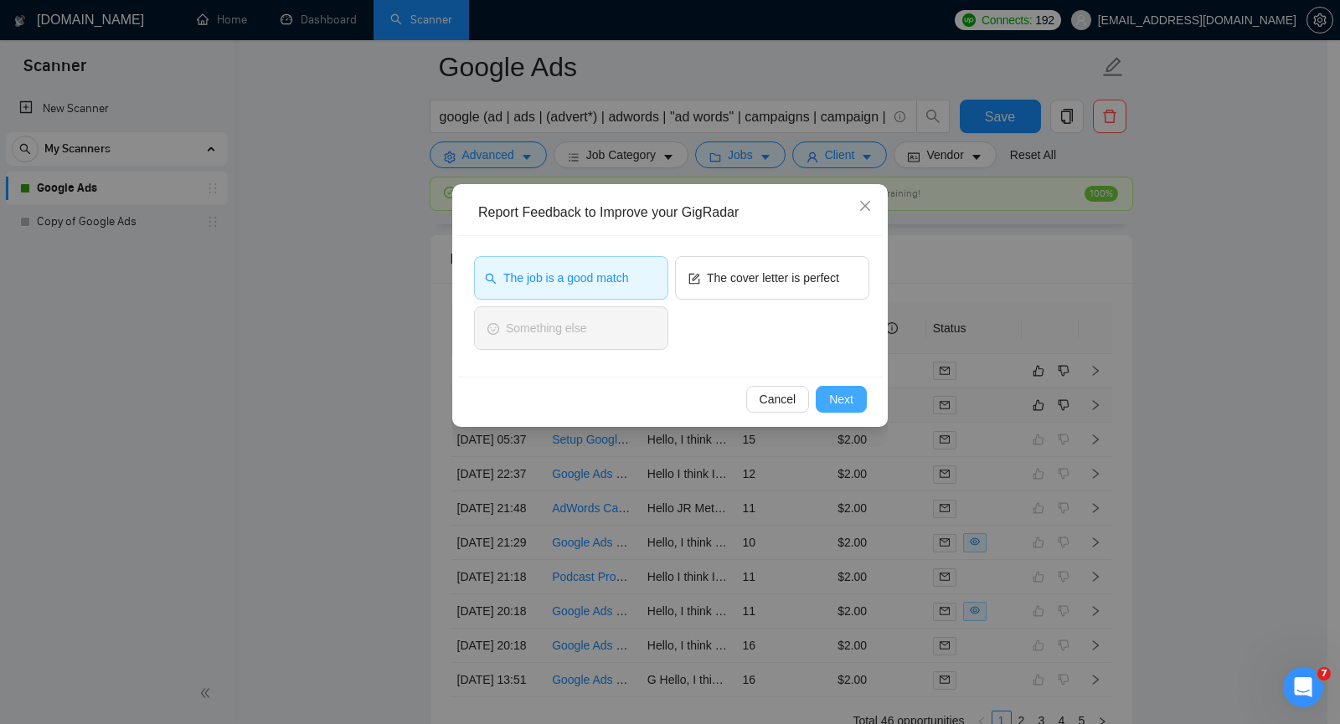
click at [837, 396] on span "Next" at bounding box center [841, 399] width 24 height 18
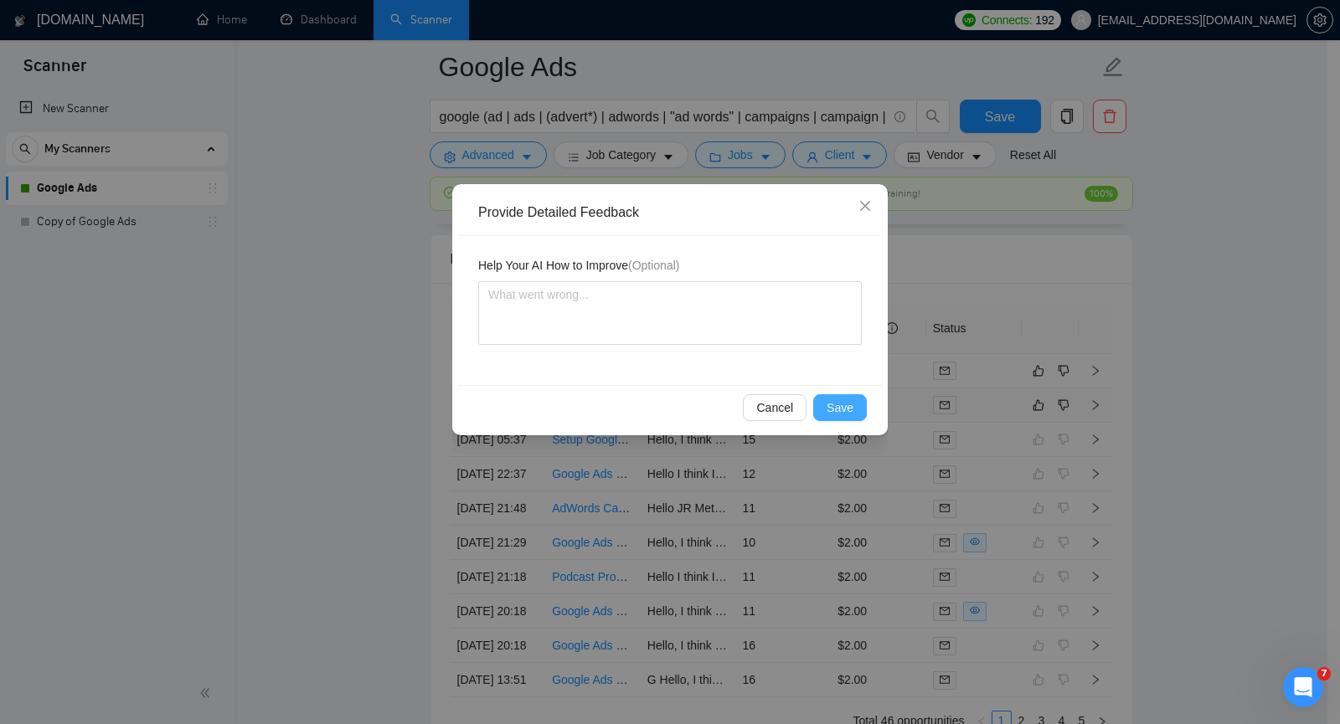
click at [850, 409] on span "Save" at bounding box center [839, 408] width 27 height 18
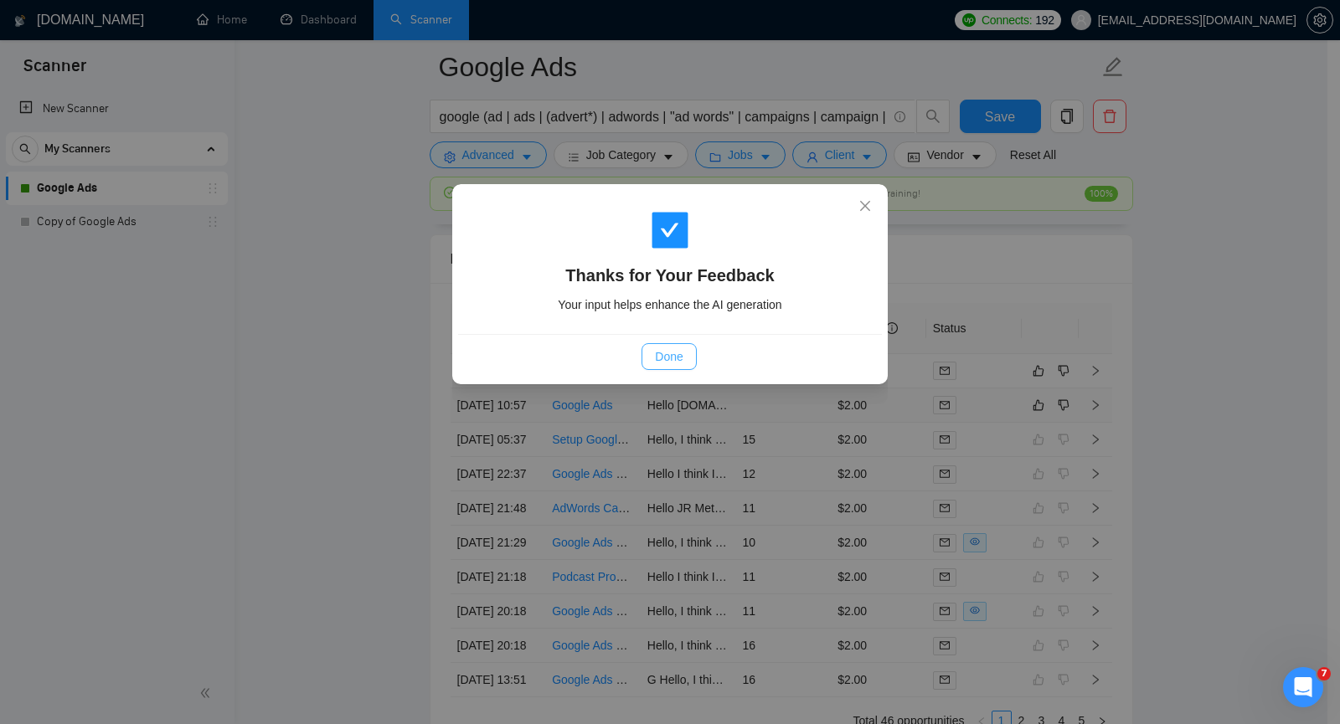
click at [677, 352] on span "Done" at bounding box center [669, 356] width 28 height 18
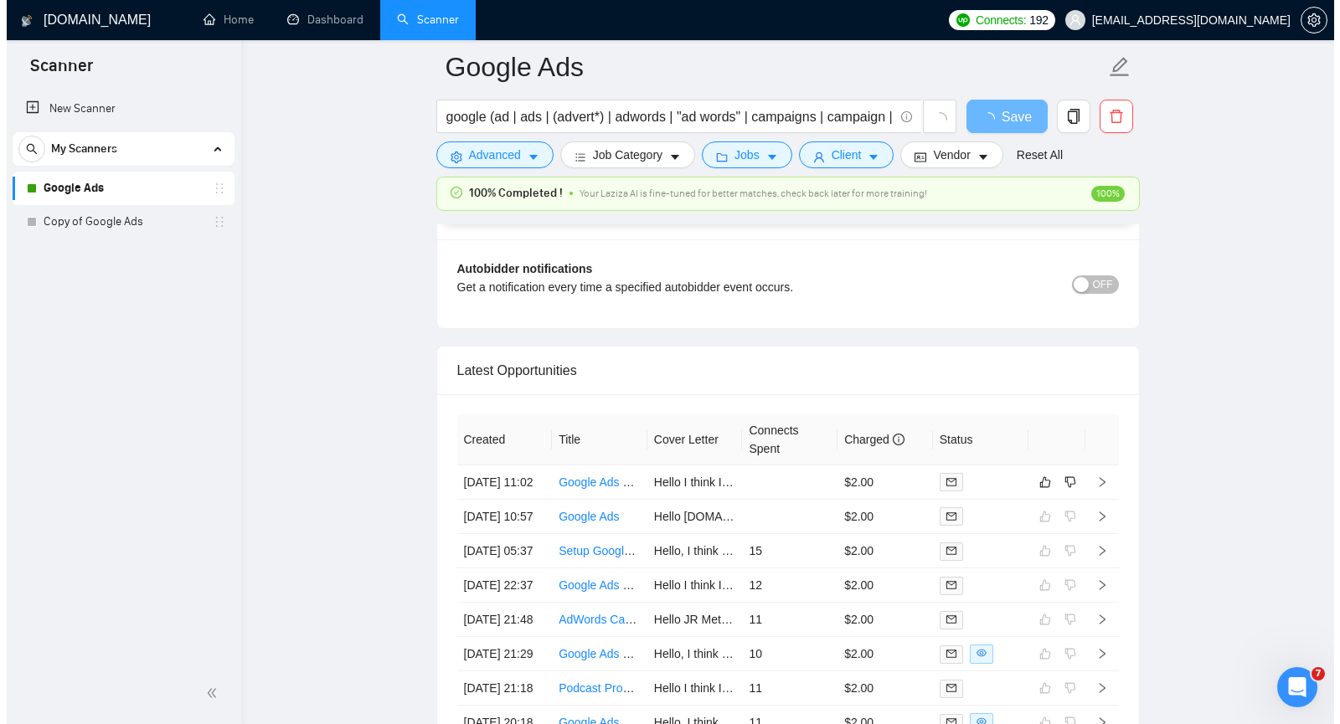
scroll to position [3975, 0]
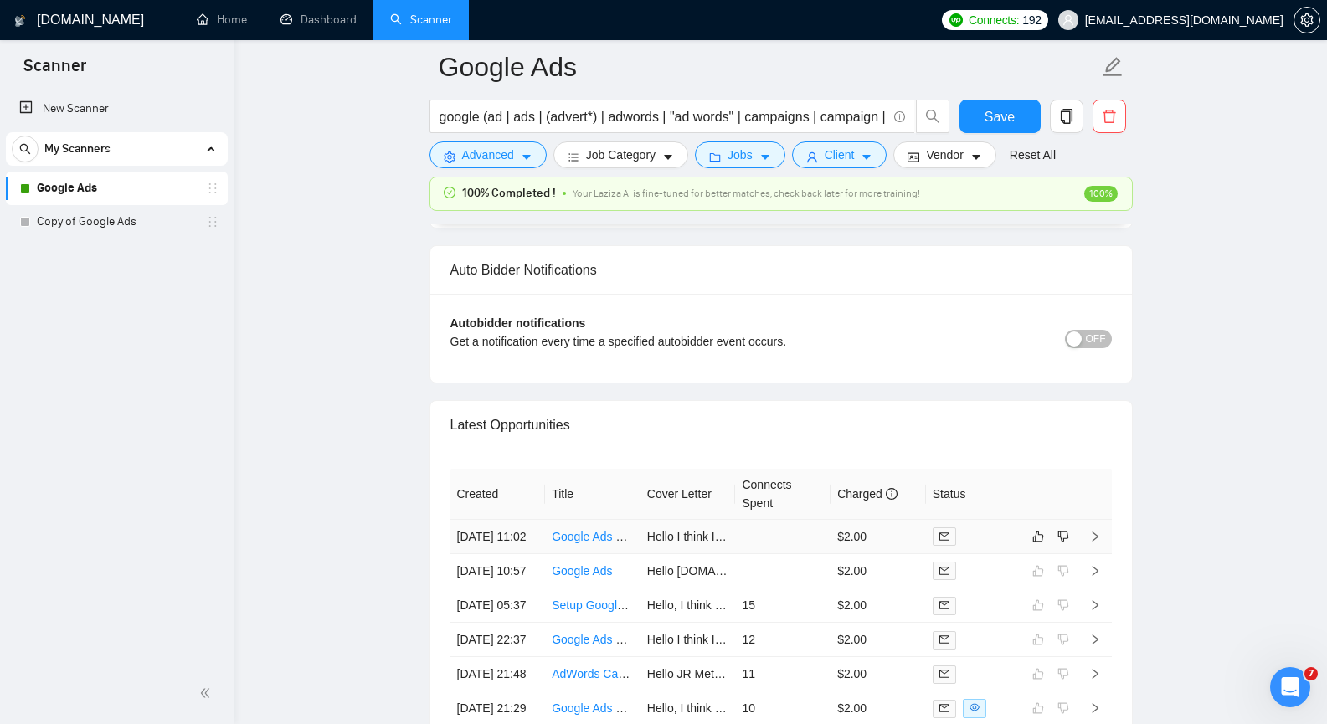
click at [1094, 542] on icon "right" at bounding box center [1095, 537] width 12 height 12
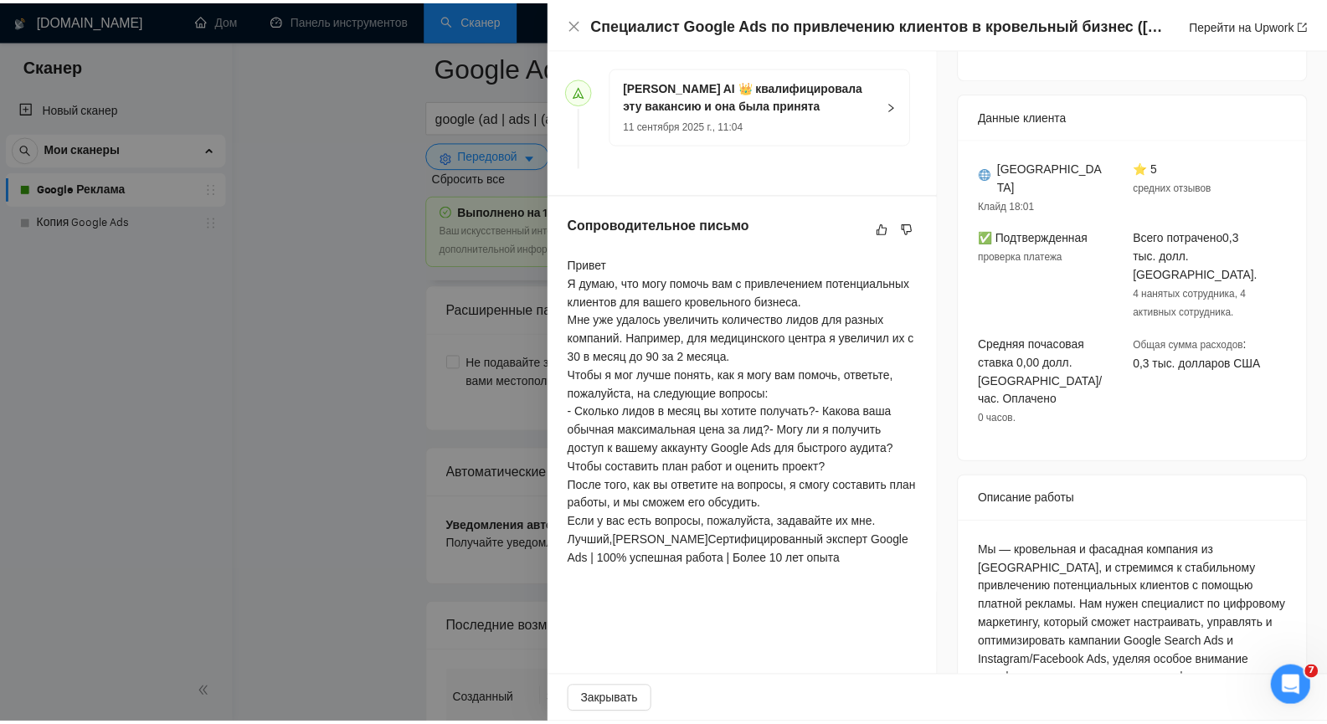
scroll to position [347, 0]
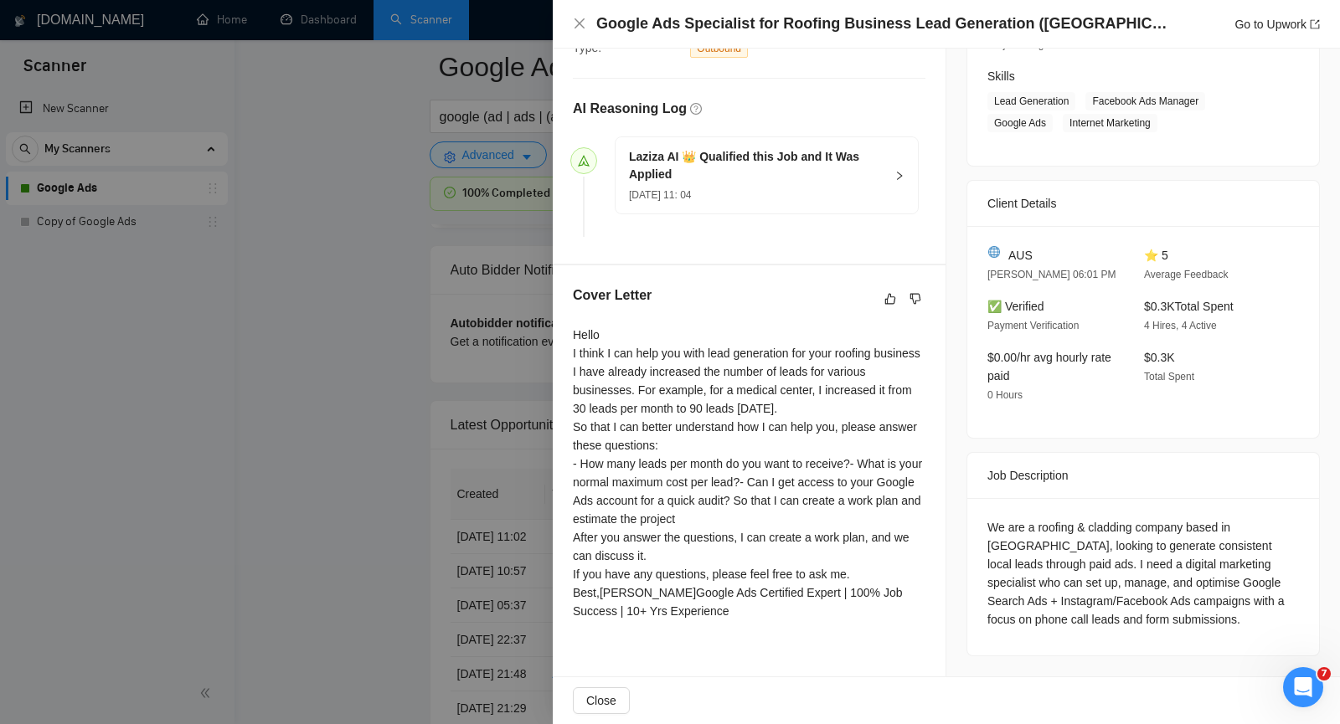
click at [351, 286] on div at bounding box center [670, 362] width 1340 height 724
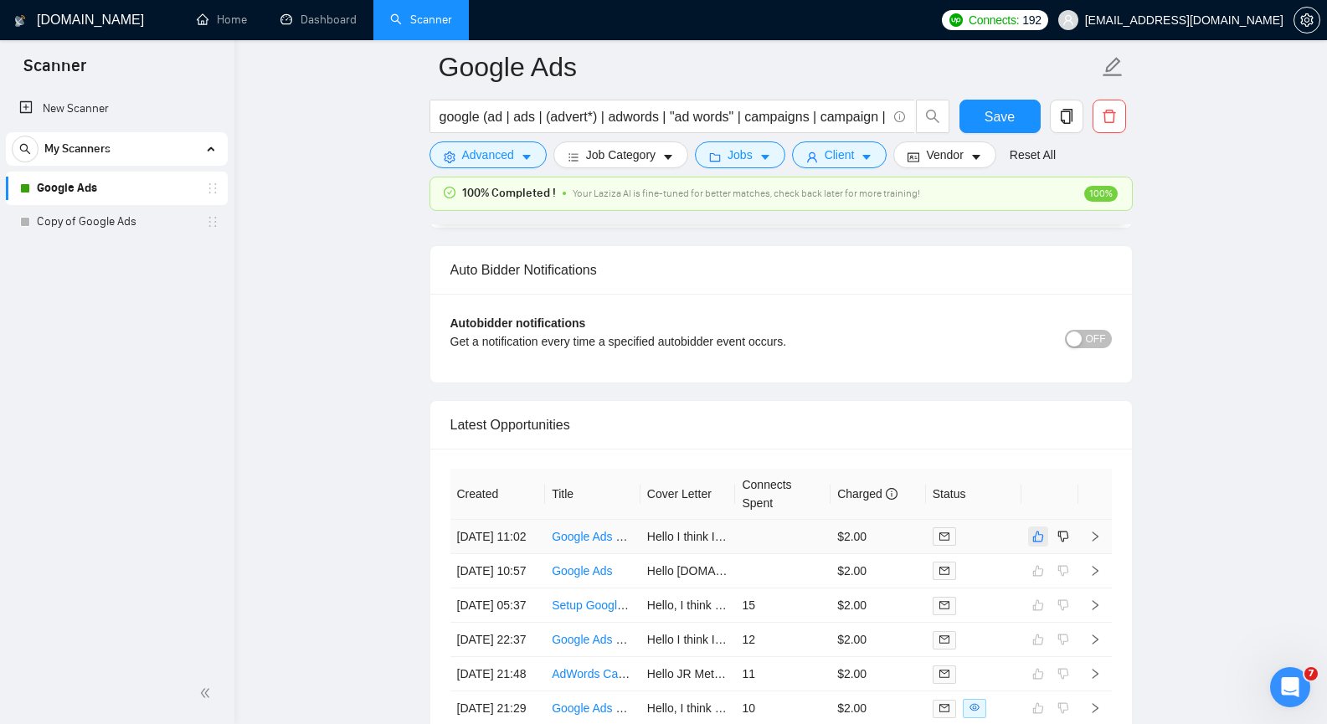
click at [1038, 541] on icon "like" at bounding box center [1038, 536] width 12 height 13
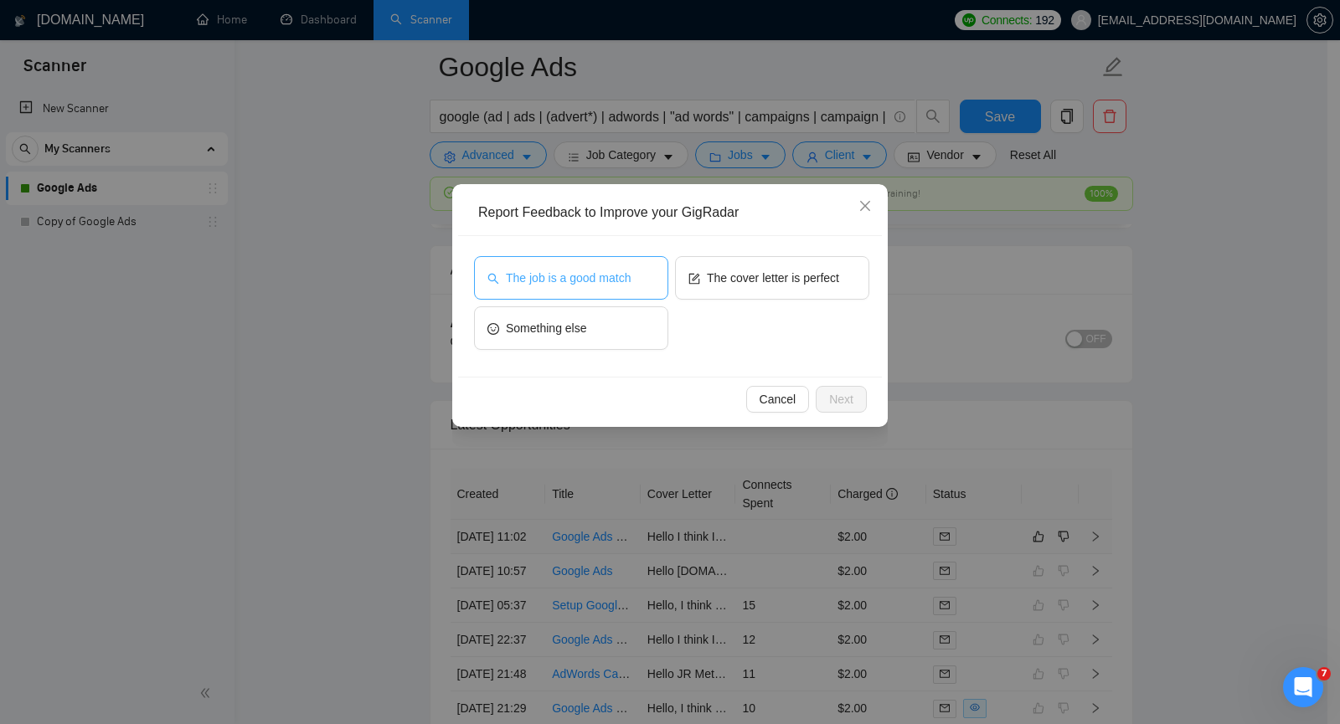
click at [568, 287] on button "The job is a good match" at bounding box center [571, 278] width 194 height 44
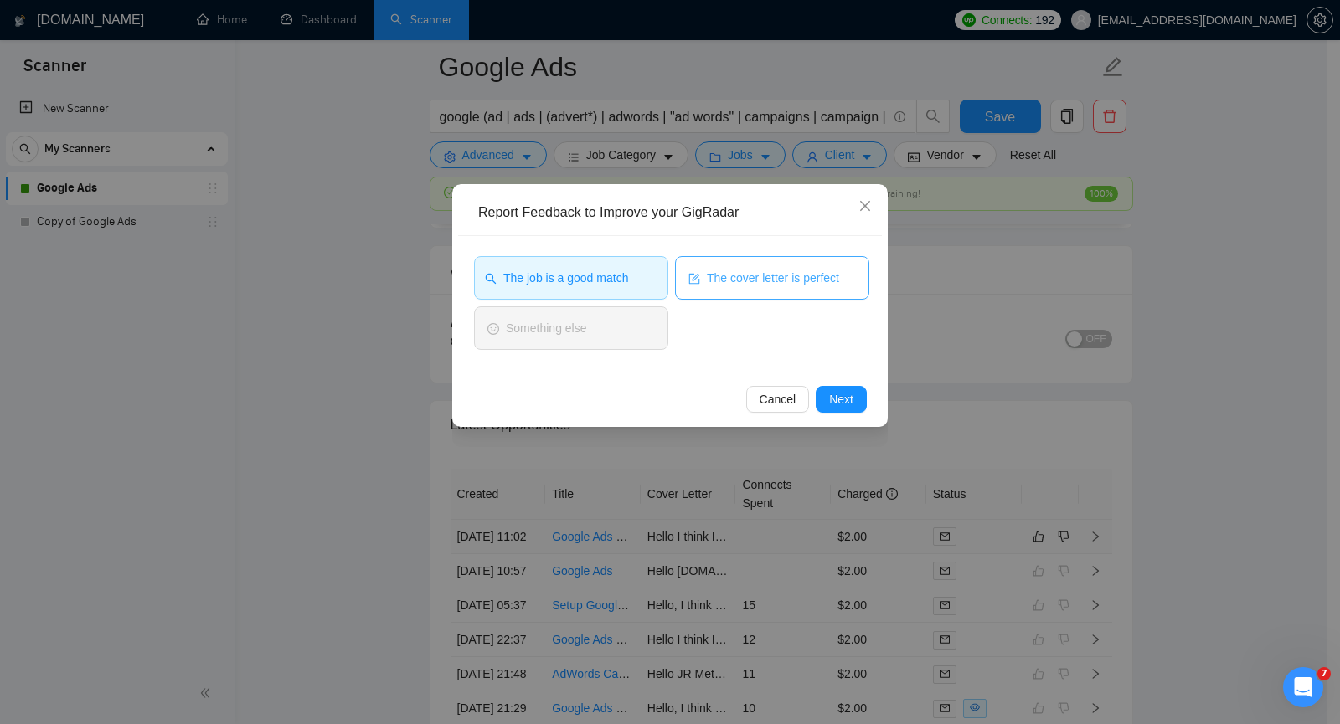
drag, startPoint x: 821, startPoint y: 303, endPoint x: 821, endPoint y: 293, distance: 10.0
click at [821, 293] on div "The cover letter is perfect" at bounding box center [772, 281] width 194 height 50
click at [821, 293] on button "The cover letter is perfect" at bounding box center [772, 278] width 194 height 44
click at [842, 405] on span "Next" at bounding box center [841, 399] width 24 height 18
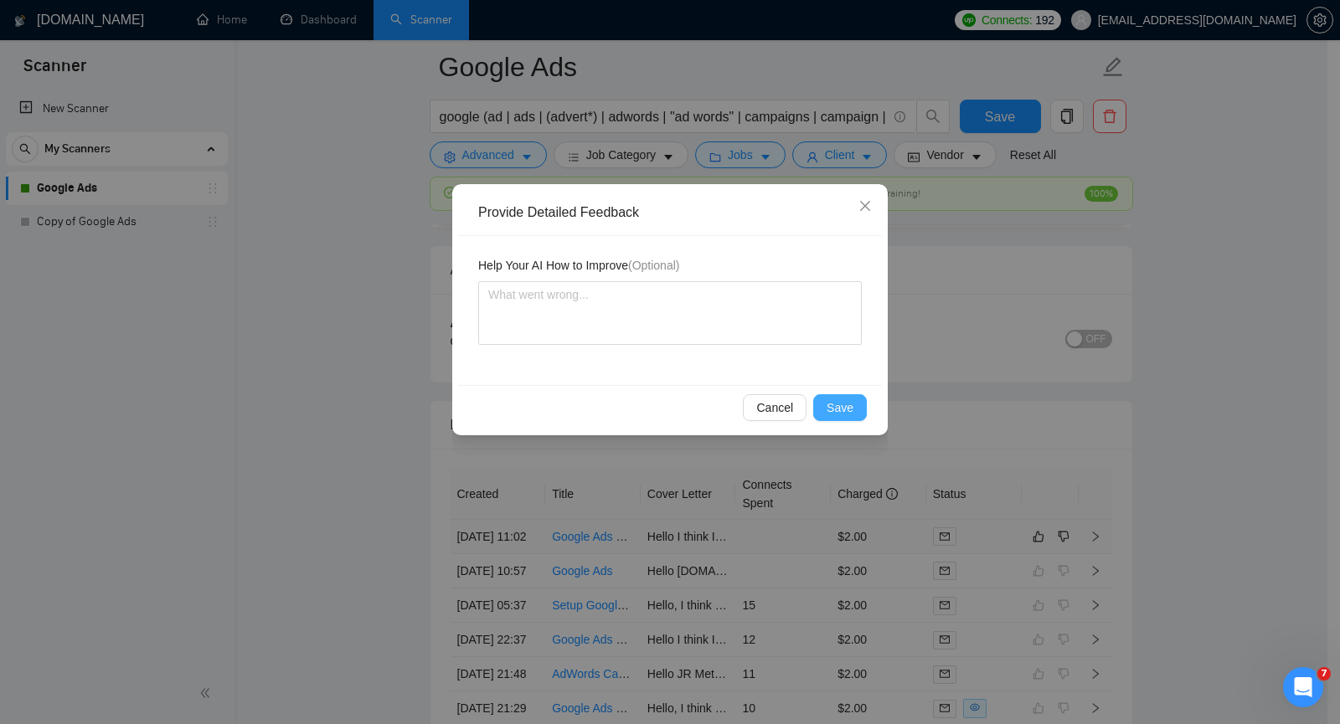
click at [842, 405] on span "Save" at bounding box center [839, 408] width 27 height 18
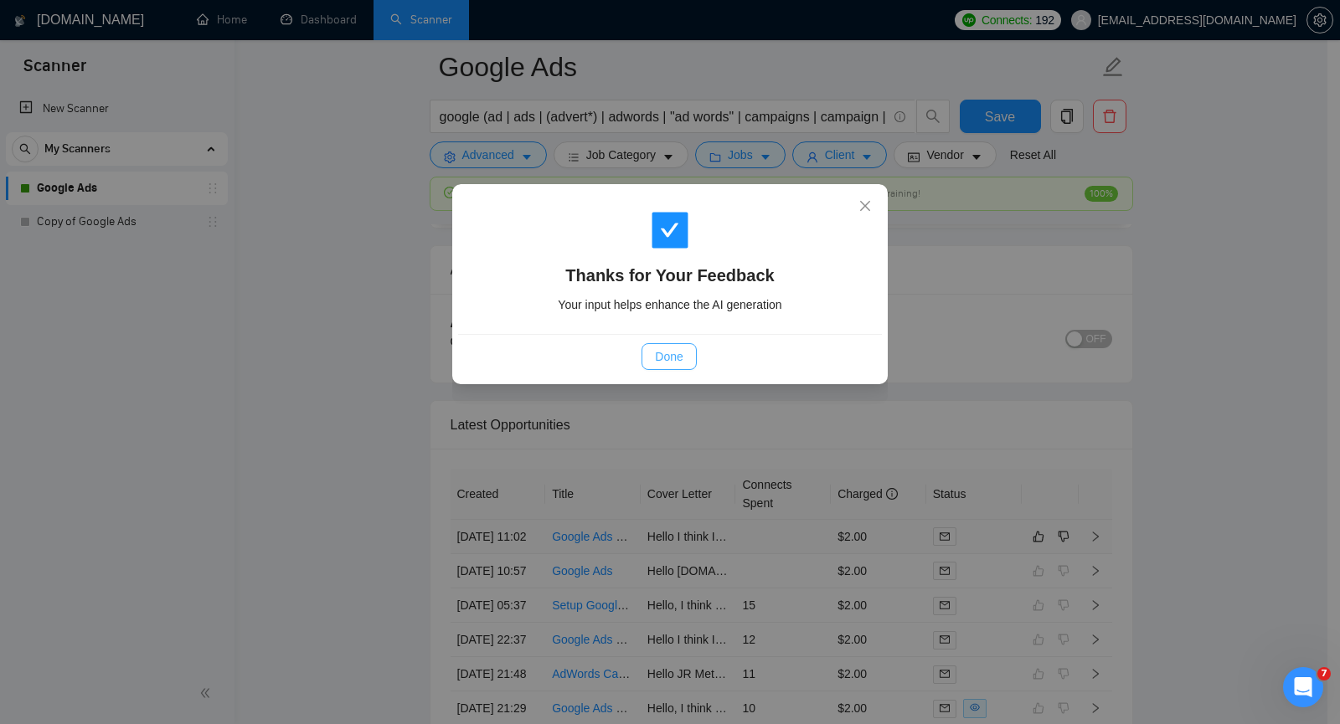
click at [685, 363] on button "Done" at bounding box center [668, 356] width 54 height 27
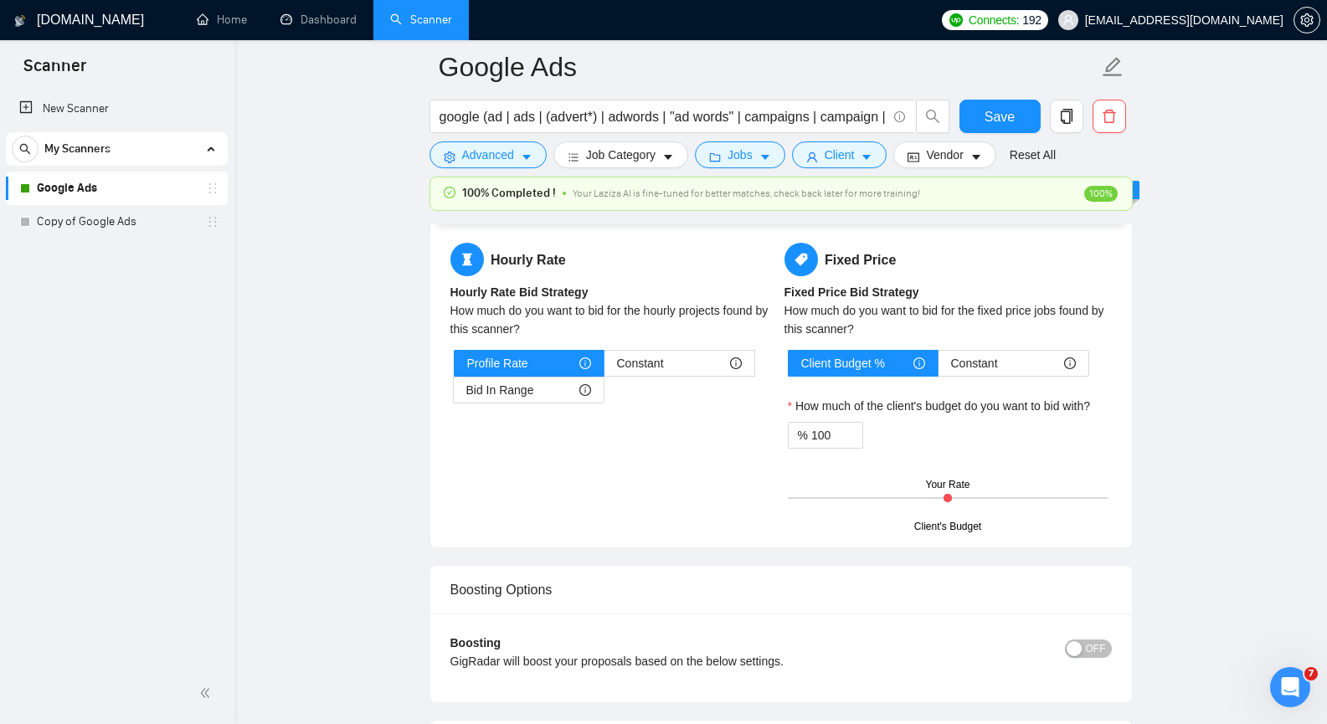
scroll to position [2621, 0]
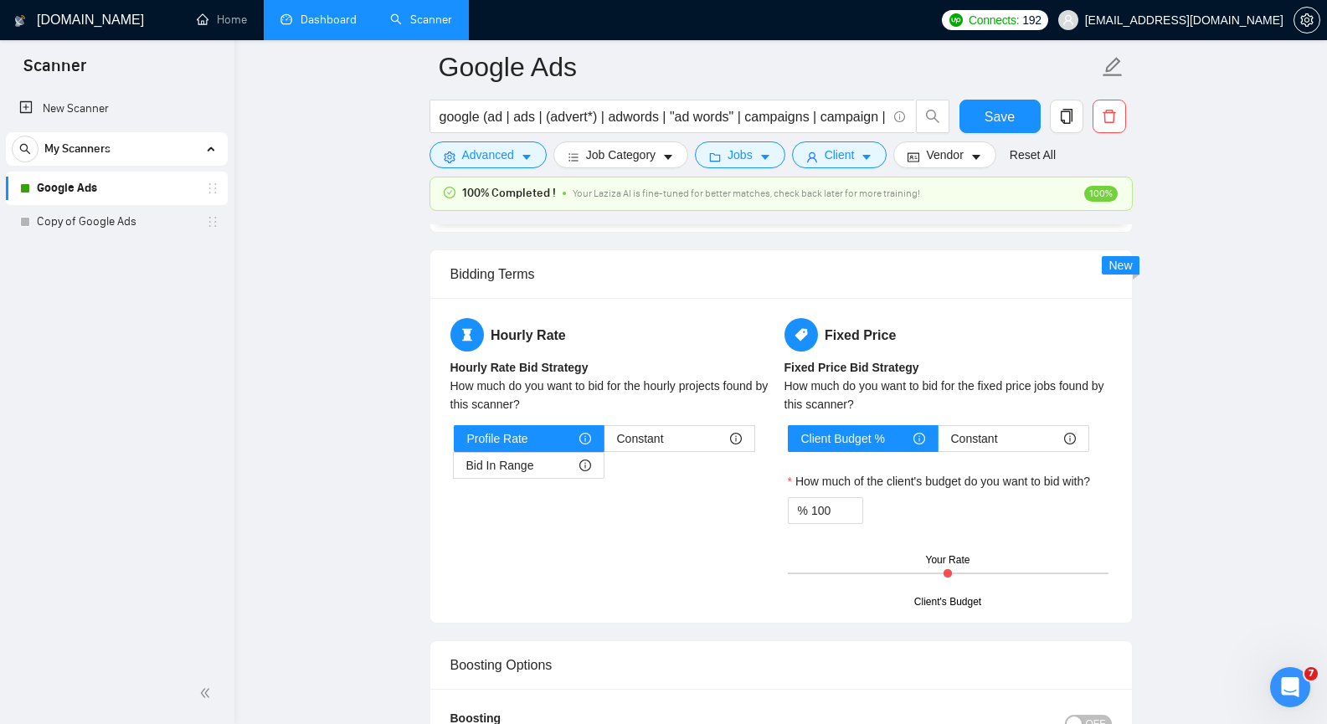
click at [317, 23] on link "Dashboard" at bounding box center [318, 20] width 76 height 14
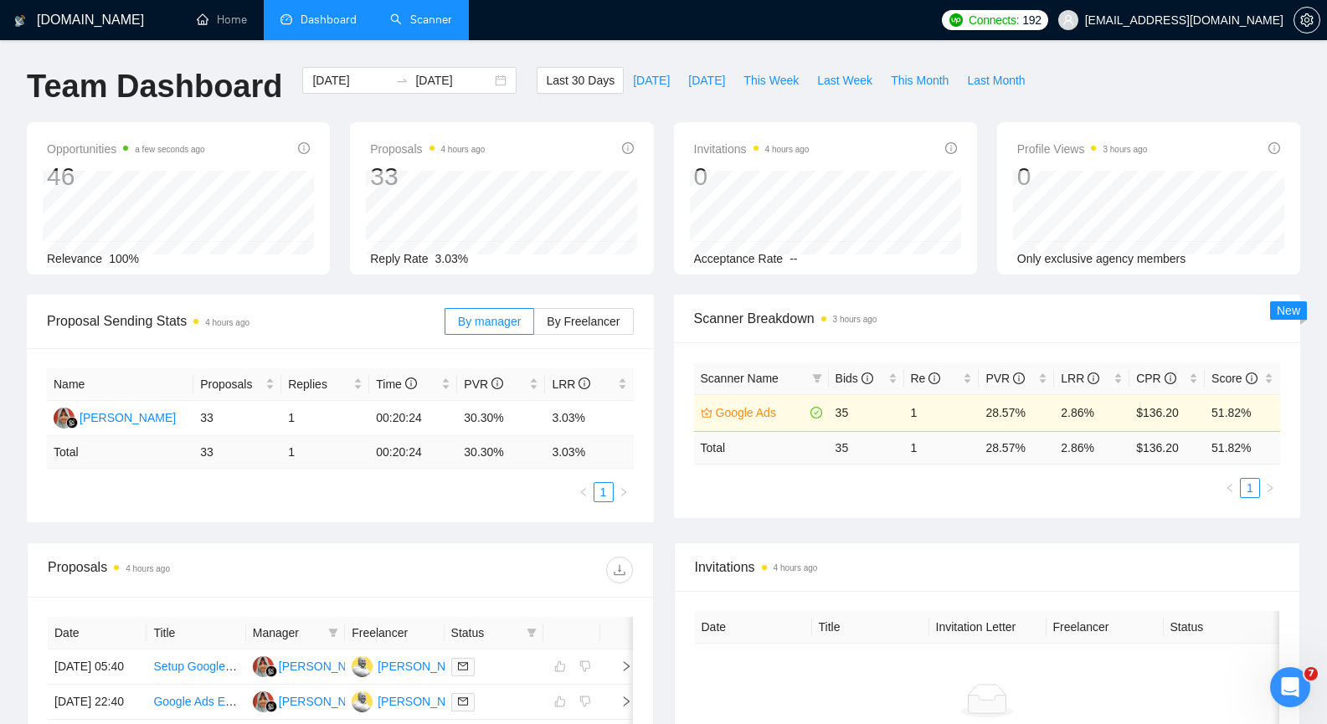
click at [433, 25] on link "Scanner" at bounding box center [421, 20] width 62 height 14
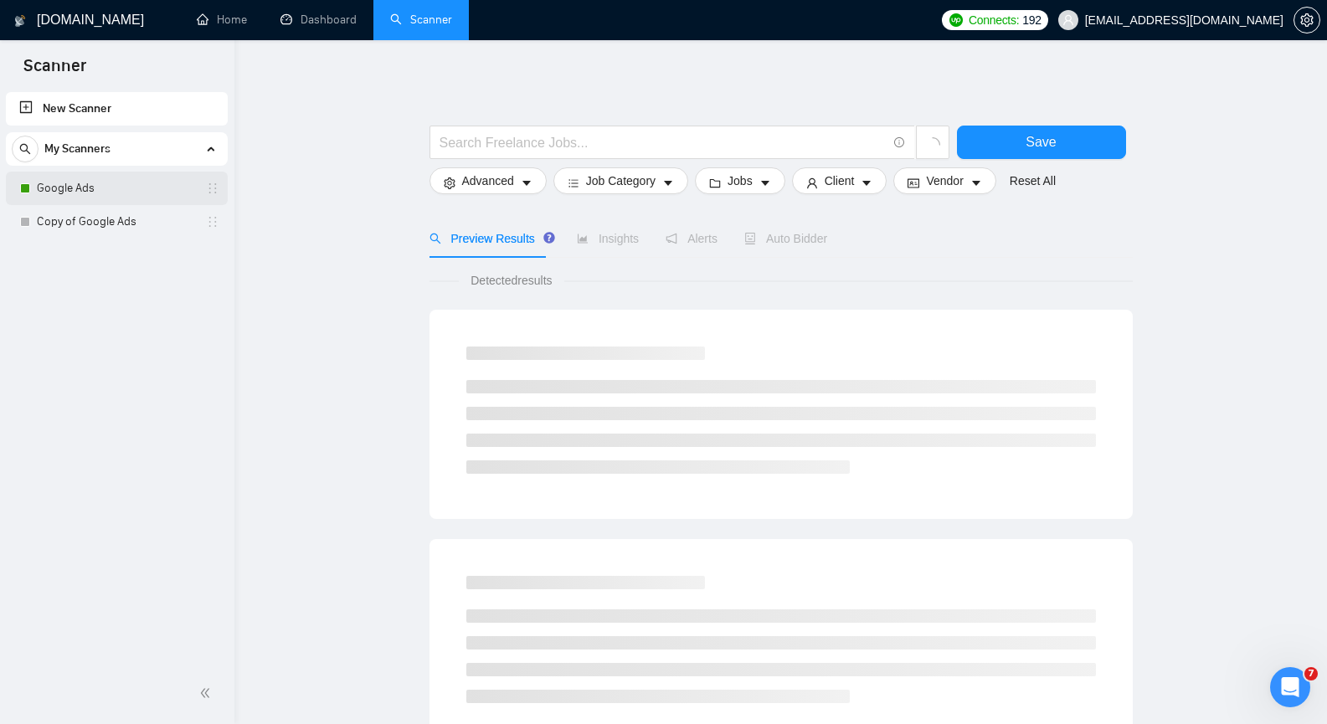
click at [141, 191] on link "Google Ads" at bounding box center [116, 188] width 159 height 33
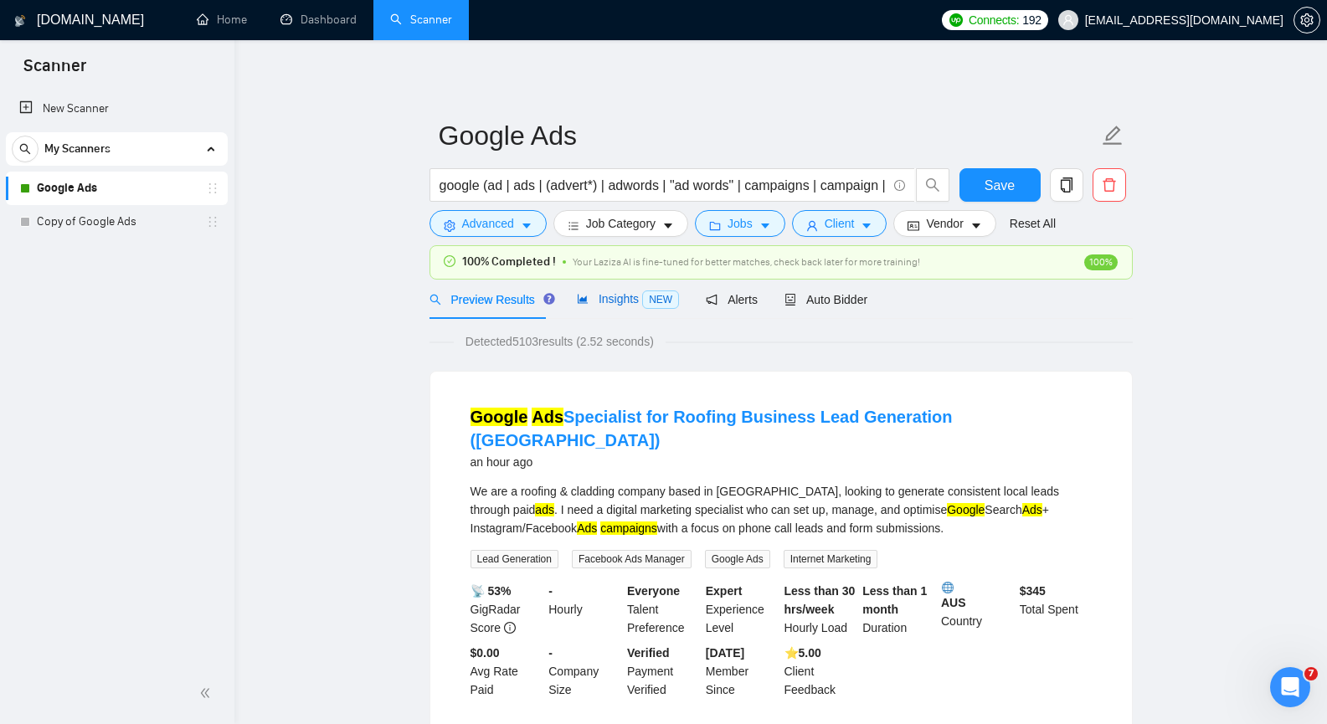
click at [615, 295] on span "Insights NEW" at bounding box center [628, 298] width 102 height 13
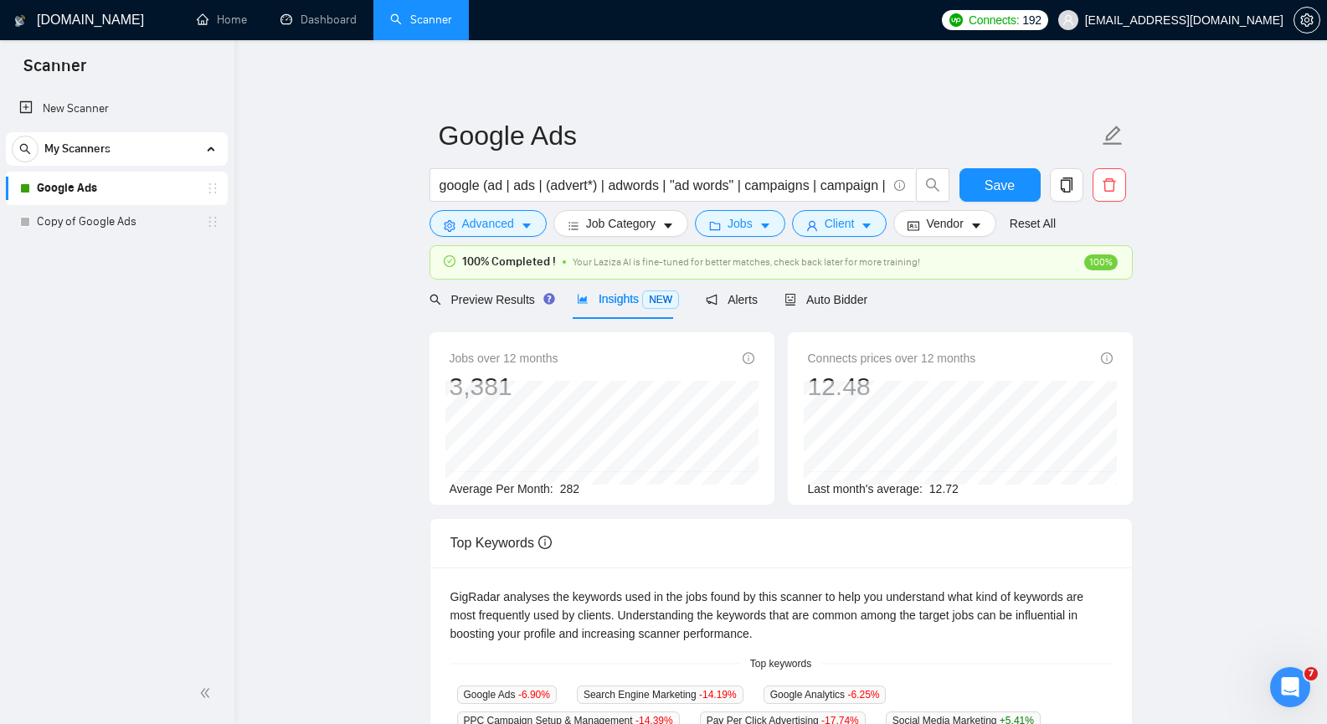
click at [104, 197] on link "Google Ads" at bounding box center [116, 188] width 159 height 33
click at [328, 18] on link "Dashboard" at bounding box center [318, 20] width 76 height 14
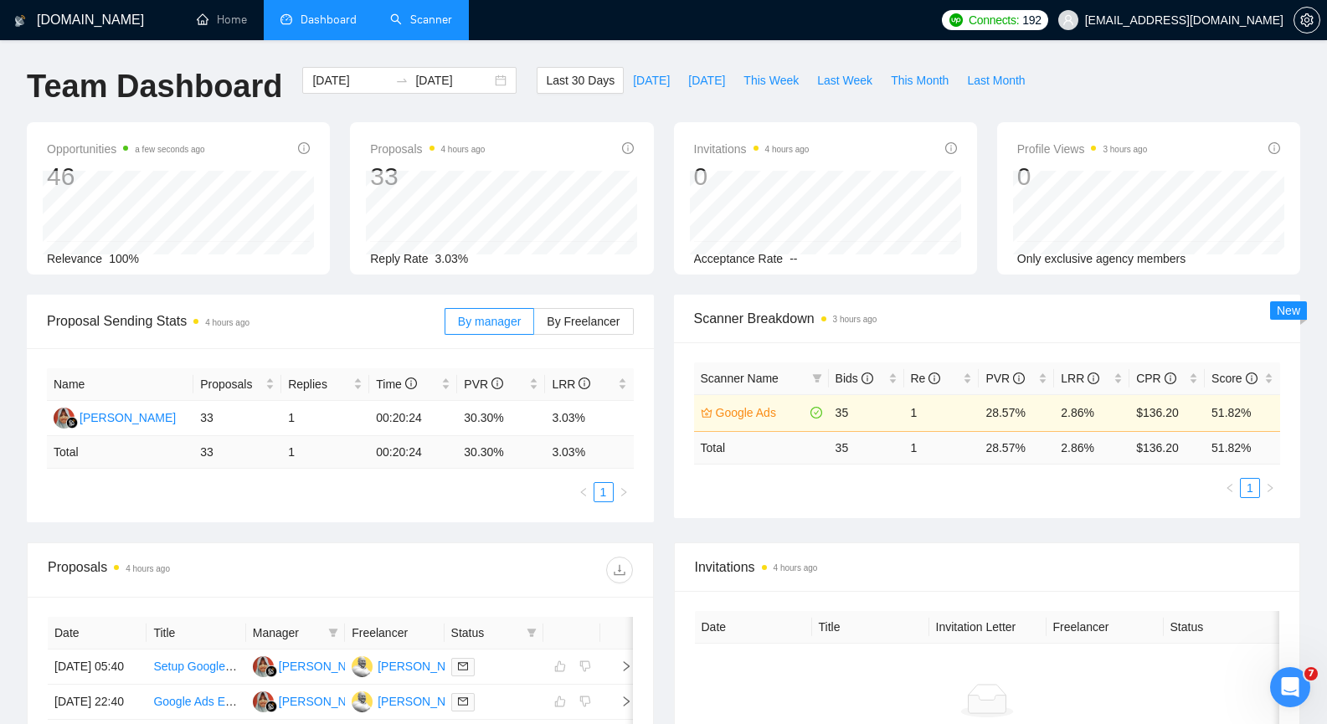
click at [424, 27] on link "Scanner" at bounding box center [421, 20] width 62 height 14
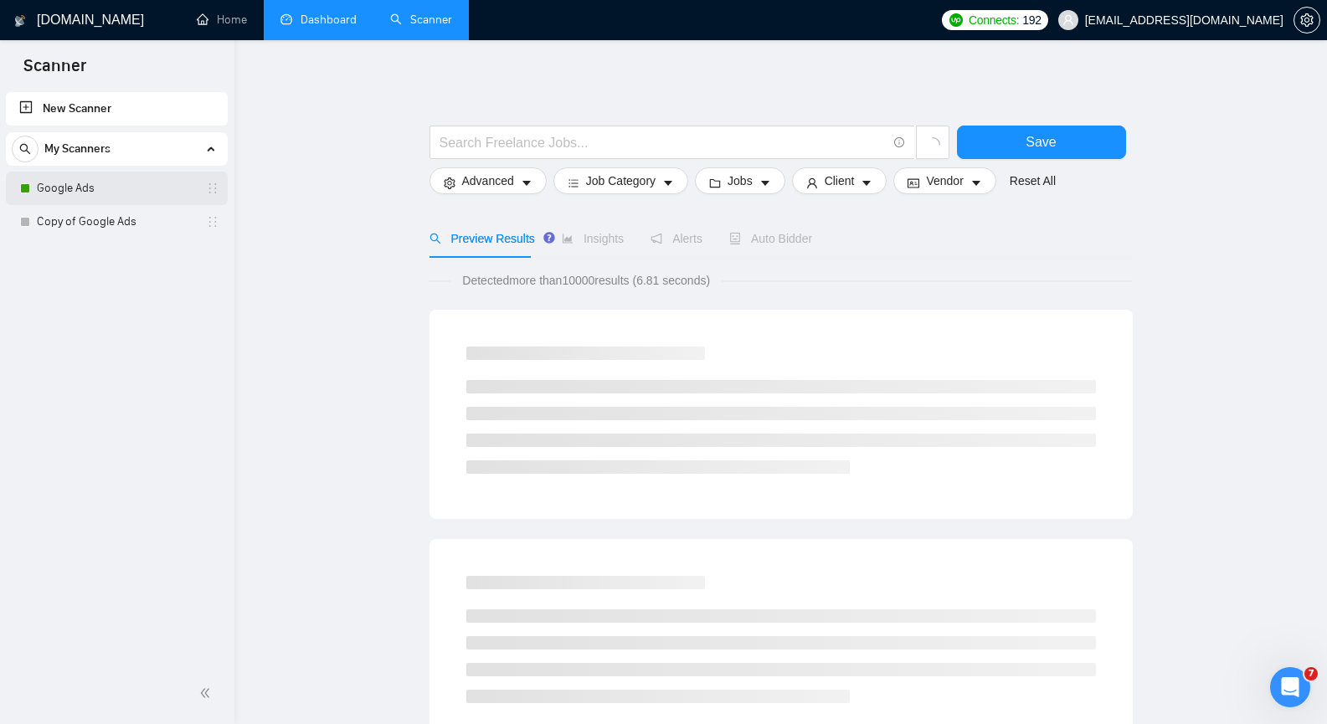
click at [96, 193] on link "Google Ads" at bounding box center [116, 188] width 159 height 33
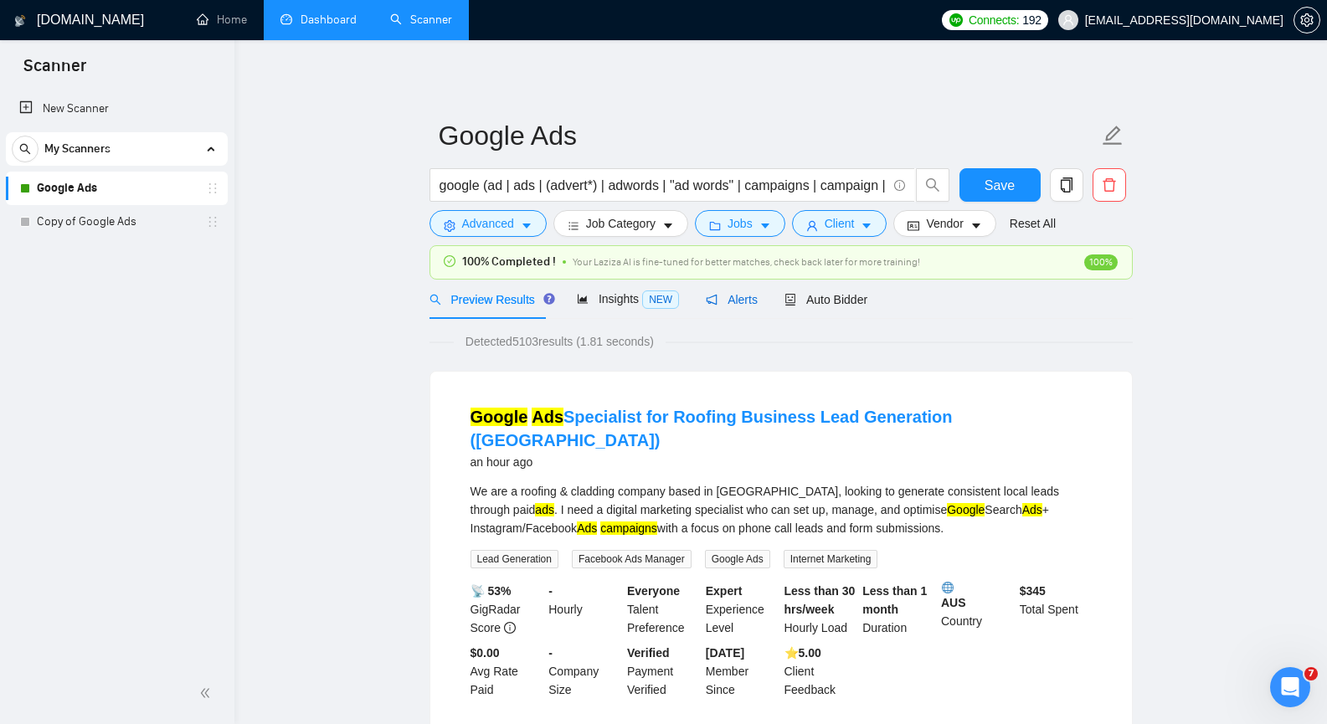
click at [733, 300] on span "Alerts" at bounding box center [732, 299] width 52 height 13
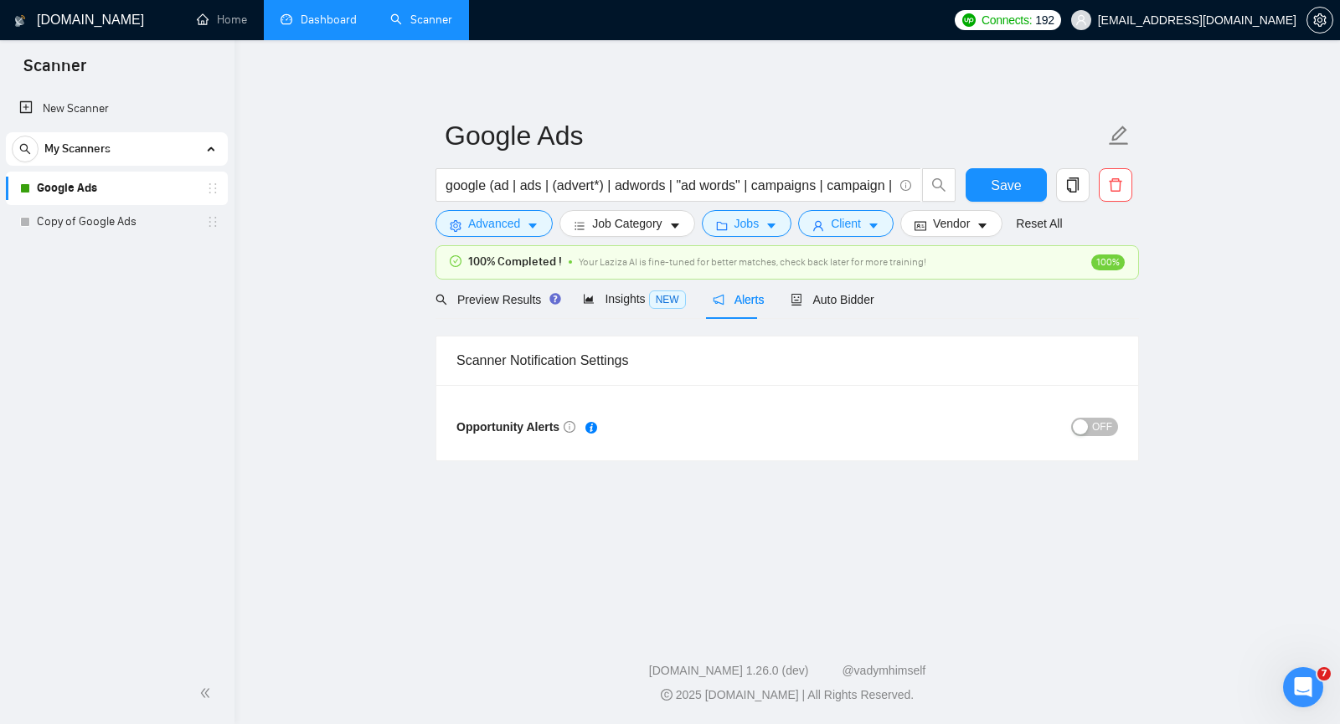
click at [1098, 425] on span "OFF" at bounding box center [1102, 427] width 20 height 18
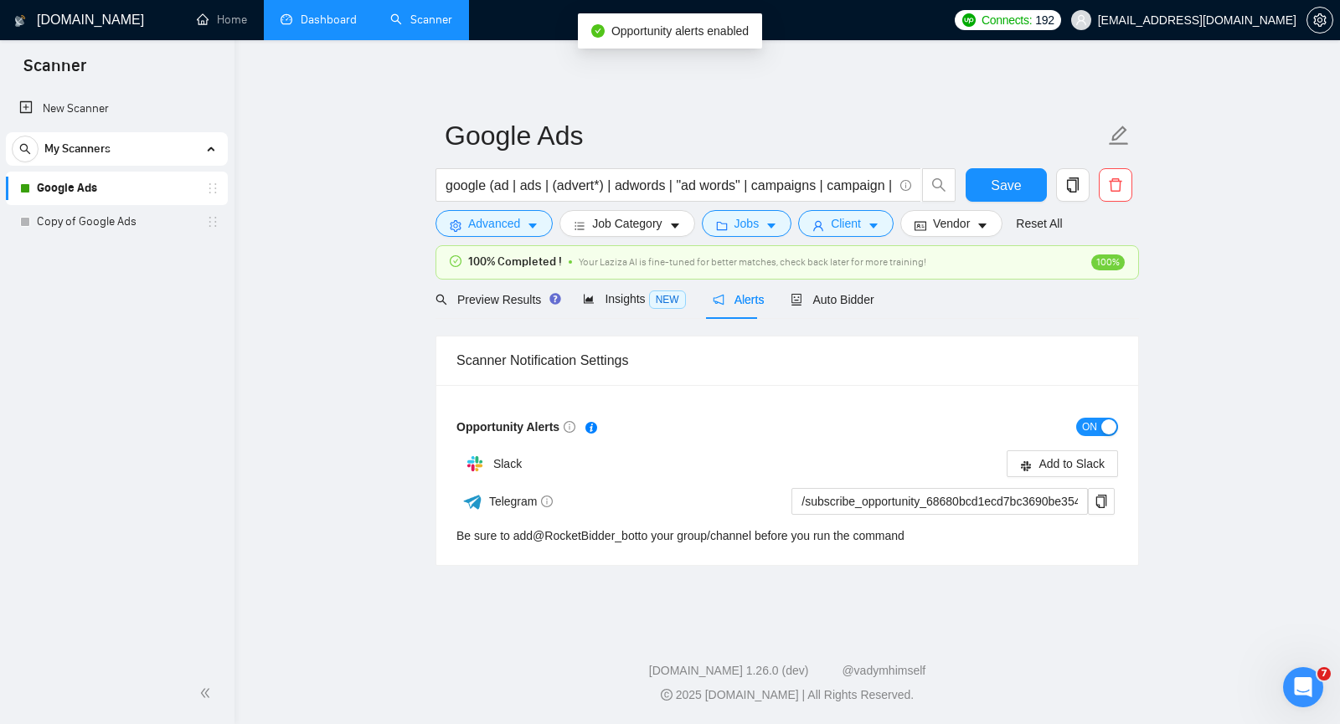
click at [1083, 428] on span "ON" at bounding box center [1089, 427] width 15 height 18
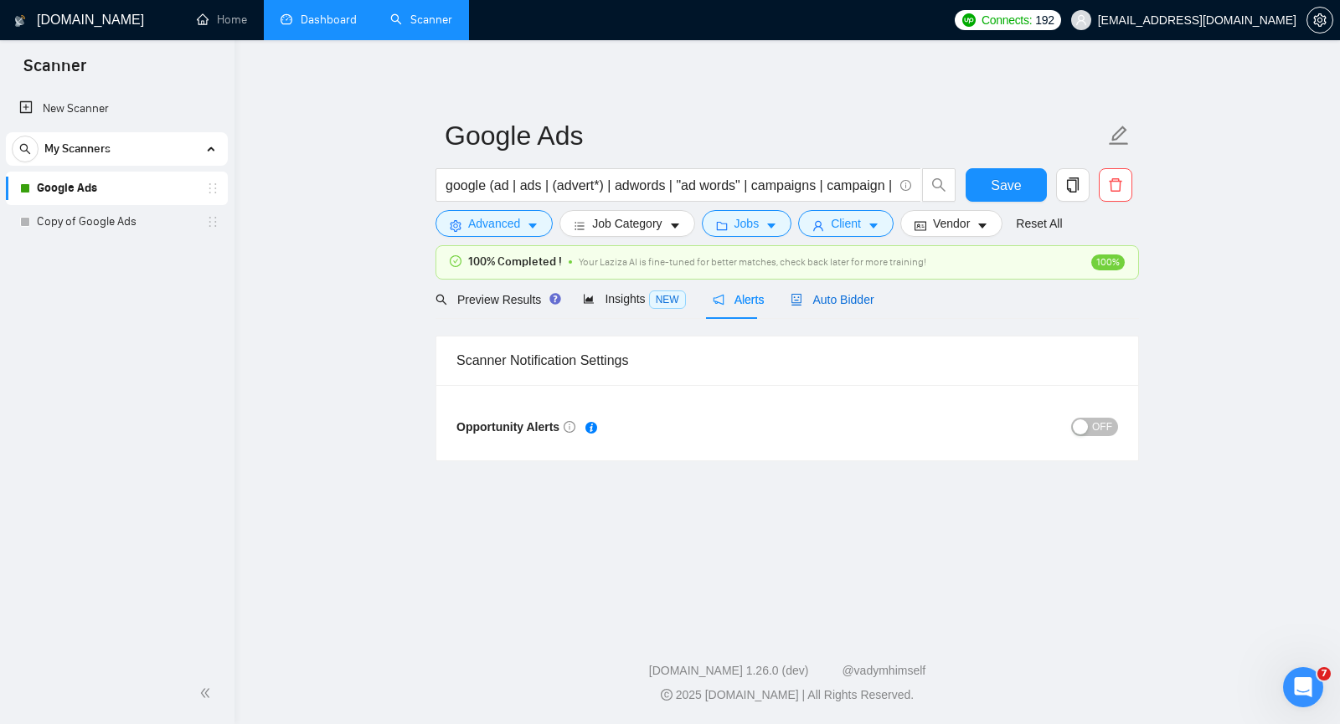
click at [837, 305] on span "Auto Bidder" at bounding box center [831, 299] width 83 height 13
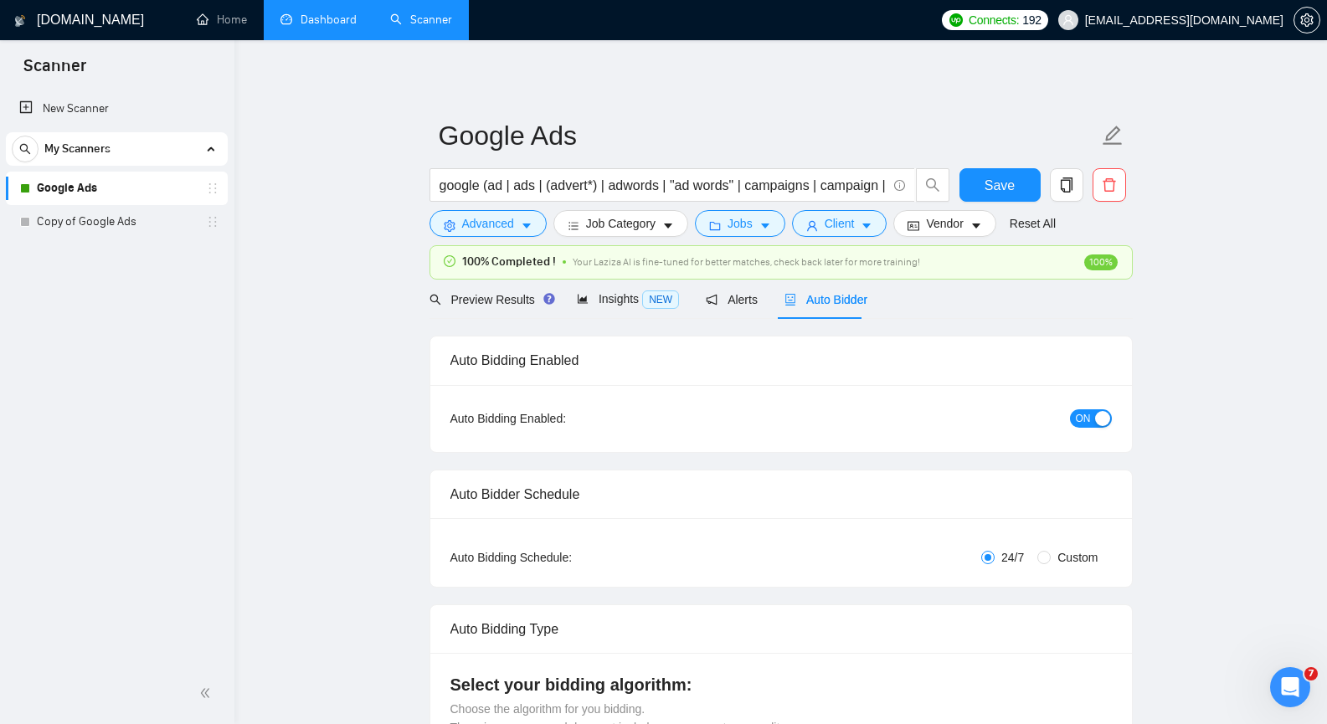
click at [160, 196] on link "Google Ads" at bounding box center [116, 188] width 159 height 33
click at [463, 296] on span "Preview Results" at bounding box center [490, 299] width 121 height 13
